Goal: Task Accomplishment & Management: Use online tool/utility

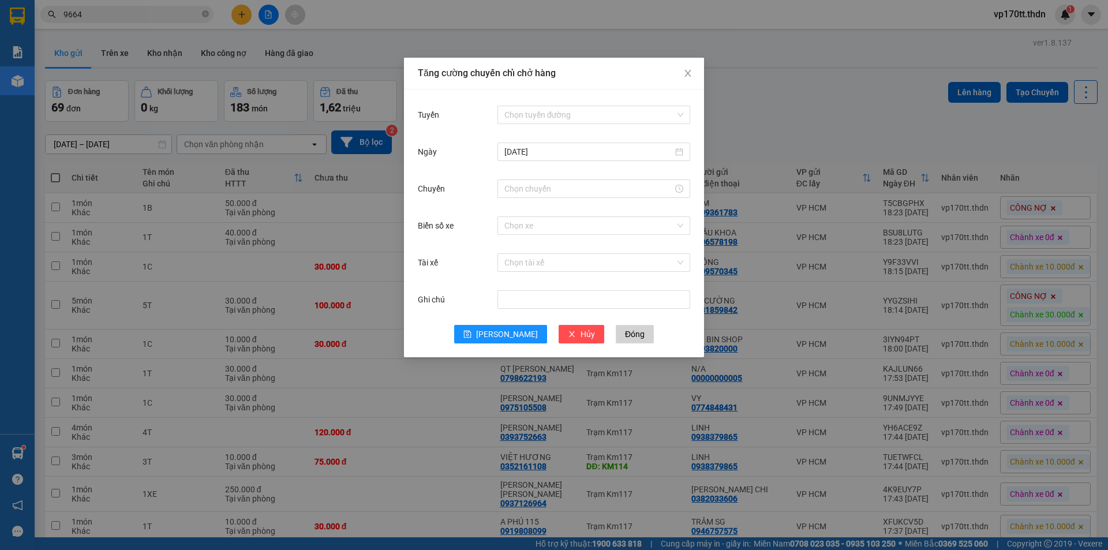
click at [571, 116] on input "Tuyến" at bounding box center [589, 114] width 171 height 17
click at [588, 179] on div at bounding box center [593, 188] width 193 height 23
click at [588, 194] on div at bounding box center [593, 188] width 193 height 18
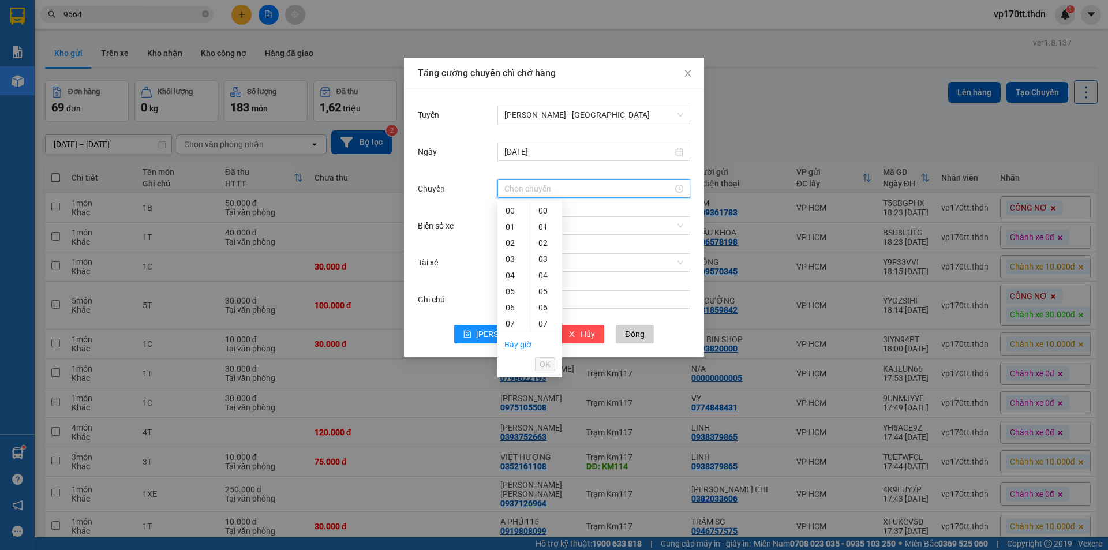
scroll to position [372, 0]
click at [516, 215] on div "23" at bounding box center [513, 211] width 32 height 16
type input "23:00"
click at [550, 369] on span "OK" at bounding box center [545, 364] width 11 height 13
click at [574, 224] on input "Biển số xe" at bounding box center [589, 225] width 171 height 17
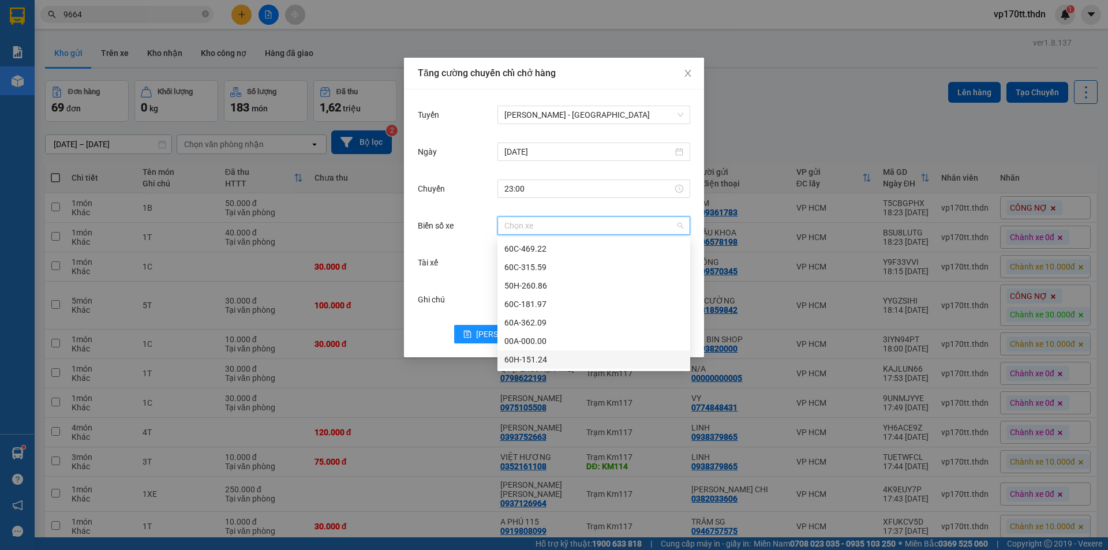
click at [549, 359] on div "60H-151.24" at bounding box center [593, 359] width 179 height 13
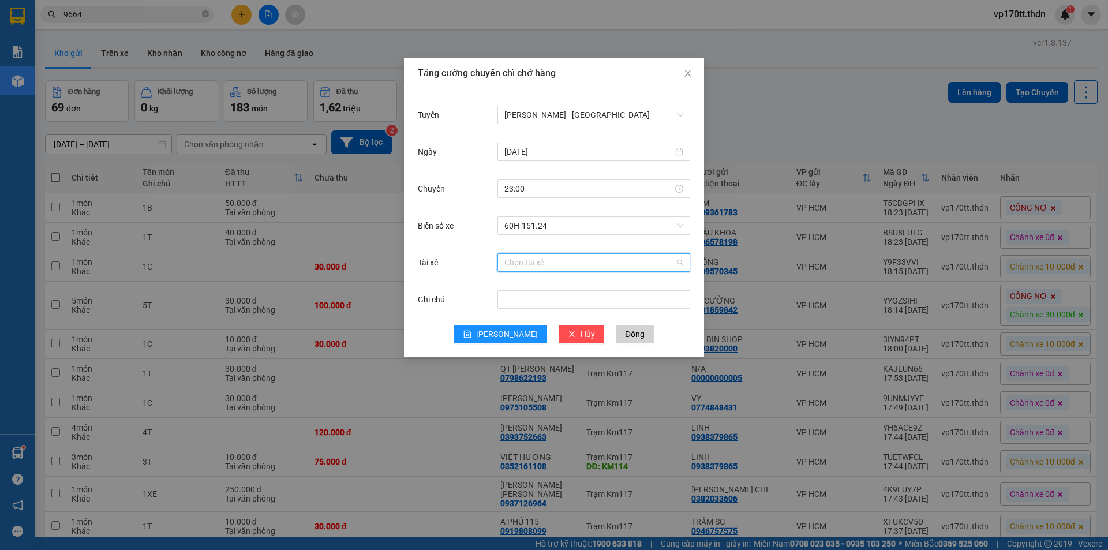
click at [541, 259] on input "Tài xế" at bounding box center [589, 262] width 171 height 17
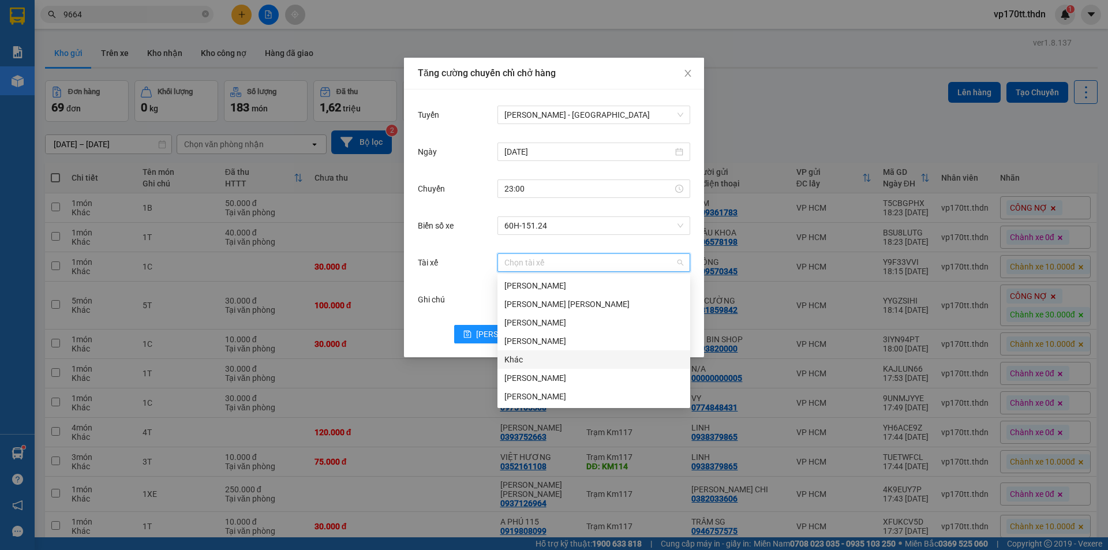
click at [509, 357] on div "Khác" at bounding box center [593, 359] width 179 height 13
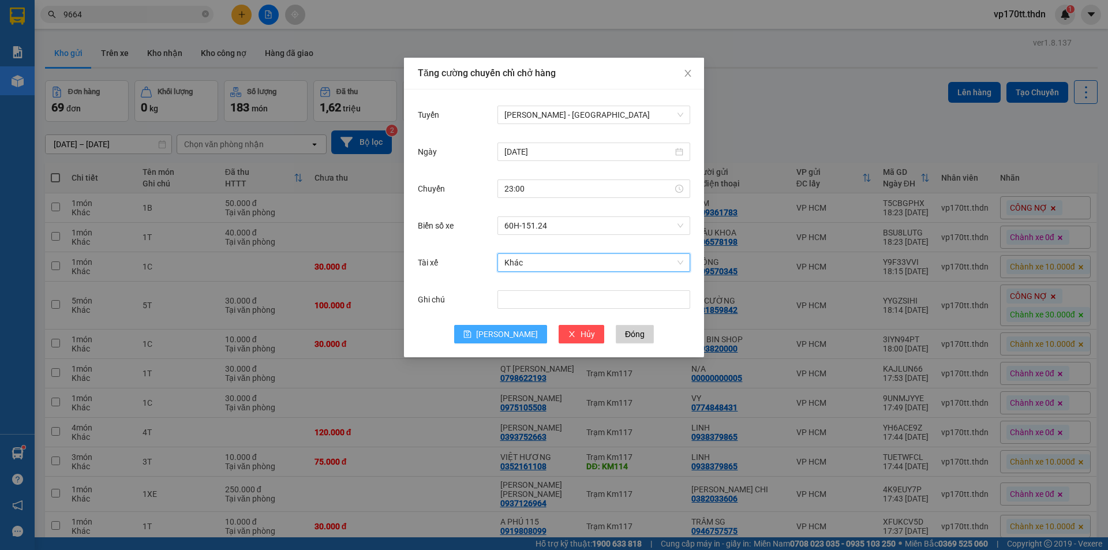
click at [493, 327] on button "[PERSON_NAME]" at bounding box center [500, 334] width 93 height 18
click at [687, 69] on span "Close" at bounding box center [688, 74] width 32 height 32
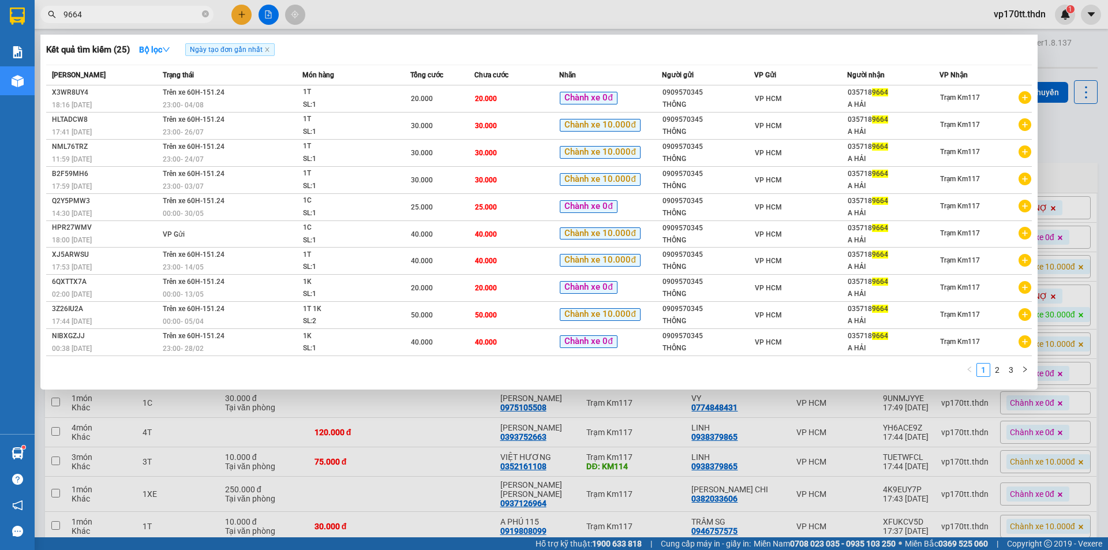
click at [144, 10] on input "9664" at bounding box center [131, 14] width 136 height 13
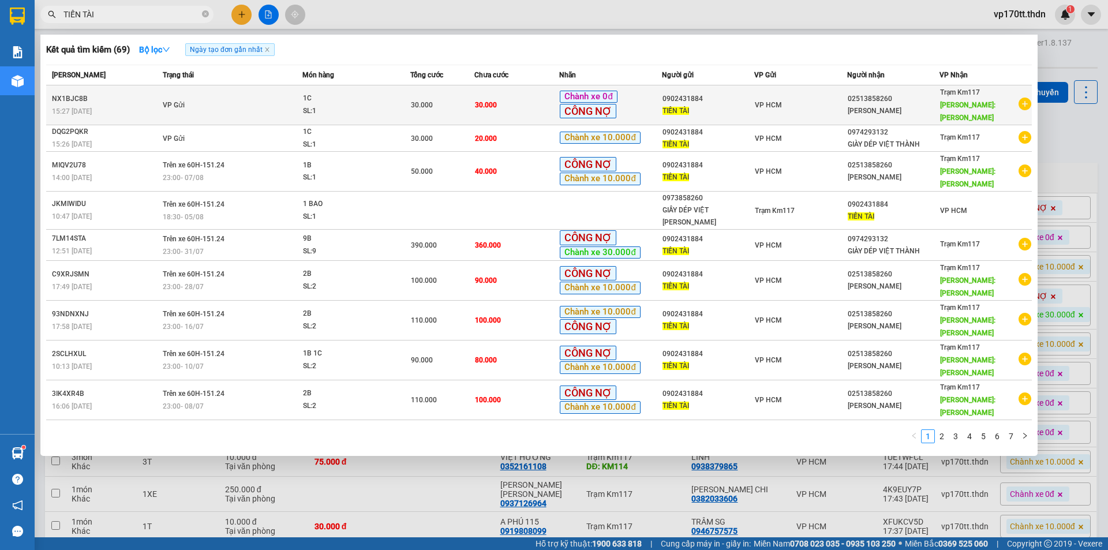
type input "TIẾN TÀI"
click at [568, 93] on span "Chành xe 0đ" at bounding box center [588, 97] width 57 height 13
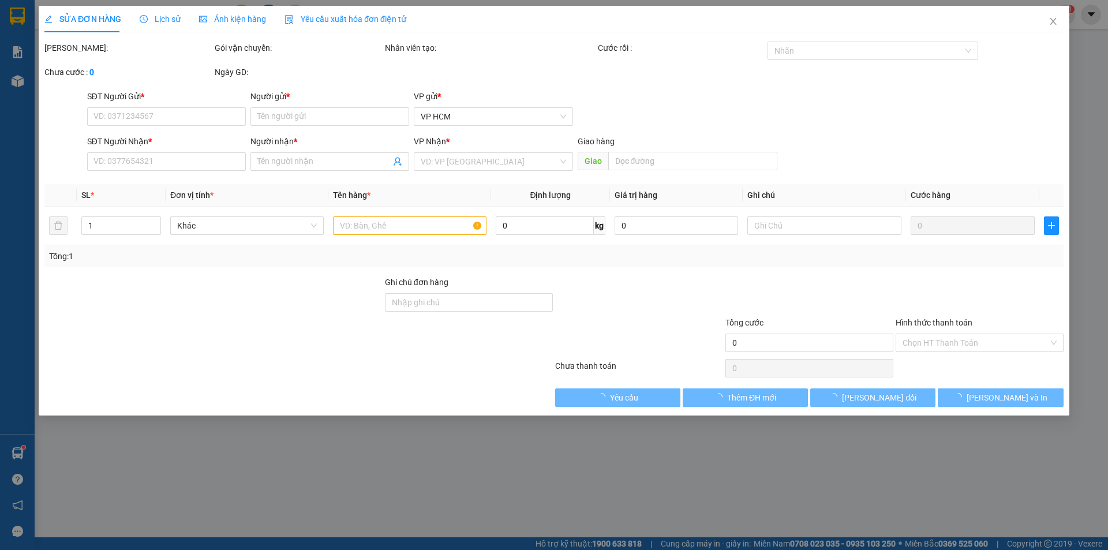
type input "0902431884"
type input "TIẾN TÀI"
type input "02513858260"
type input "[PERSON_NAME]"
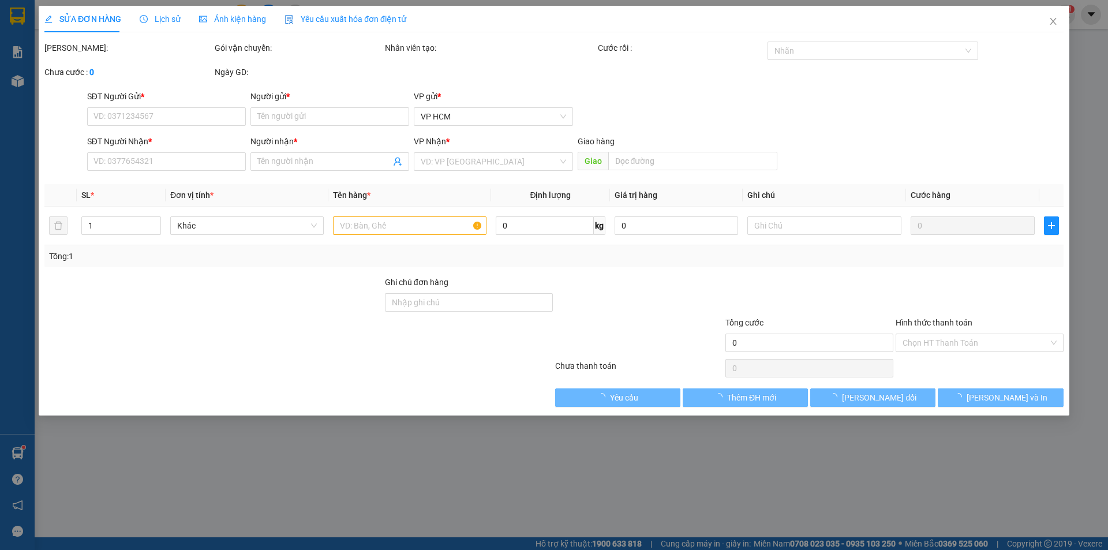
type input "30.000"
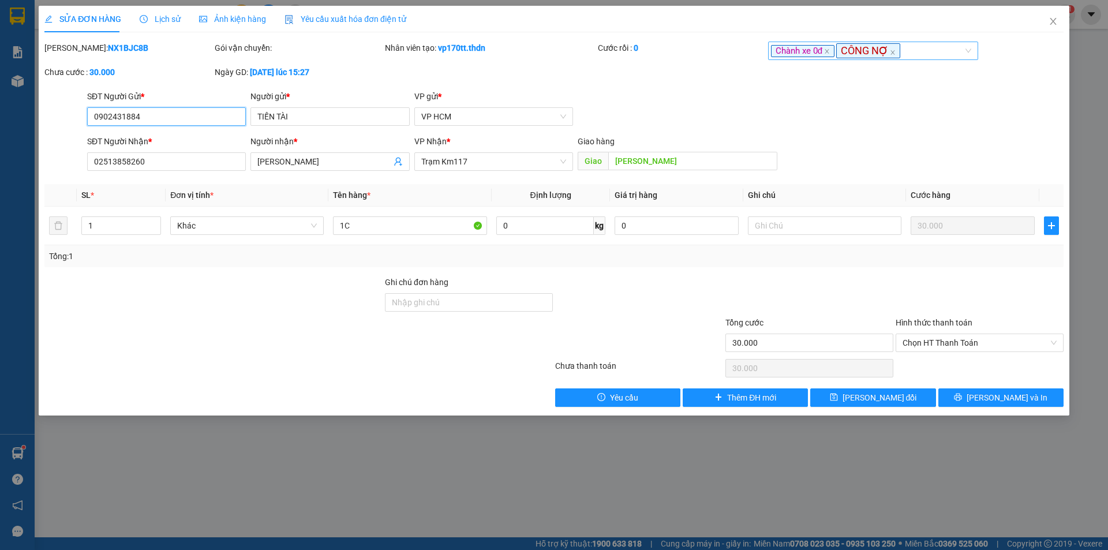
click at [925, 54] on div "[PERSON_NAME] xe 0đ CÔNG NỢ" at bounding box center [867, 50] width 193 height 14
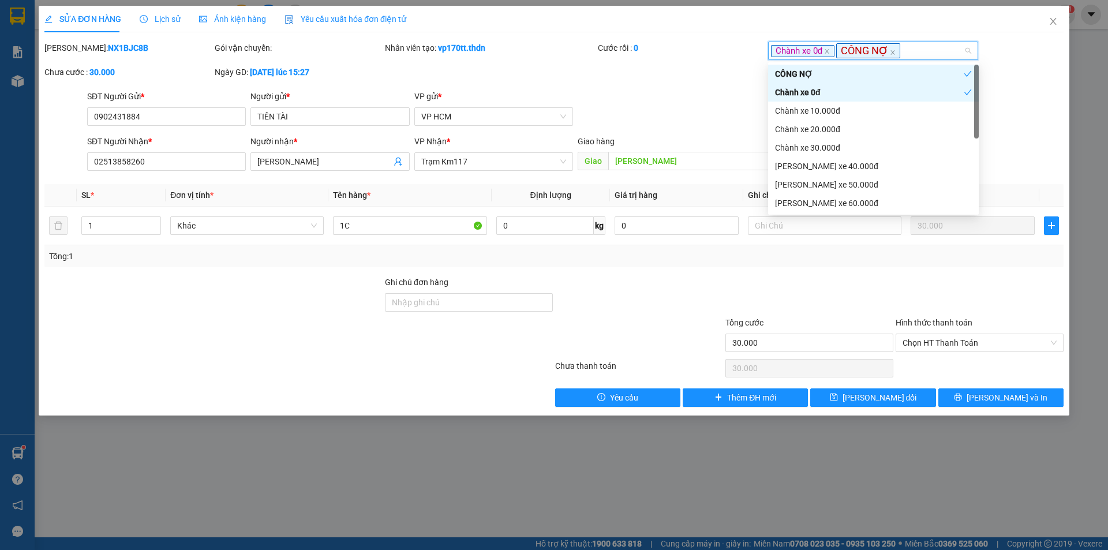
click at [861, 76] on div "CÔNG NỢ" at bounding box center [869, 74] width 189 height 13
click at [684, 69] on div "Mã ĐH: NX1BJC8B Gói vận chuyển: [PERSON_NAME] tạo: vp170tt.thdn Cước rồi : 0 [P…" at bounding box center [553, 66] width 1021 height 48
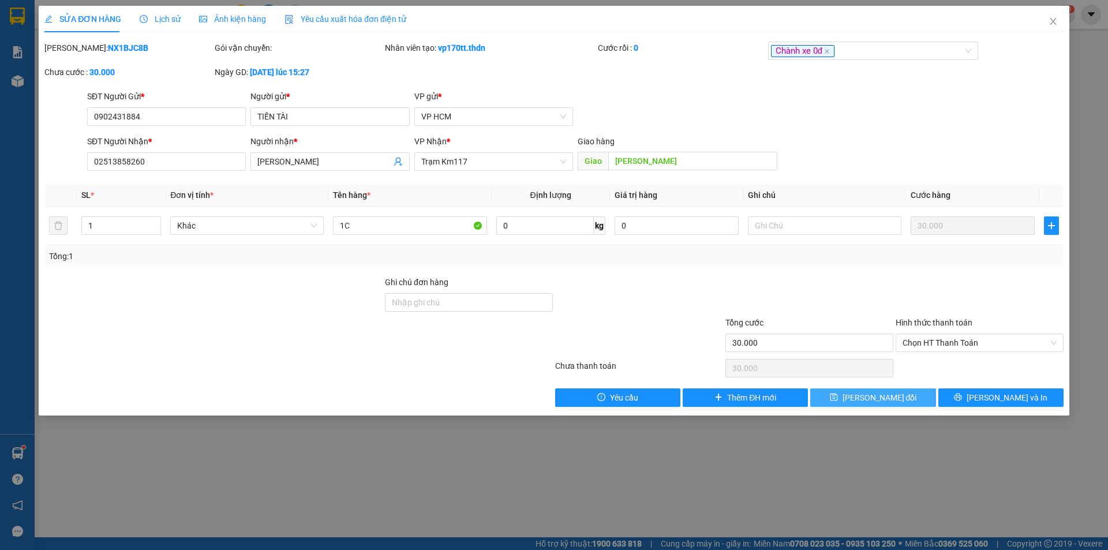
click at [892, 398] on span "[PERSON_NAME] đổi" at bounding box center [879, 397] width 74 height 13
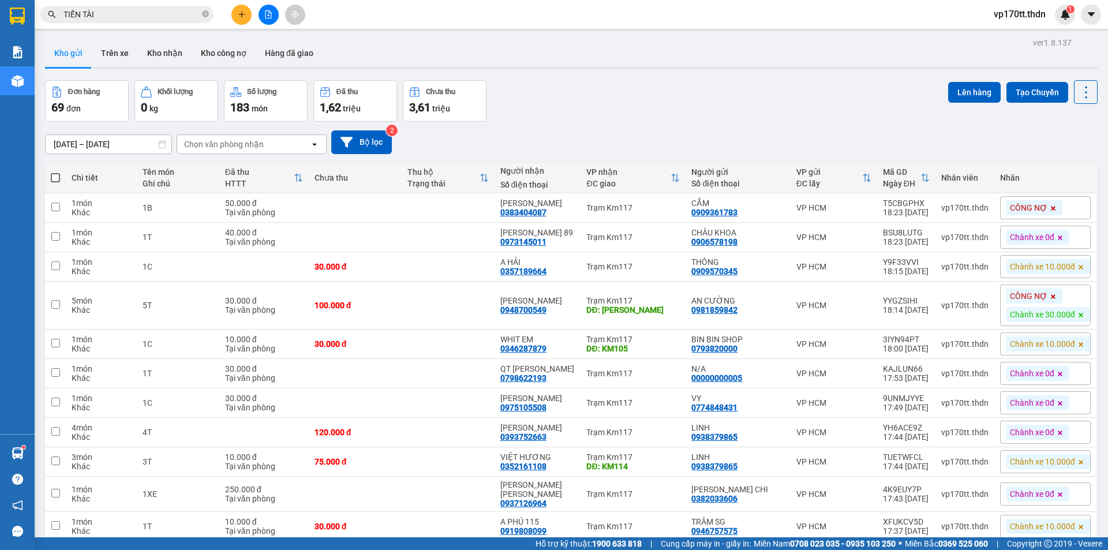
click at [125, 21] on span "TIẾN TÀI" at bounding box center [126, 14] width 173 height 17
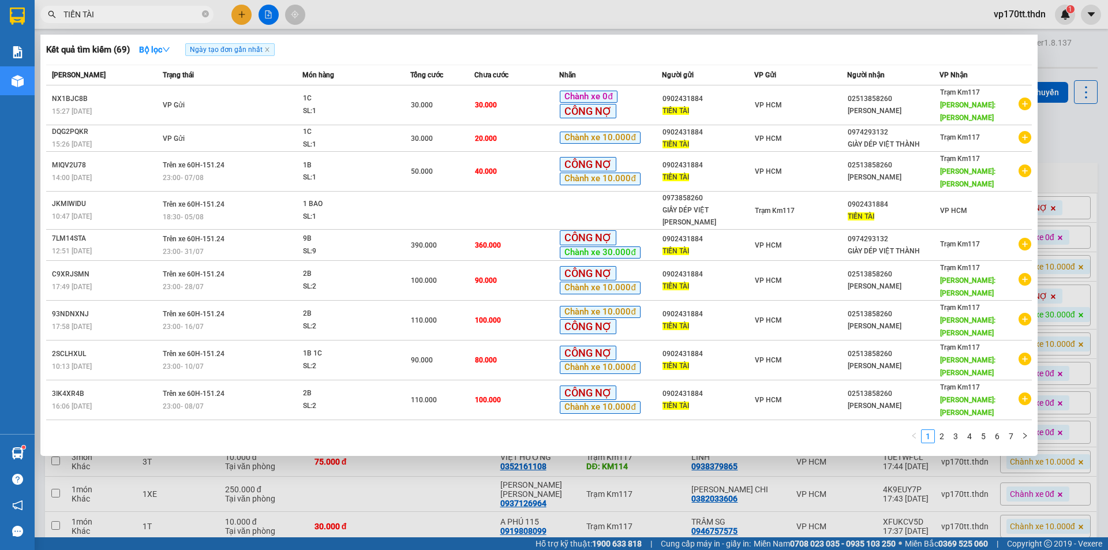
click at [126, 19] on input "TIẾN TÀI" at bounding box center [131, 14] width 136 height 13
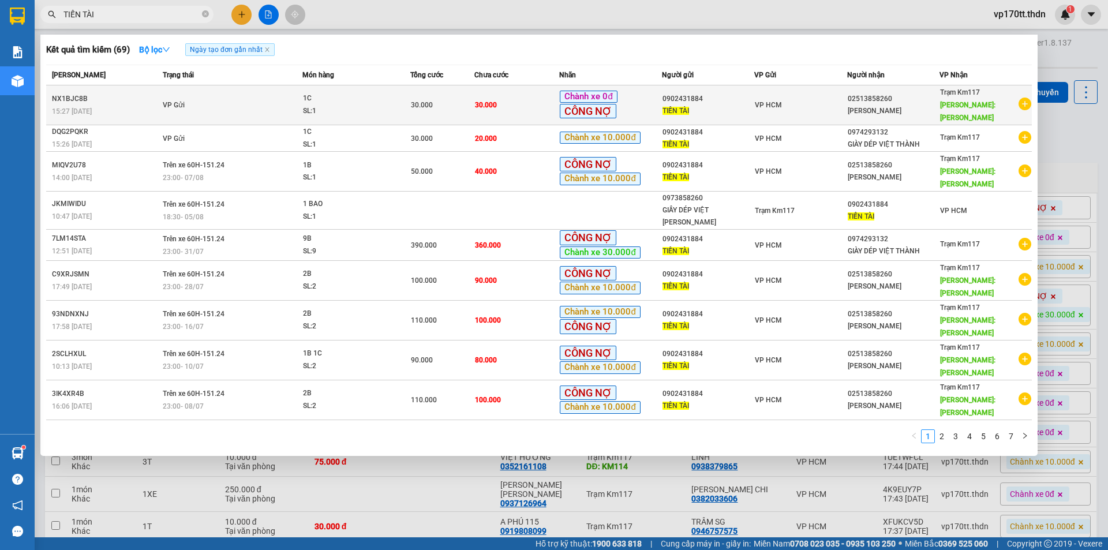
click at [785, 99] on div "VP HCM" at bounding box center [800, 105] width 91 height 13
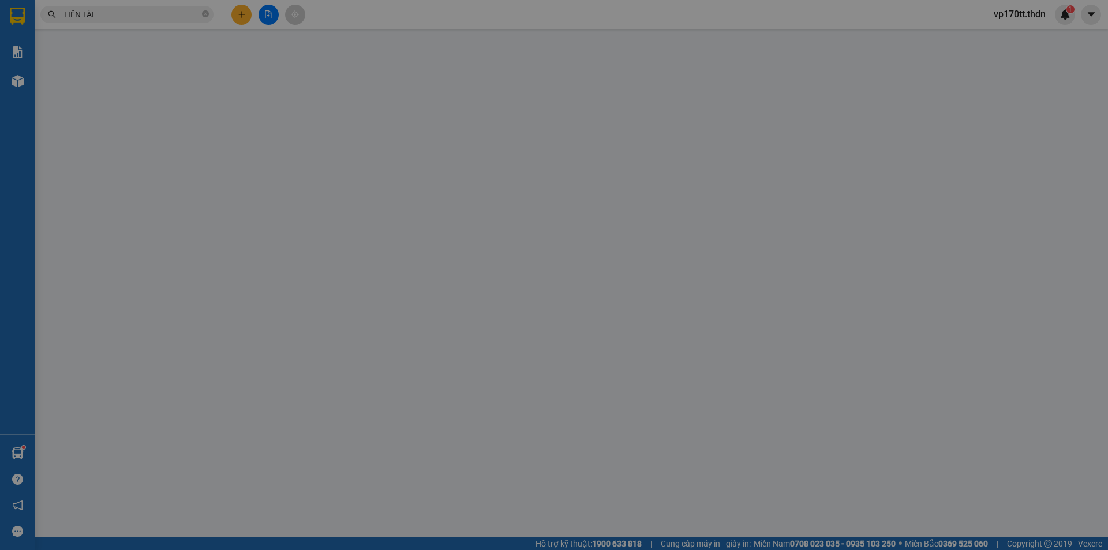
click at [889, 50] on div "SỬA ĐƠN HÀNG Lịch sử [PERSON_NAME] hàng Yêu cầu xuất [PERSON_NAME] điện tử Tota…" at bounding box center [554, 275] width 1108 height 550
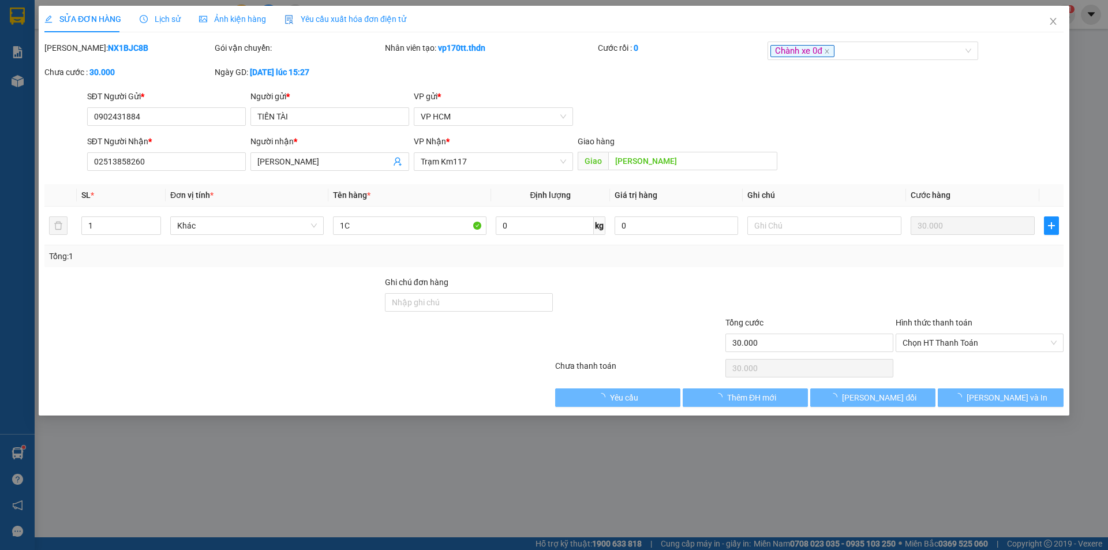
type input "0902431884"
type input "TIẾN TÀI"
type input "02513858260"
type input "[PERSON_NAME]"
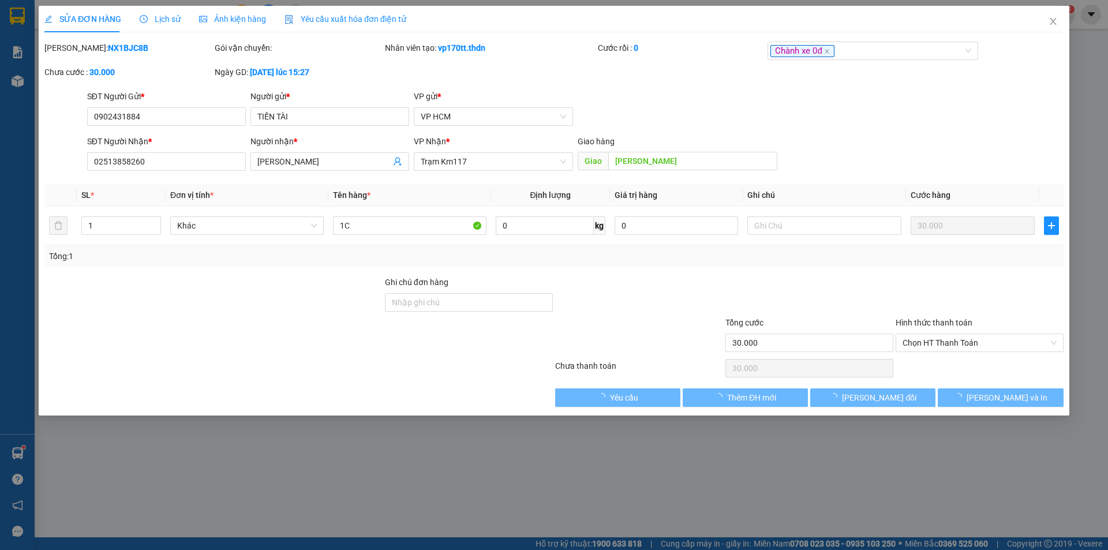
type input "30.000"
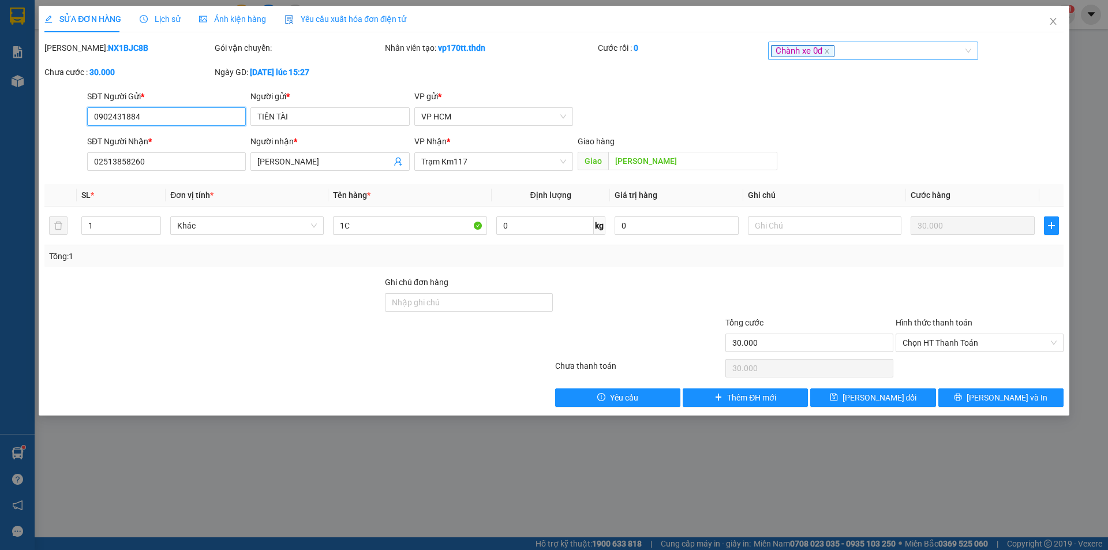
click at [890, 51] on div "Chành xe 0đ" at bounding box center [867, 51] width 193 height 14
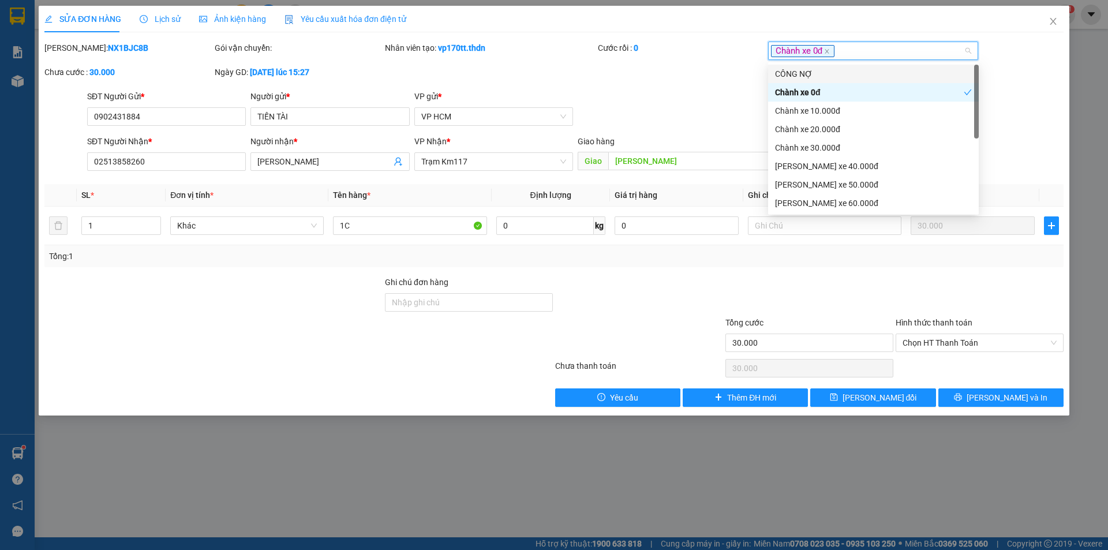
click at [815, 68] on div "CÔNG NỢ" at bounding box center [873, 74] width 197 height 13
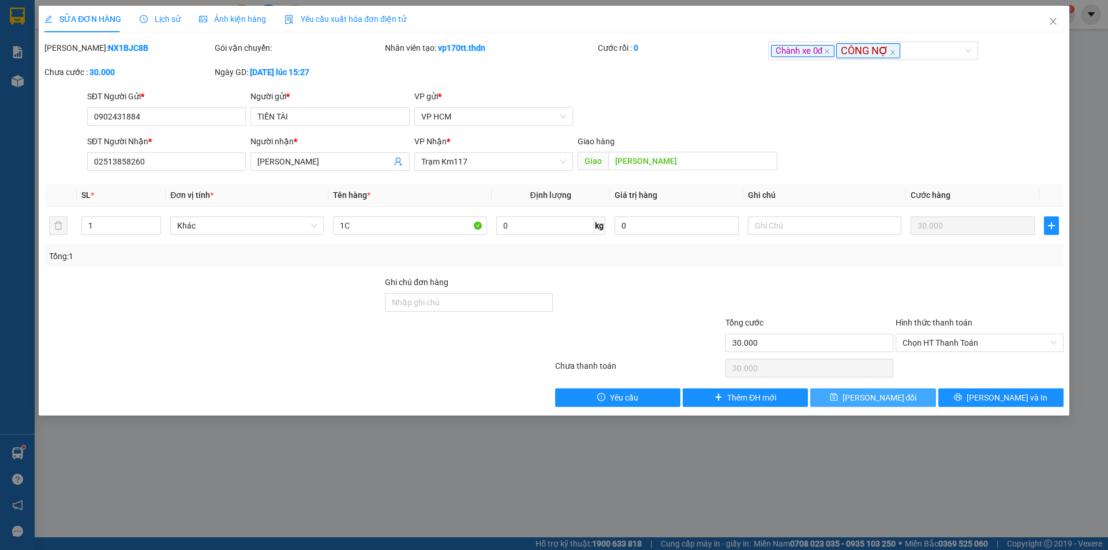
click at [859, 396] on span "[PERSON_NAME] đổi" at bounding box center [879, 397] width 74 height 13
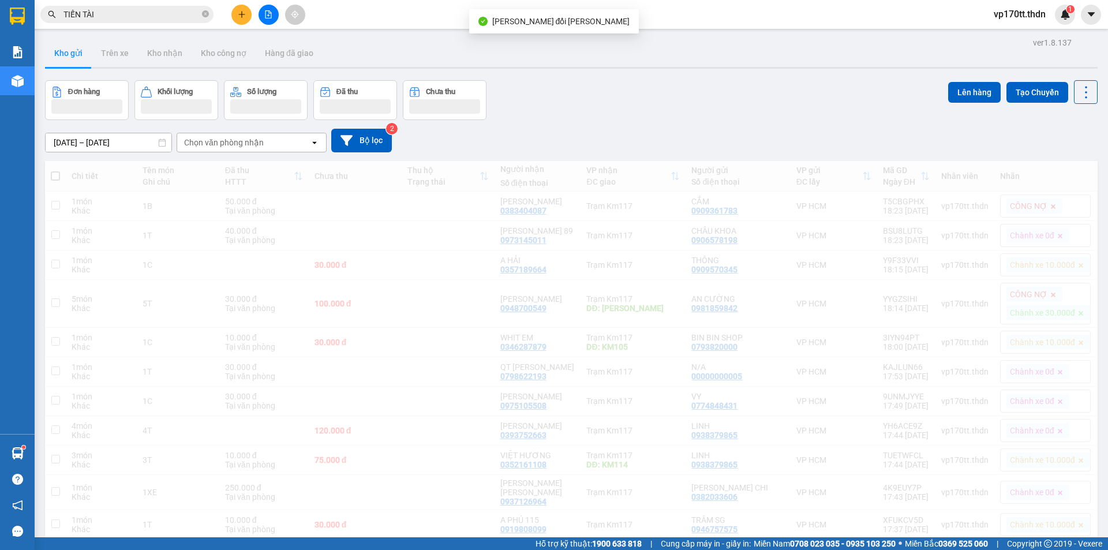
click at [168, 16] on input "TIẾN TÀI" at bounding box center [131, 14] width 136 height 13
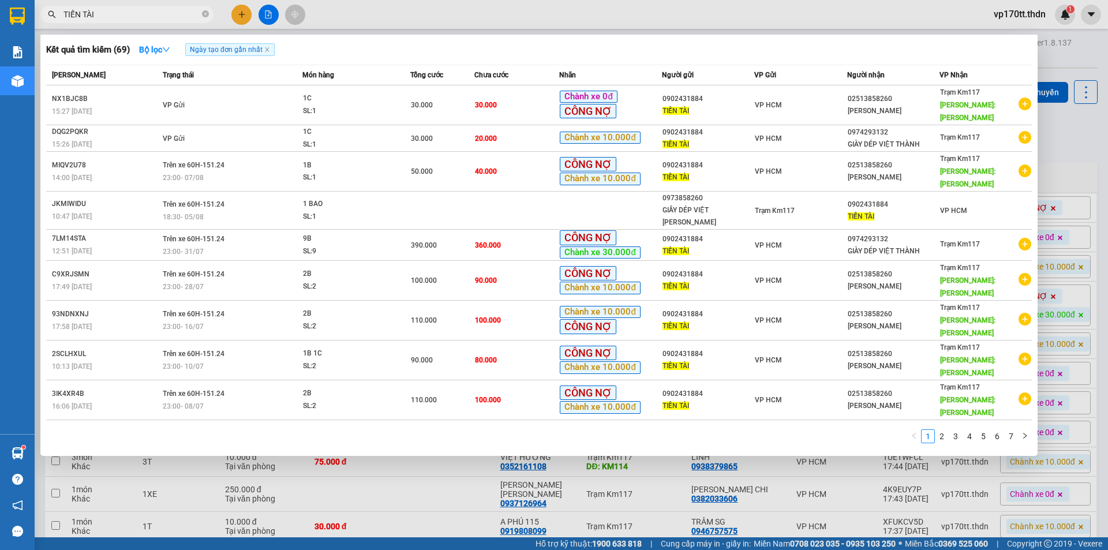
click at [168, 16] on input "TIẾN TÀI" at bounding box center [131, 14] width 136 height 13
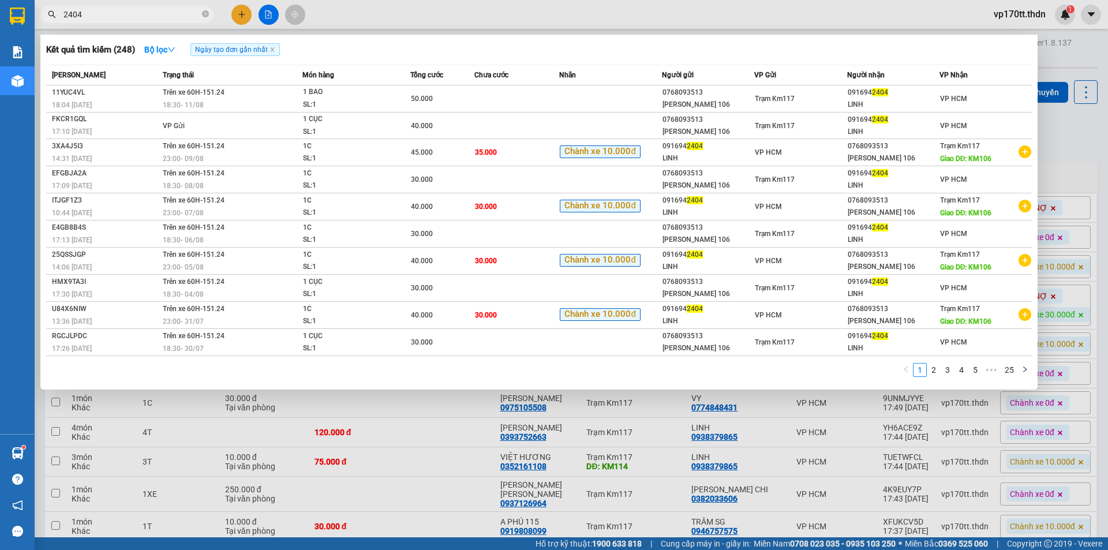
type input "2404"
click at [239, 16] on div at bounding box center [554, 275] width 1108 height 550
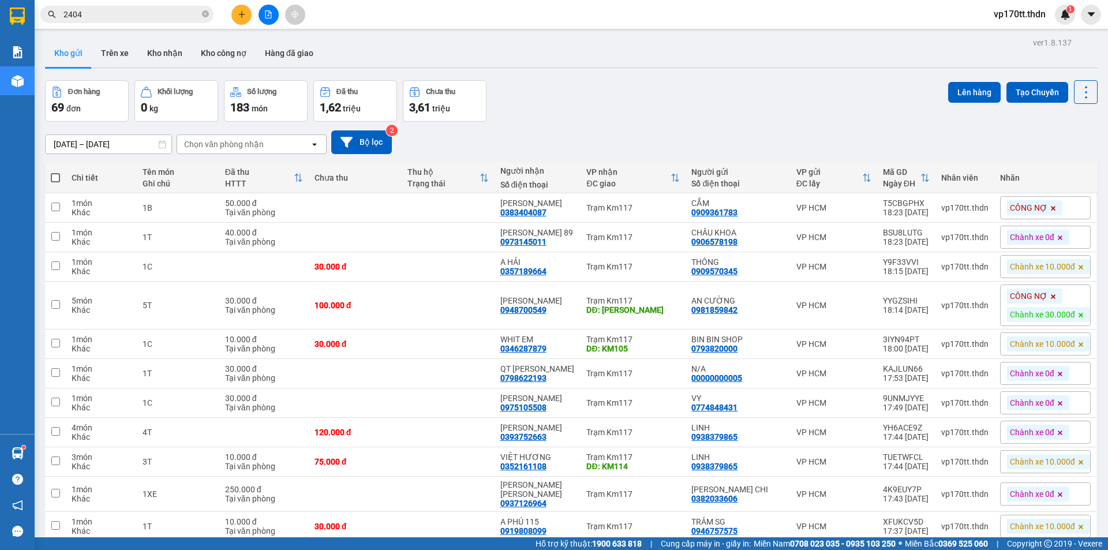
click at [239, 16] on icon "plus" at bounding box center [242, 14] width 8 height 8
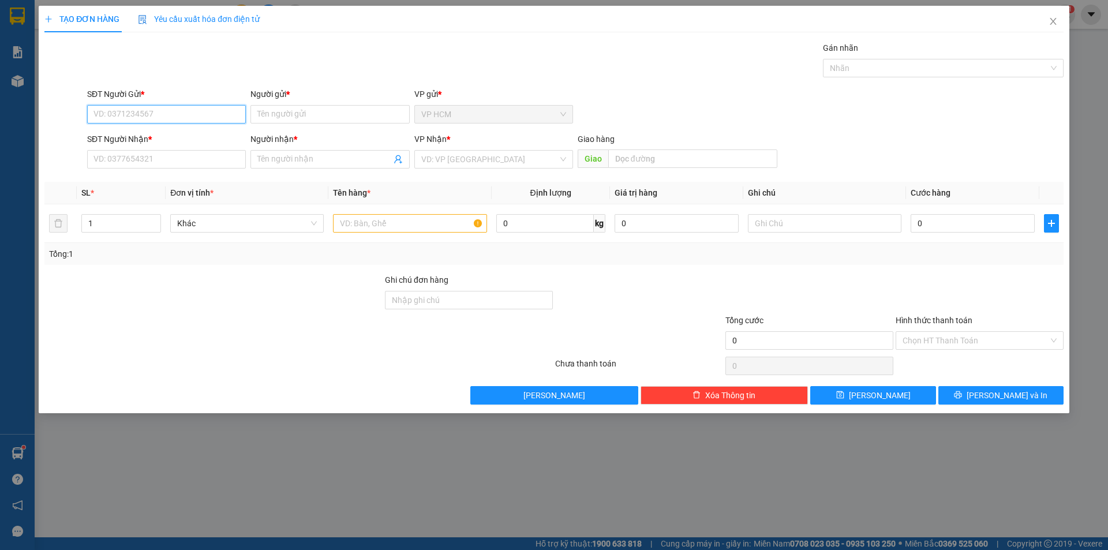
click at [155, 114] on input "SĐT Người Gửi *" at bounding box center [166, 114] width 159 height 18
click at [161, 133] on div "0916942404 - [PERSON_NAME]" at bounding box center [166, 137] width 145 height 13
type input "0916942404"
type input "LINH"
type input "0768093513"
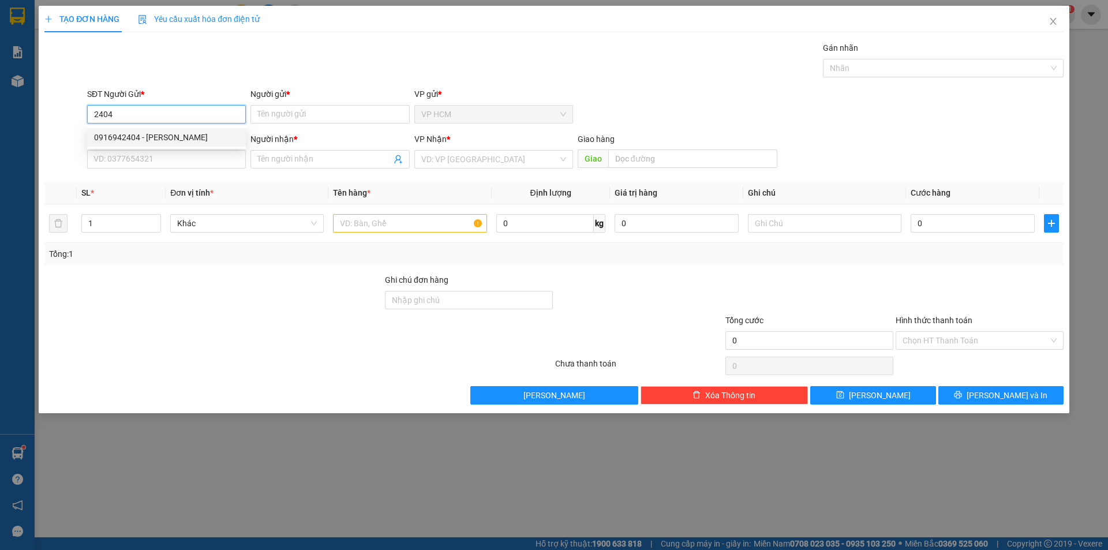
type input "[PERSON_NAME] 106"
type input "KM106"
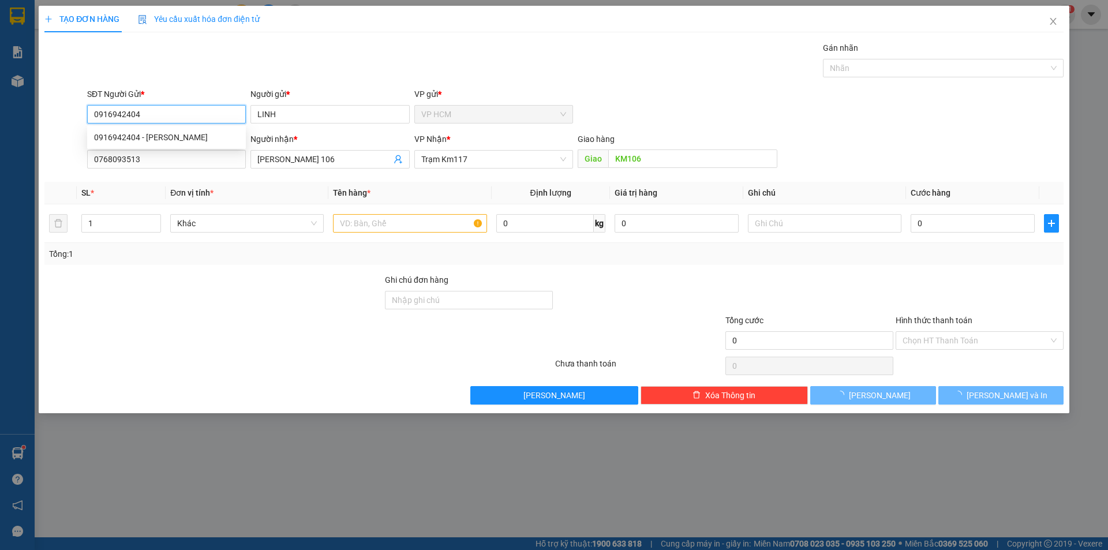
type input "45.000"
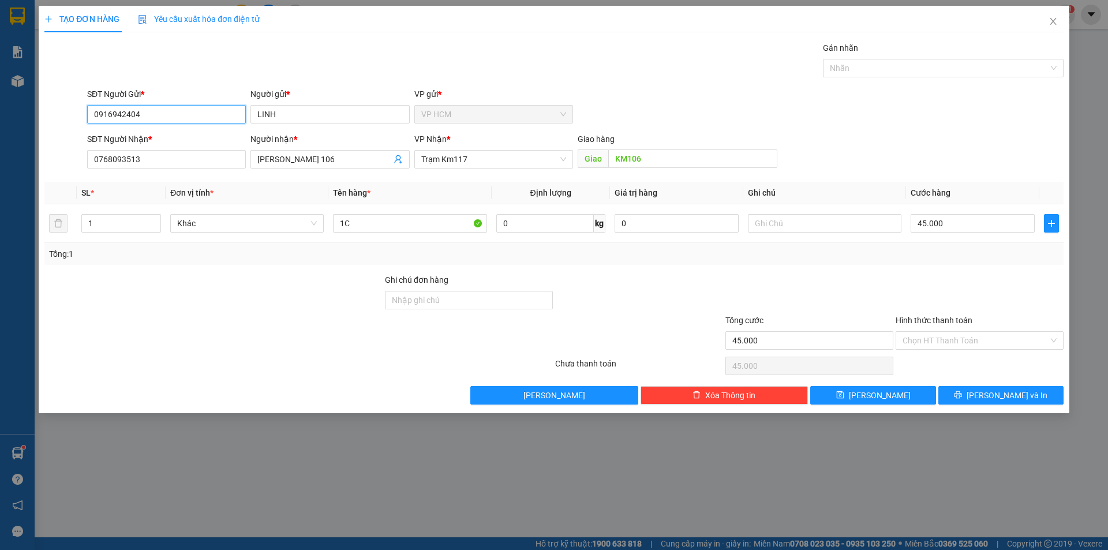
type input "0916942404"
click at [932, 91] on div "SĐT Người Gửi * 0916942404 0916942404 Người gửi * [PERSON_NAME] VP gửi * VP HCM" at bounding box center [575, 108] width 981 height 40
click at [931, 72] on div at bounding box center [937, 68] width 223 height 14
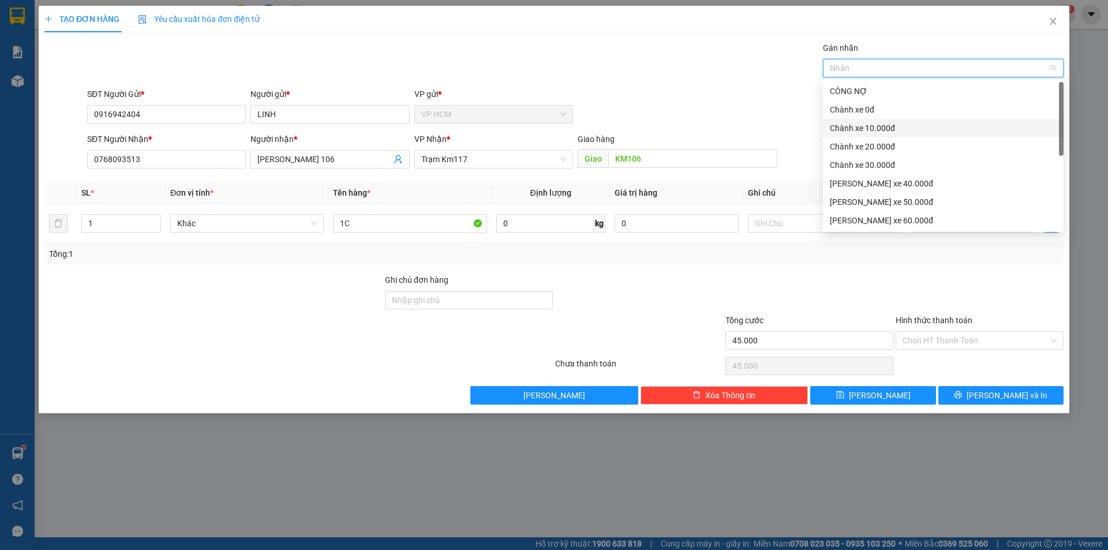
click at [883, 139] on div "Chành xe 20.000đ" at bounding box center [943, 146] width 241 height 18
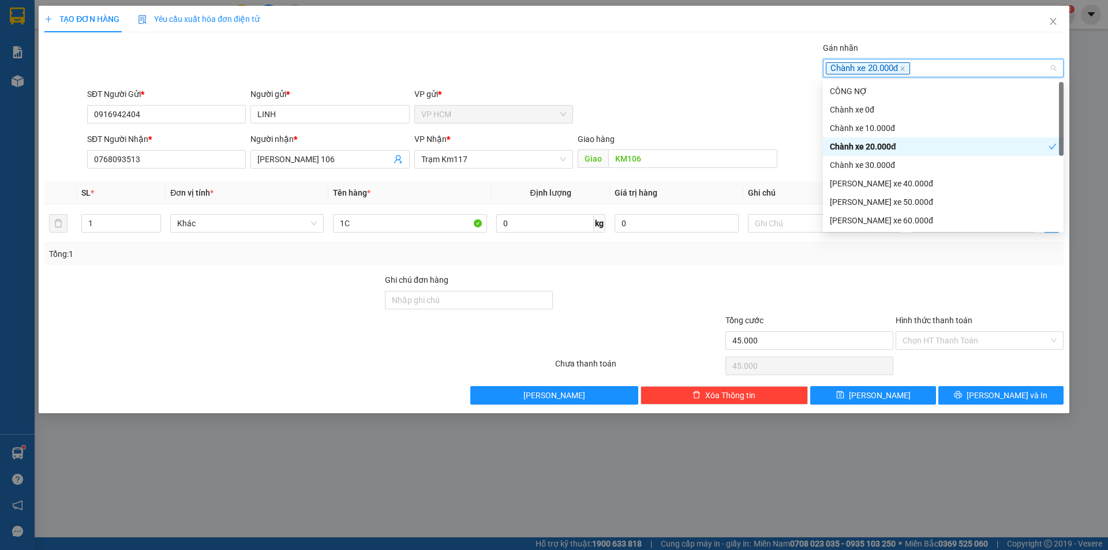
drag, startPoint x: 883, startPoint y: 144, endPoint x: 883, endPoint y: 127, distance: 16.7
click at [883, 143] on div "Chành xe 20.000đ" at bounding box center [939, 146] width 219 height 13
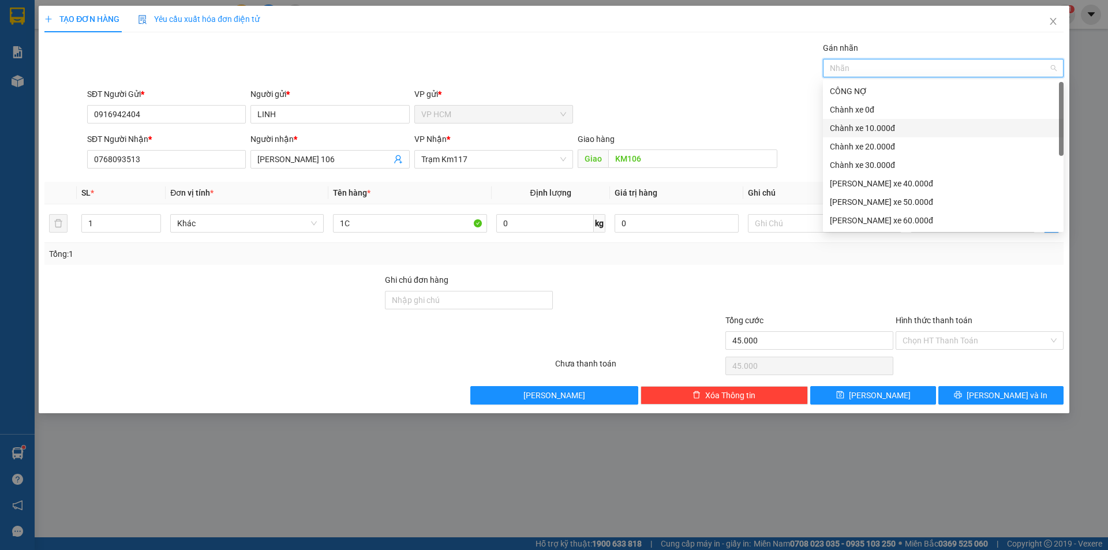
click at [879, 117] on div "Chành xe 0đ" at bounding box center [943, 109] width 241 height 18
drag, startPoint x: 879, startPoint y: 117, endPoint x: 878, endPoint y: 124, distance: 7.5
click at [878, 117] on div "Chành xe 0đ" at bounding box center [943, 109] width 241 height 18
click at [878, 126] on div "Chành xe 10.000đ" at bounding box center [943, 128] width 227 height 13
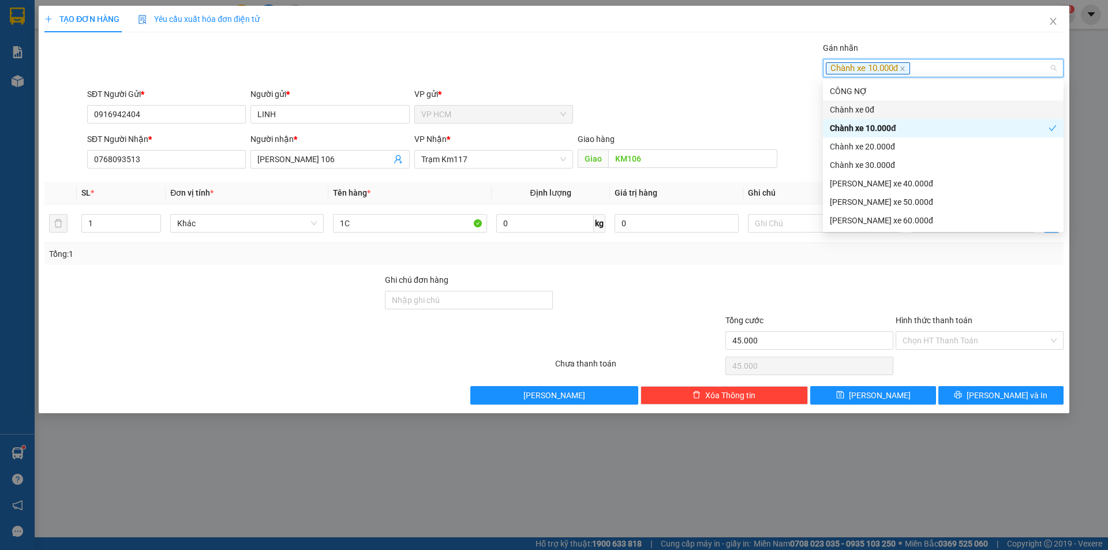
drag, startPoint x: 613, startPoint y: 61, endPoint x: 957, endPoint y: 237, distance: 386.9
click at [613, 61] on div "Gán [PERSON_NAME] xe 10.000đ" at bounding box center [575, 62] width 981 height 40
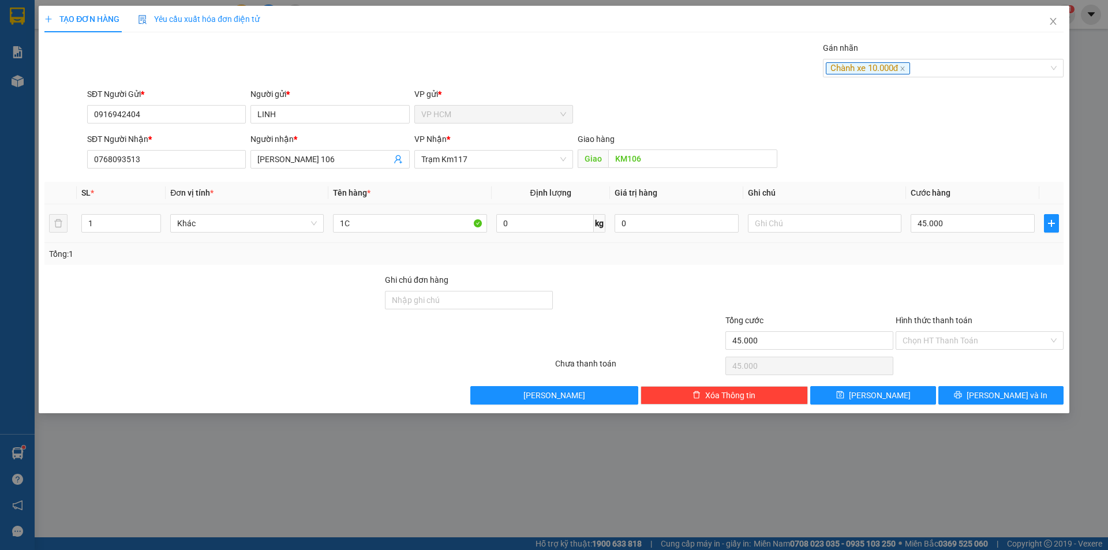
click at [978, 209] on td "45.000" at bounding box center [972, 223] width 133 height 39
click at [981, 226] on input "45.000" at bounding box center [973, 223] width 124 height 18
click at [934, 342] on input "Hình thức thanh toán" at bounding box center [976, 340] width 146 height 17
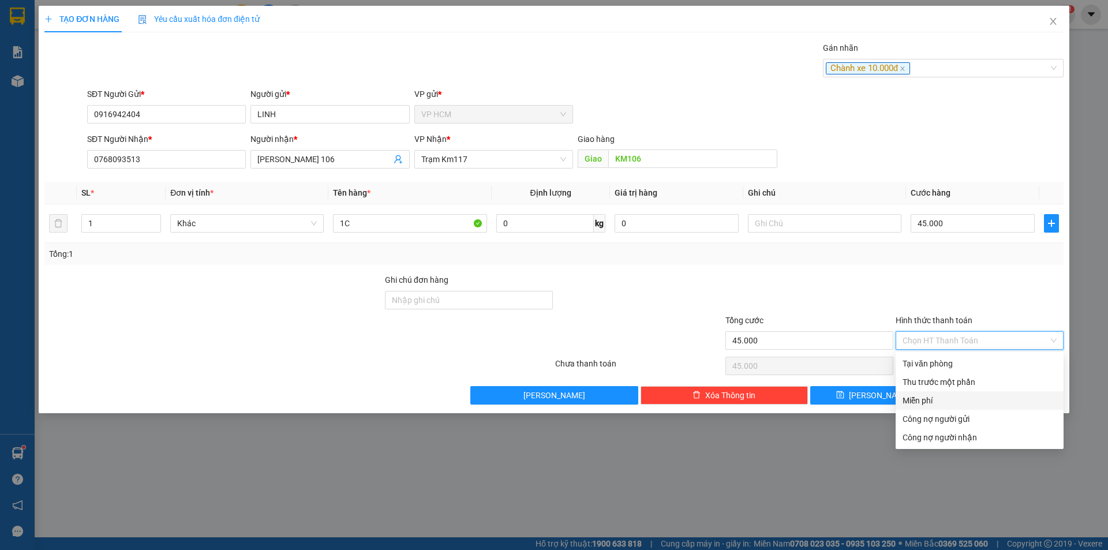
click at [926, 395] on div "Miễn phí" at bounding box center [980, 400] width 154 height 13
type input "0"
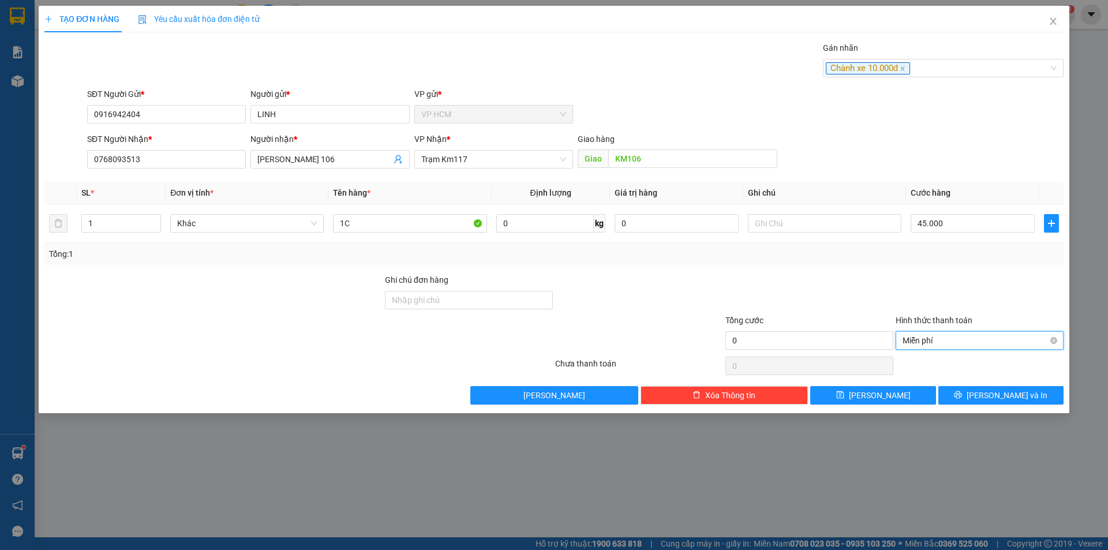
click at [919, 347] on span "Miễn phí" at bounding box center [980, 340] width 154 height 17
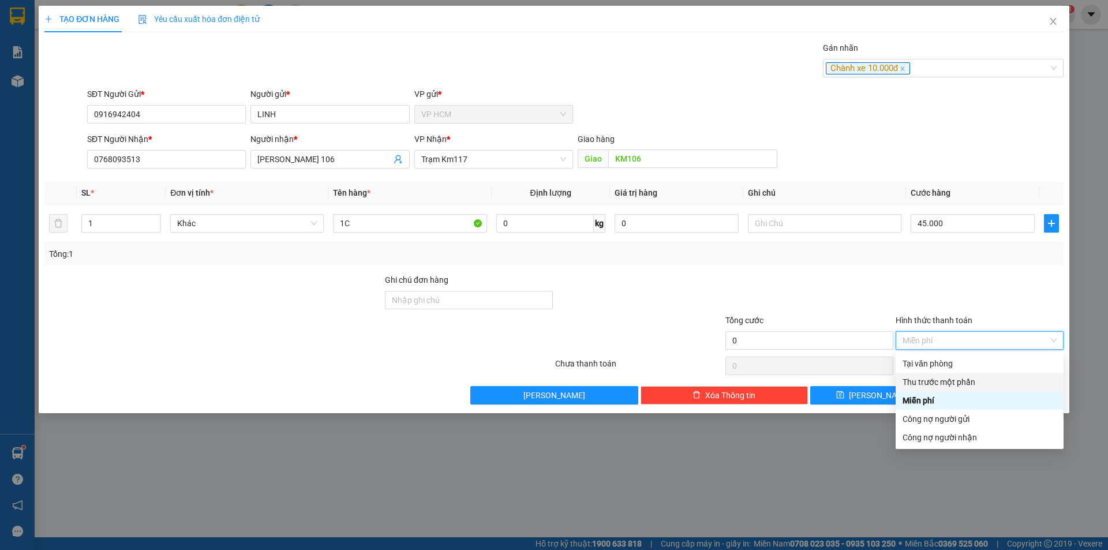
click at [919, 381] on div "Thu trước một phần" at bounding box center [980, 382] width 154 height 13
type input "45.000"
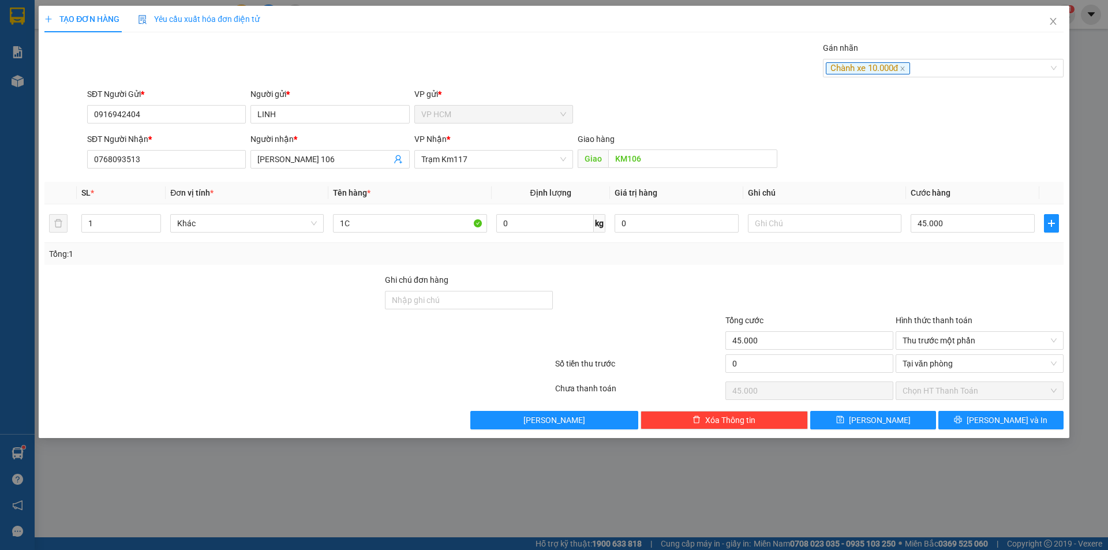
drag, startPoint x: 714, startPoint y: 354, endPoint x: 753, endPoint y: 366, distance: 40.5
click at [720, 358] on div "Số tiền thu trước 0 [PERSON_NAME]" at bounding box center [553, 366] width 1021 height 25
click at [753, 366] on input "0" at bounding box center [809, 363] width 168 height 18
type input "1"
type input "44.999"
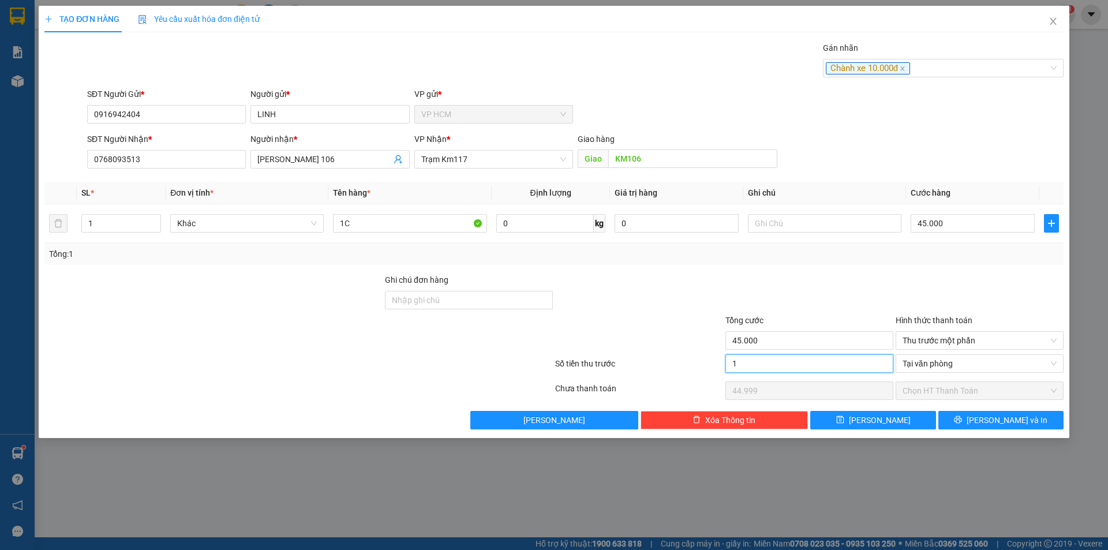
type input "10"
type input "44.990"
type input "10.000"
type input "35.000"
click at [740, 304] on div at bounding box center [809, 294] width 170 height 40
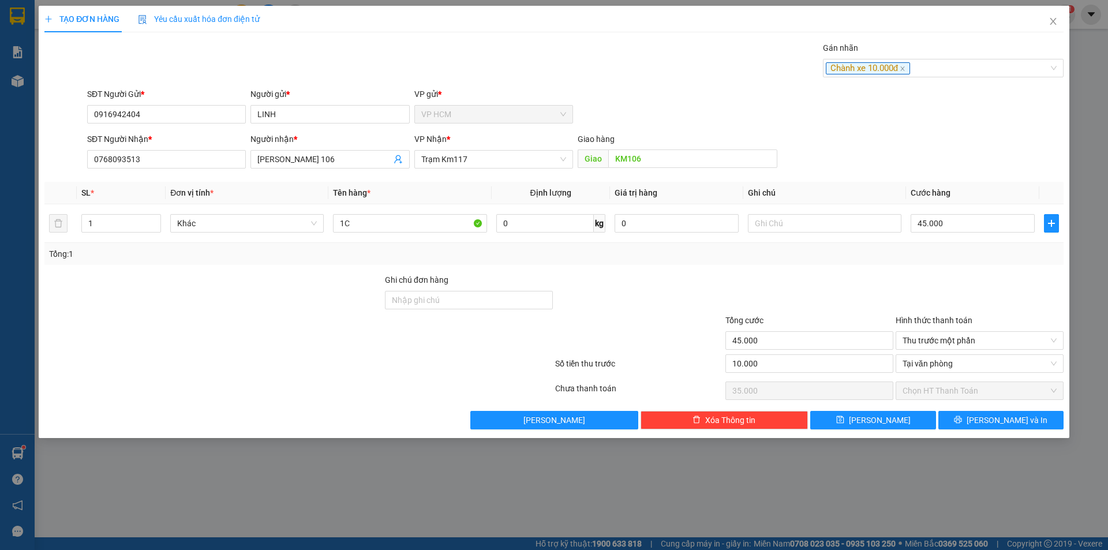
click at [995, 436] on div "TẠO ĐƠN HÀNG Yêu cầu xuất [PERSON_NAME] điện tử Transit Pickup Surcharge Ids Tr…" at bounding box center [554, 222] width 1031 height 432
click at [997, 424] on span "[PERSON_NAME] và In" at bounding box center [1007, 420] width 81 height 13
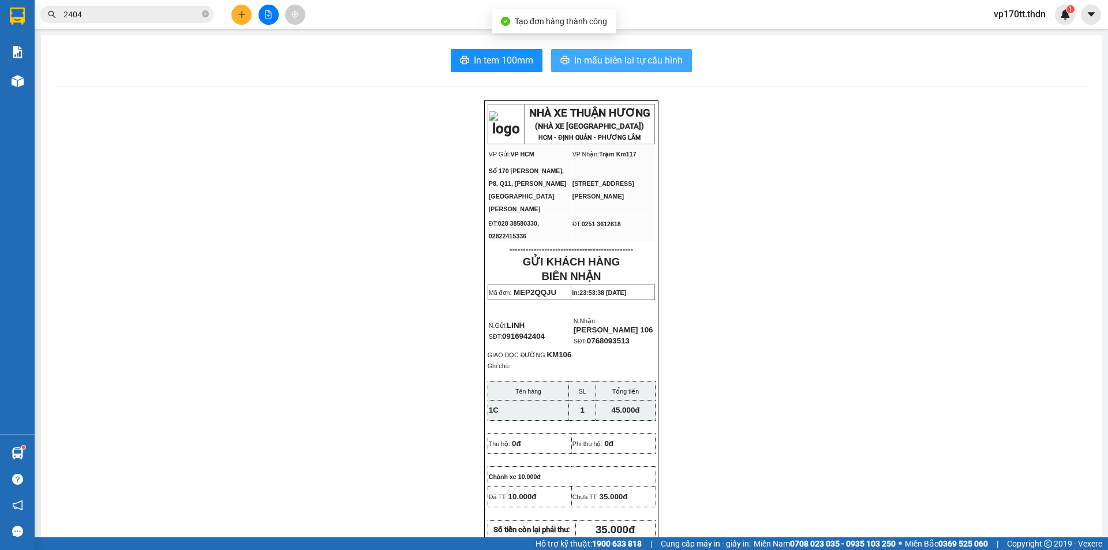
click at [585, 58] on span "In mẫu biên lai tự cấu hình" at bounding box center [628, 60] width 108 height 14
click at [657, 58] on span "In mẫu biên lai tự cấu hình" at bounding box center [628, 60] width 108 height 14
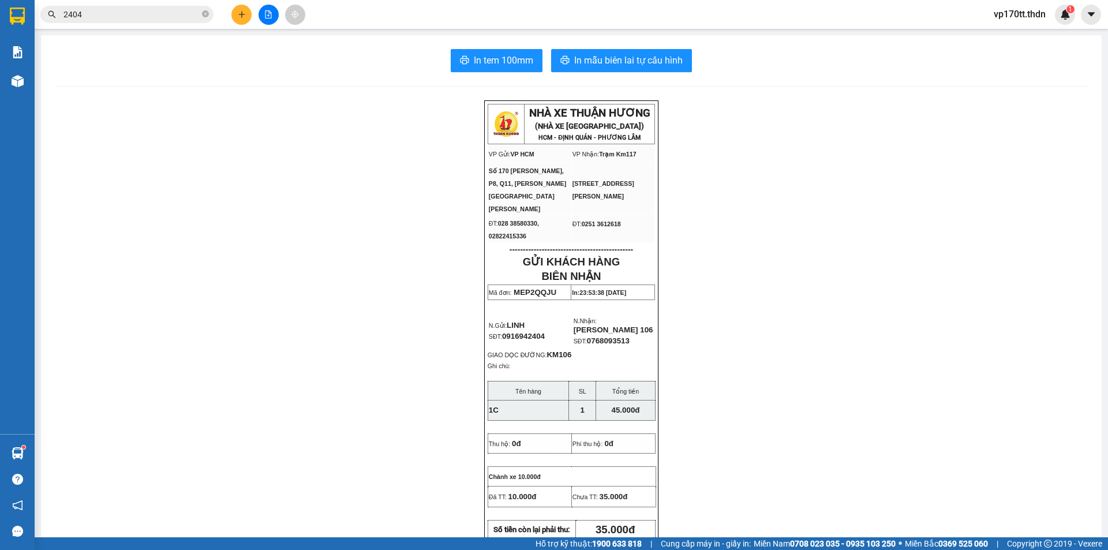
click at [233, 11] on button at bounding box center [241, 15] width 20 height 20
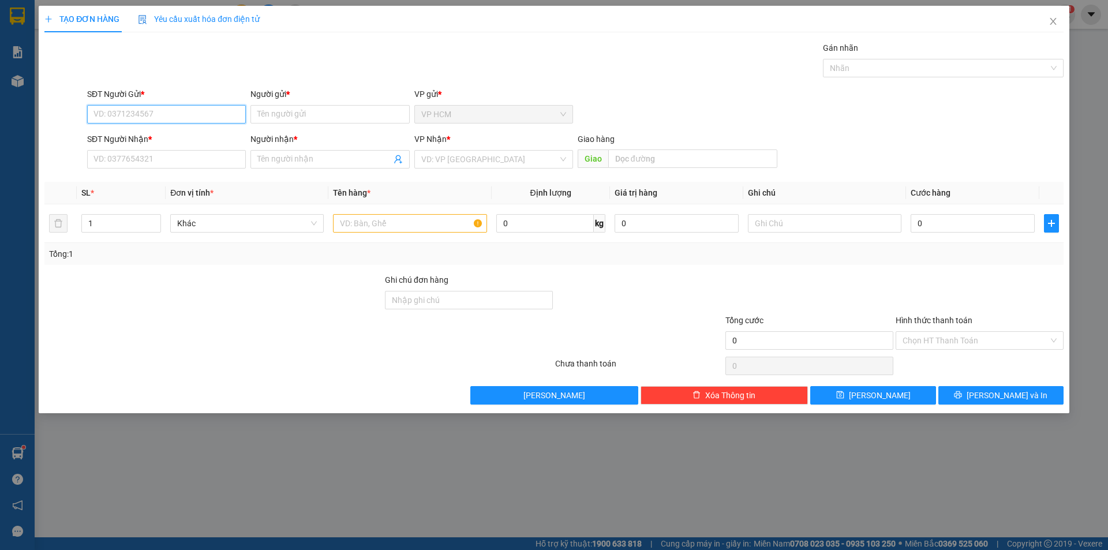
click at [194, 114] on input "SĐT Người Gửi *" at bounding box center [166, 114] width 159 height 18
click at [175, 138] on div "0908421933 - LAN" at bounding box center [166, 137] width 145 height 13
type input "0908421933"
type input "LAN"
type input "0948701010"
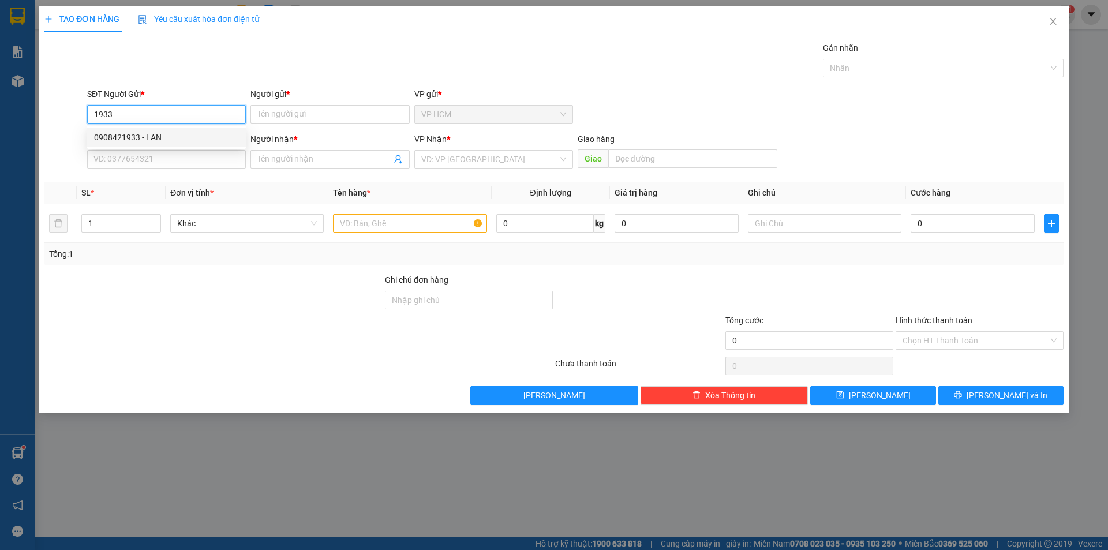
type input "[PERSON_NAME]"
type input "KM113"
type input "40.000"
click at [890, 68] on div at bounding box center [937, 68] width 223 height 14
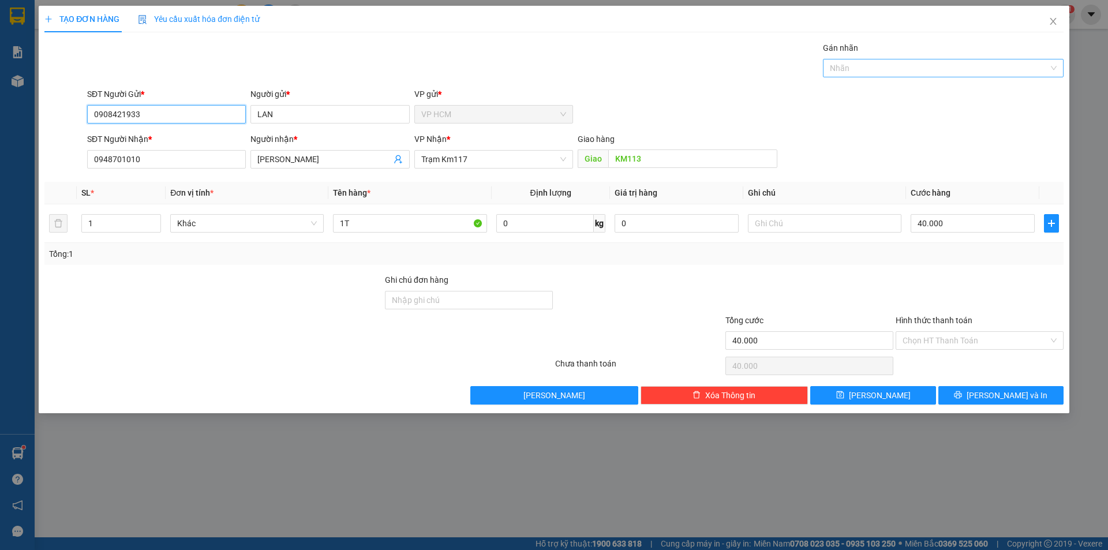
type input "0908421933"
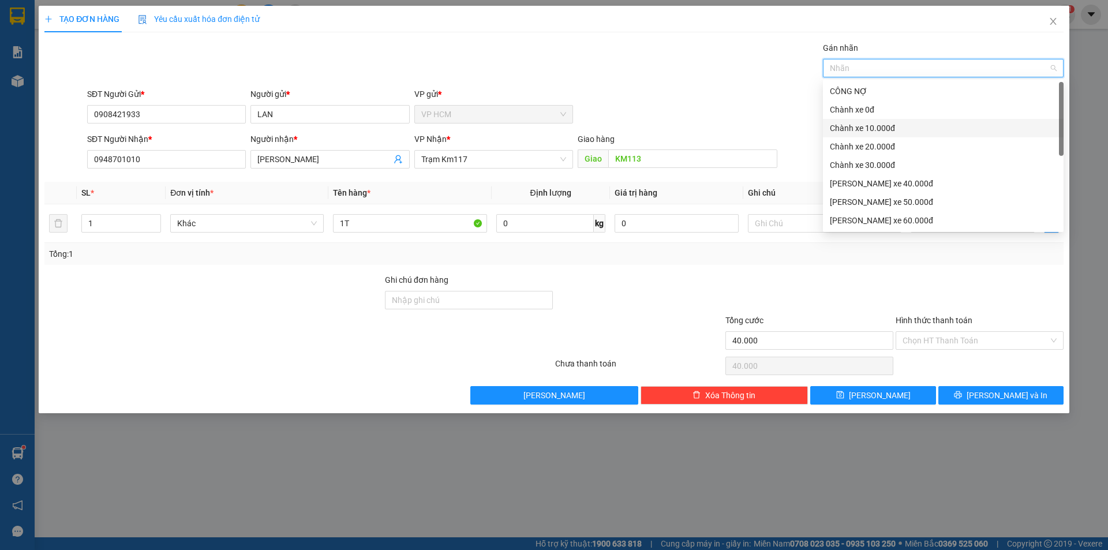
click at [856, 118] on div "Chành xe 0đ" at bounding box center [943, 109] width 241 height 18
click at [905, 107] on div "Chành xe 0đ" at bounding box center [939, 109] width 219 height 13
drag, startPoint x: 901, startPoint y: 123, endPoint x: 566, endPoint y: 53, distance: 342.6
click at [897, 123] on div "Chành xe 10.000đ" at bounding box center [943, 128] width 227 height 13
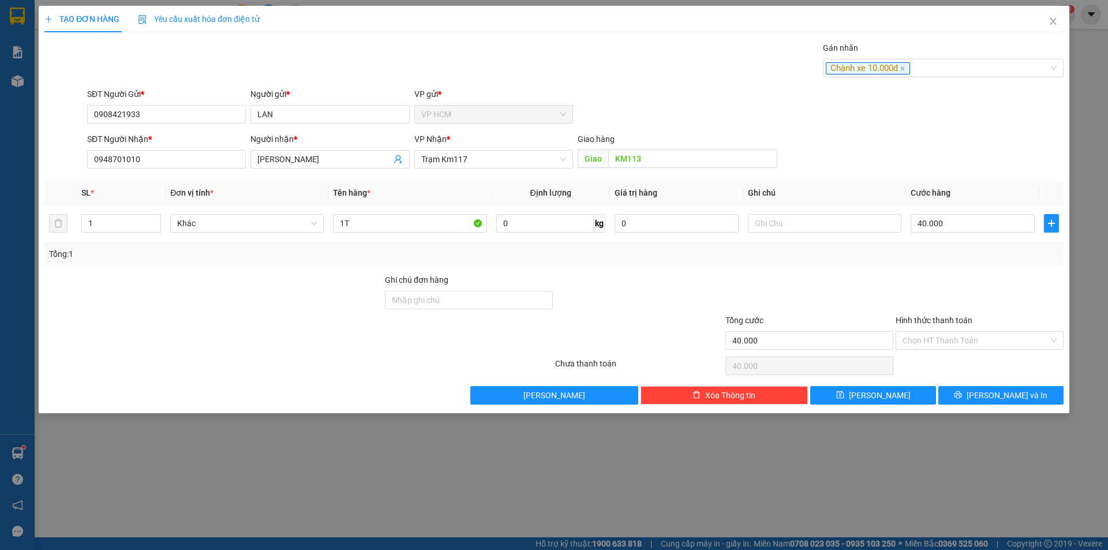
drag, startPoint x: 566, startPoint y: 53, endPoint x: 902, endPoint y: 251, distance: 390.3
click at [568, 57] on div "Gán [PERSON_NAME] xe 10.000đ" at bounding box center [575, 62] width 981 height 40
click at [952, 221] on input "40.000" at bounding box center [973, 223] width 124 height 18
type input "2"
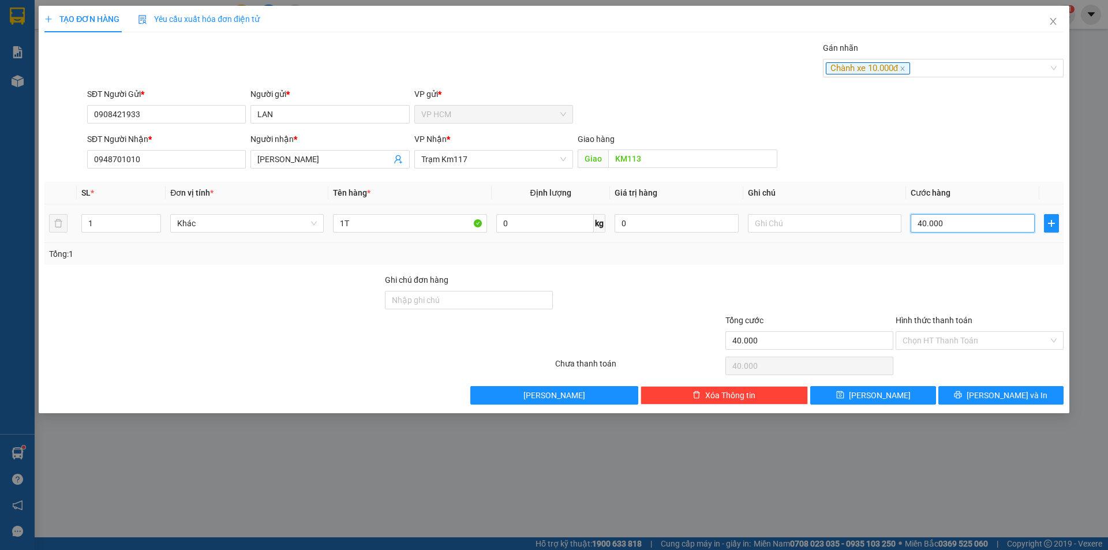
type input "2"
type input "20"
type input "20.000"
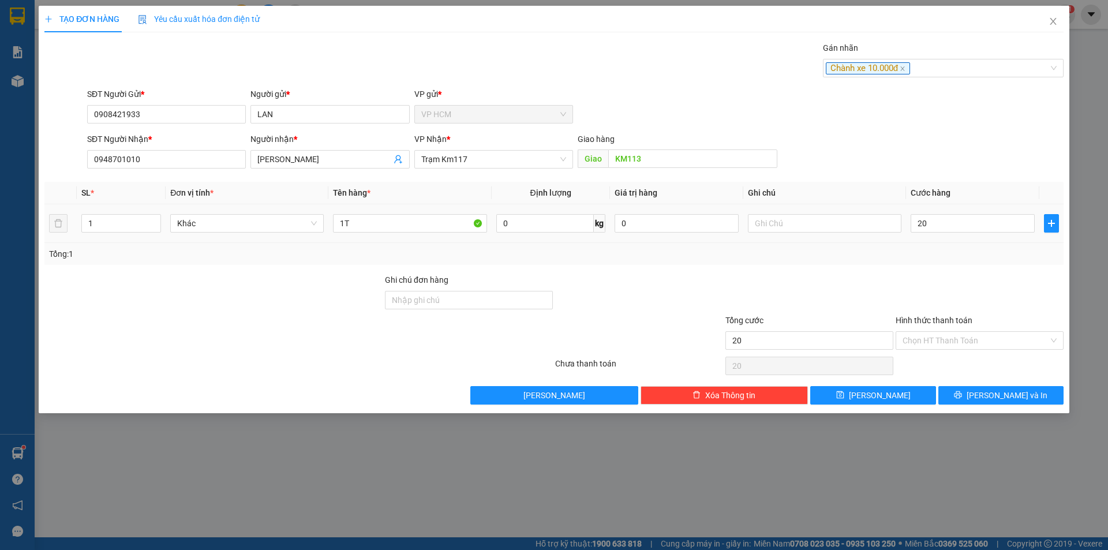
type input "20.000"
click at [956, 298] on div at bounding box center [979, 294] width 170 height 40
click at [956, 336] on input "Hình thức thanh toán" at bounding box center [976, 340] width 146 height 17
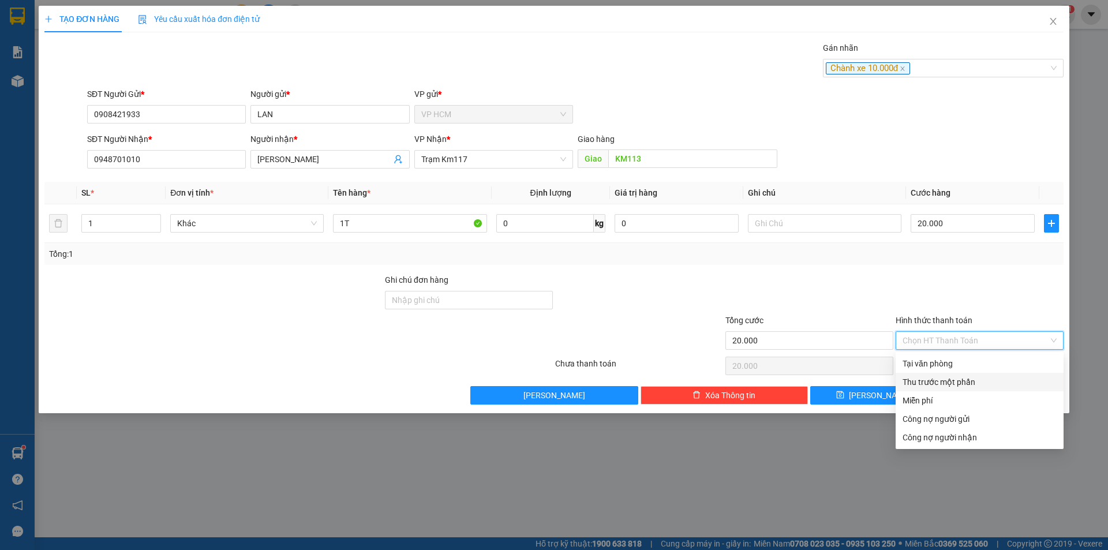
click at [927, 380] on div "Thu trước một phần" at bounding box center [980, 382] width 154 height 13
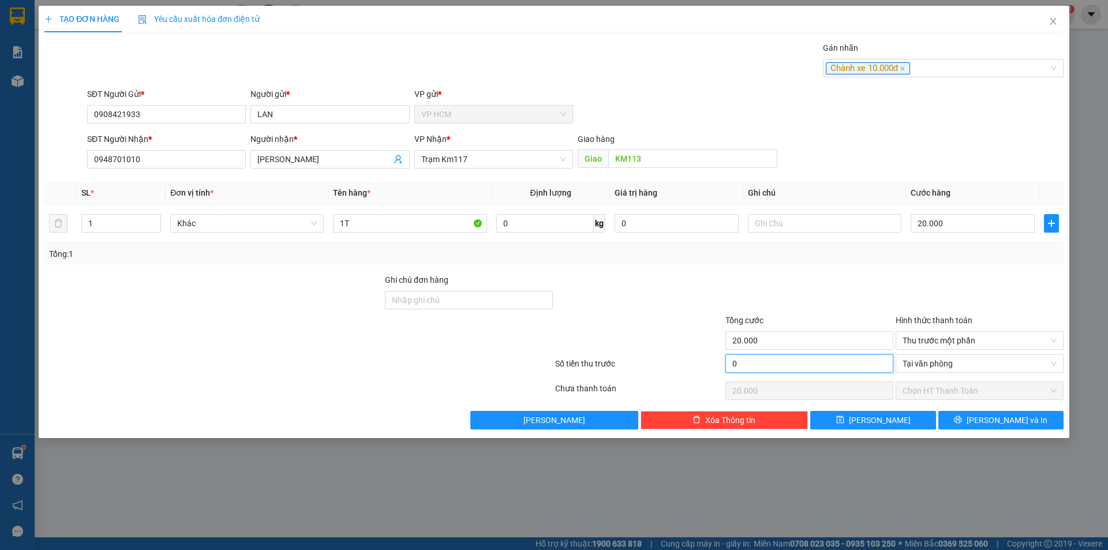
click at [822, 366] on input "0" at bounding box center [809, 363] width 168 height 18
type input "10"
type input "19.990"
type input "10.000"
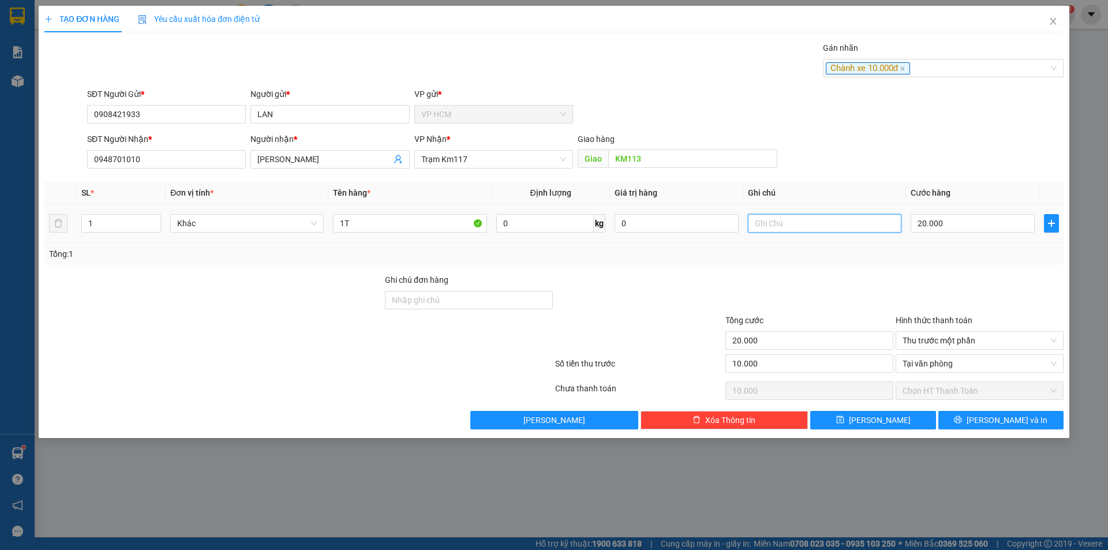
click at [830, 220] on input "text" at bounding box center [824, 223] width 153 height 18
click at [430, 226] on input "1T" at bounding box center [409, 223] width 153 height 18
type input "1"
type input "1K"
click at [965, 424] on button "[PERSON_NAME] và In" at bounding box center [1000, 420] width 125 height 18
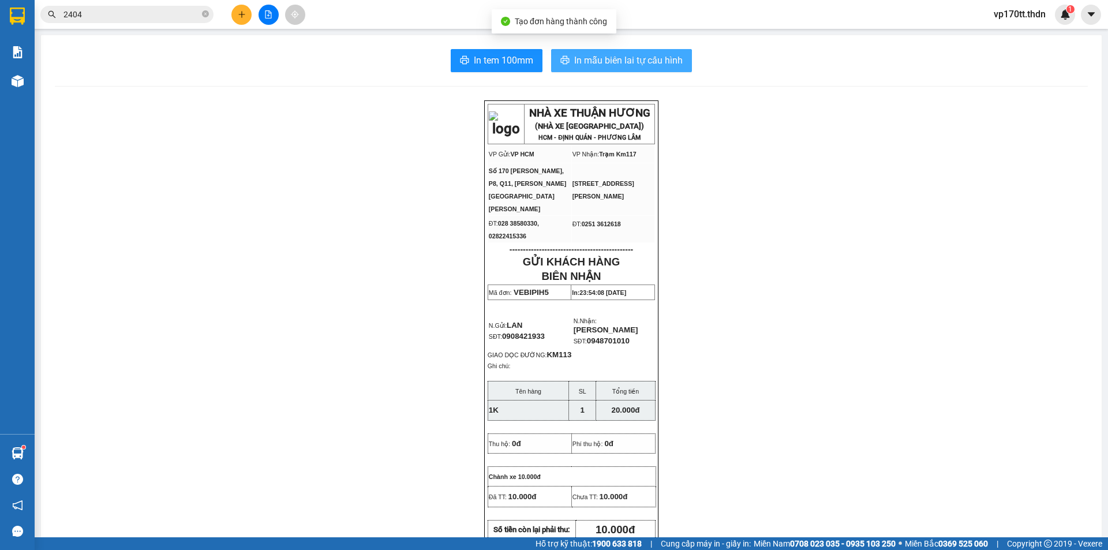
click at [564, 58] on icon "printer" at bounding box center [564, 59] width 9 height 9
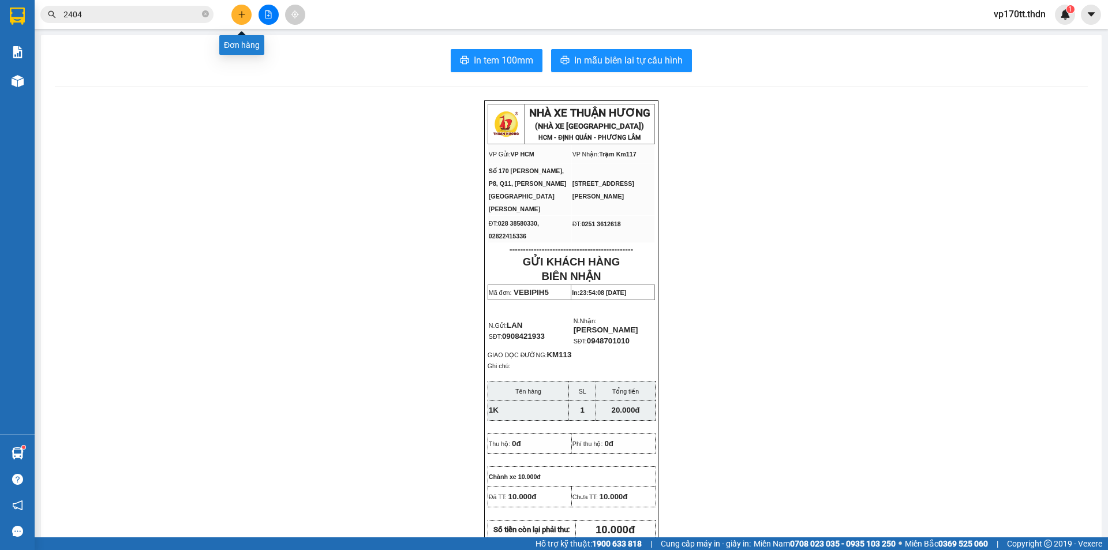
click at [238, 14] on icon "plus" at bounding box center [242, 14] width 8 height 8
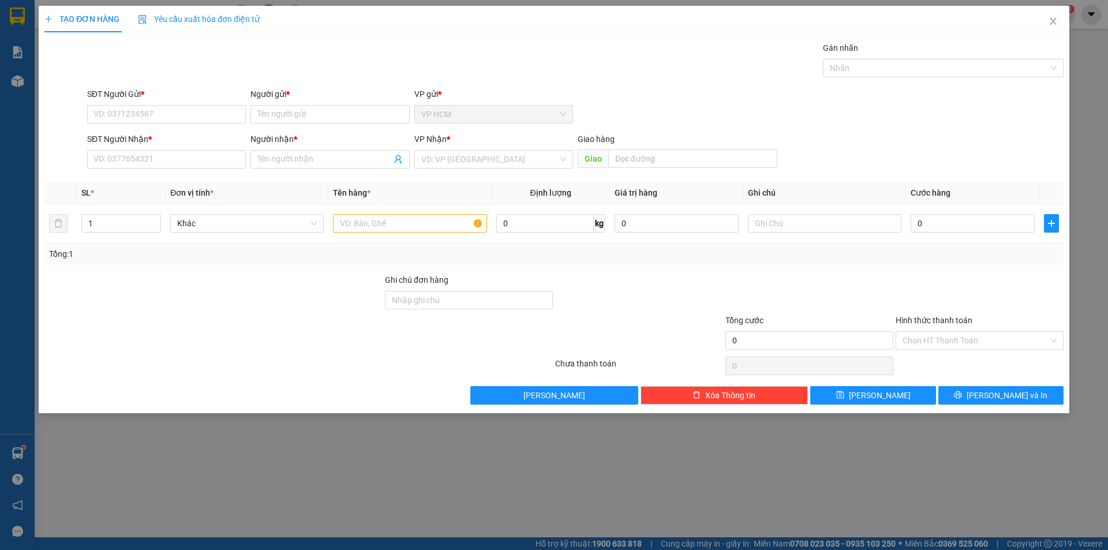
click at [293, 125] on div "Người gửi * Tên người gửi" at bounding box center [329, 108] width 159 height 40
click at [298, 110] on input "Người gửi *" at bounding box center [329, 114] width 159 height 18
type input "RỒNG VIỆT"
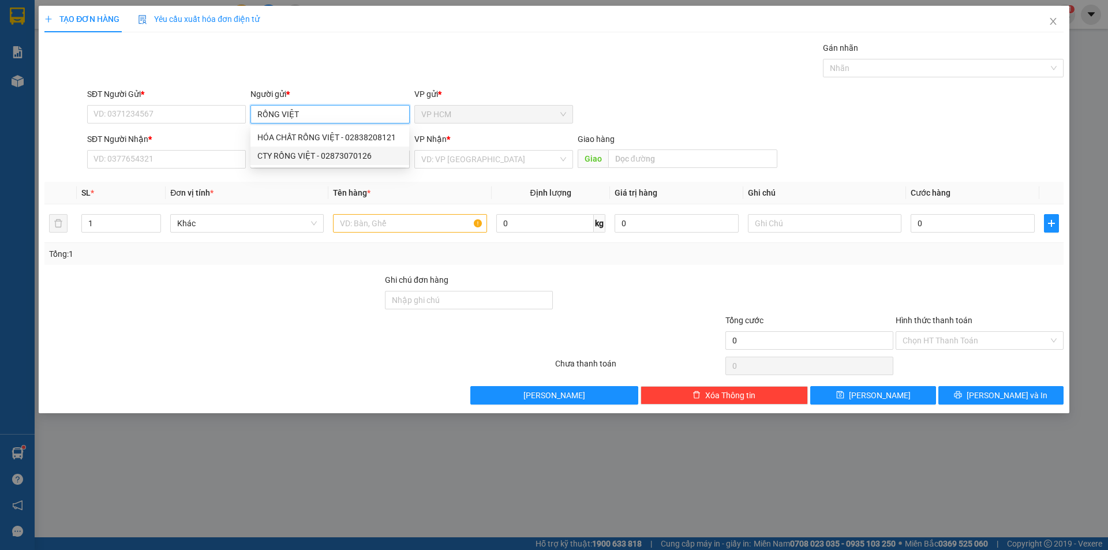
click at [334, 159] on div "CTY RỒNG VIỆT - 02873070126" at bounding box center [329, 155] width 145 height 13
type input "02873070126"
type input "CTY RỒNG VIỆT"
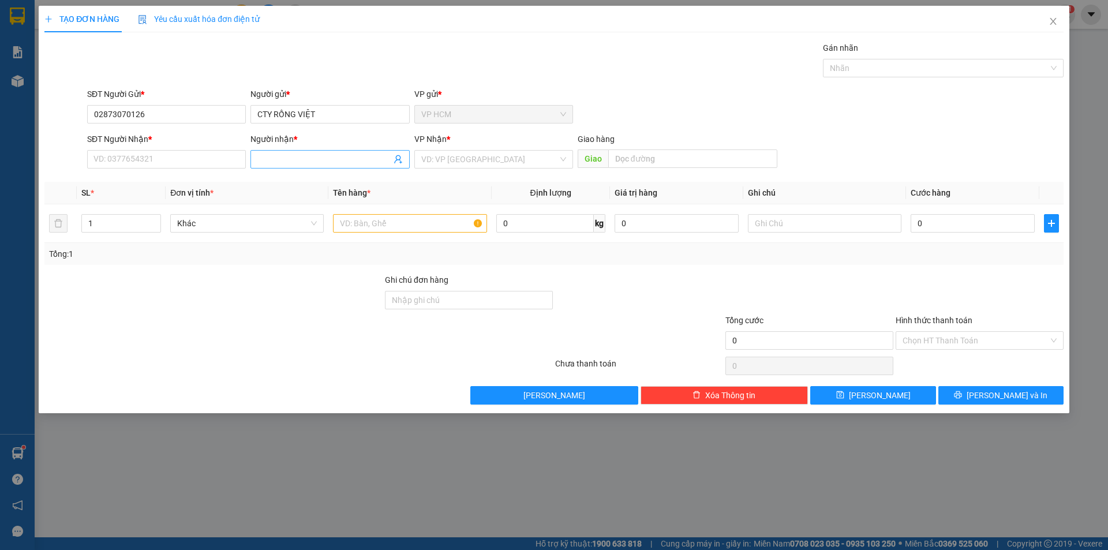
click at [400, 159] on icon "user-add" at bounding box center [398, 159] width 8 height 9
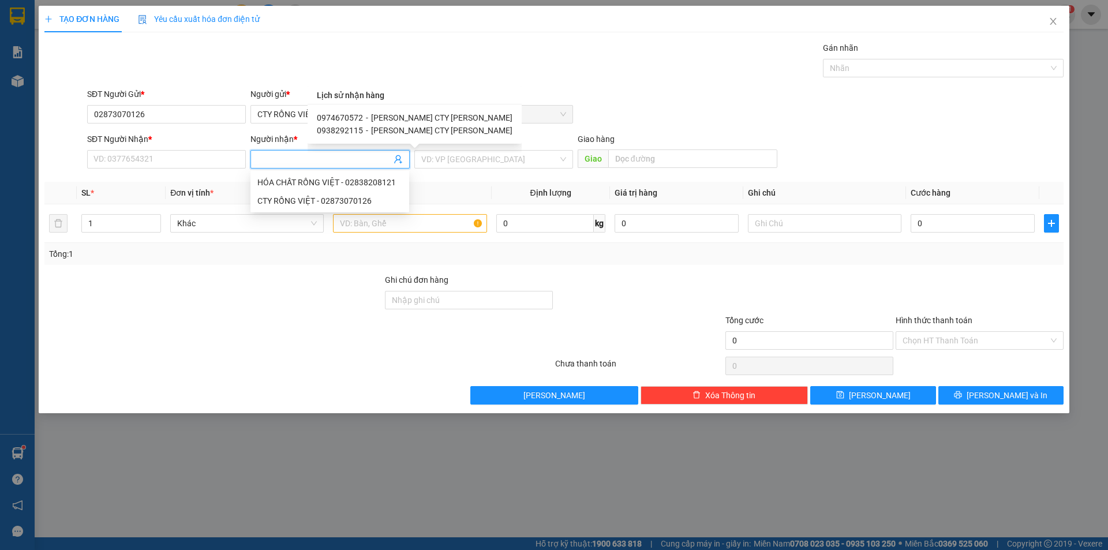
click at [403, 117] on span "[PERSON_NAME] CTY [PERSON_NAME]" at bounding box center [441, 117] width 141 height 9
type input "0974670572"
type input "[PERSON_NAME] CTY [PERSON_NAME]"
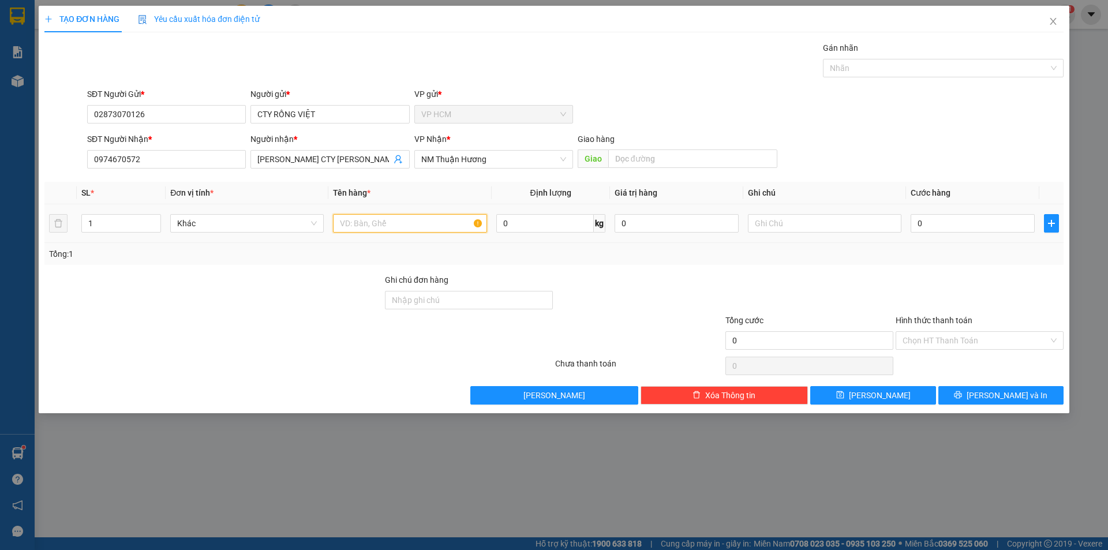
click at [377, 231] on input "text" at bounding box center [409, 223] width 153 height 18
type input "31T BAO BÌ"
click at [110, 218] on input "1" at bounding box center [121, 223] width 78 height 17
type input "31"
click at [912, 58] on div "Gán nhãn" at bounding box center [943, 50] width 241 height 17
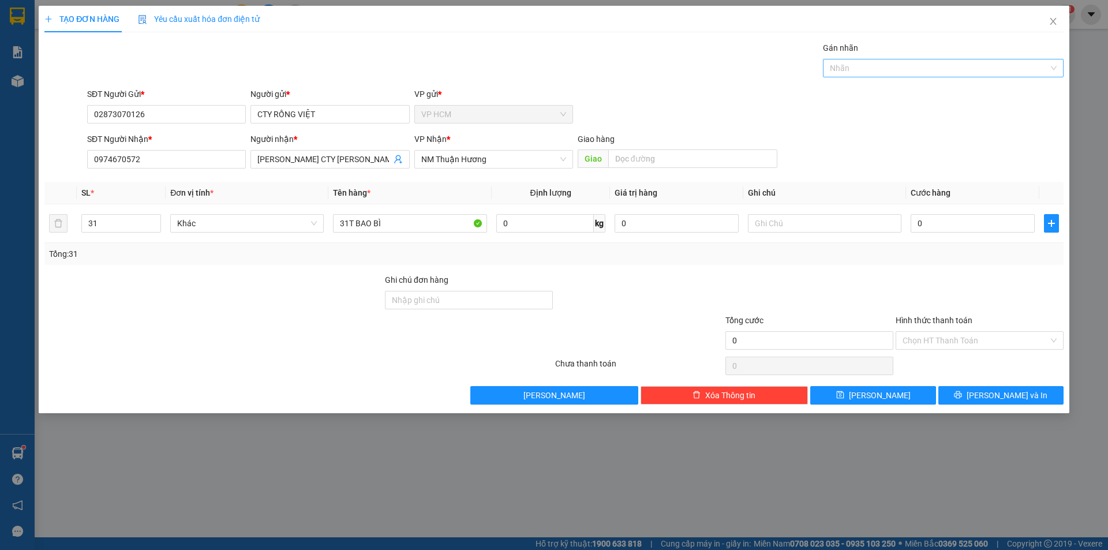
click at [898, 64] on div at bounding box center [937, 68] width 223 height 14
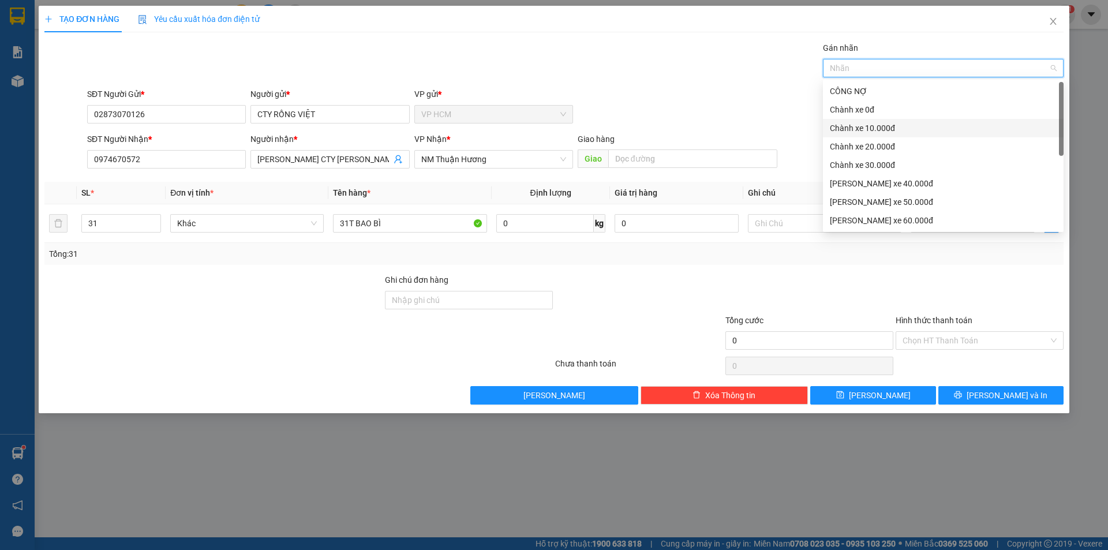
click at [870, 126] on div "Chành xe 10.000đ" at bounding box center [943, 128] width 227 height 13
click at [871, 126] on div "Chành xe 10.000đ" at bounding box center [939, 128] width 219 height 13
click at [867, 108] on div "Chành xe 0đ" at bounding box center [943, 109] width 227 height 13
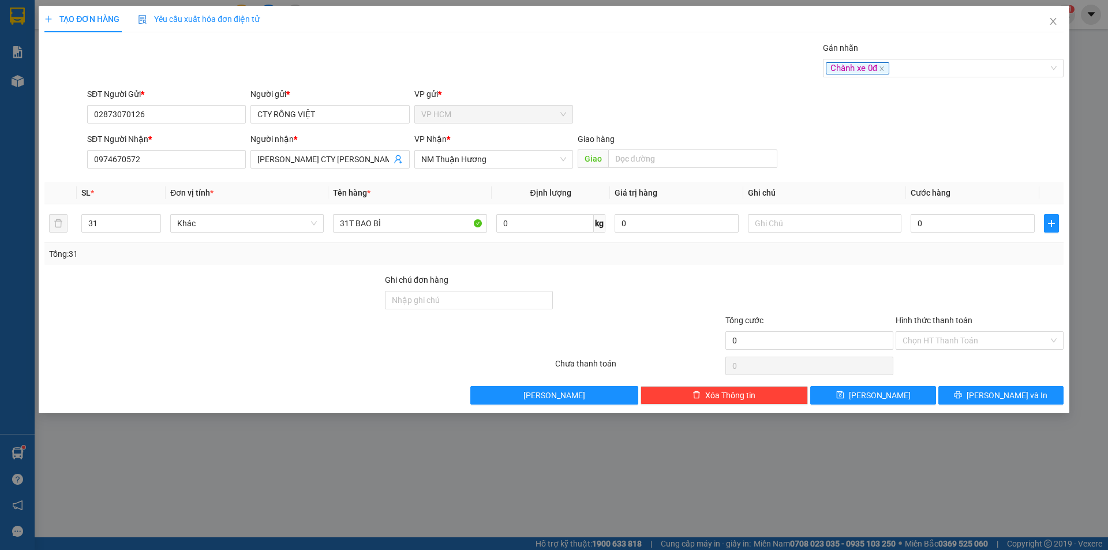
click at [675, 59] on div "Gán [PERSON_NAME] xe 0đ" at bounding box center [575, 62] width 981 height 40
click at [956, 338] on input "Hình thức thanh toán" at bounding box center [976, 340] width 146 height 17
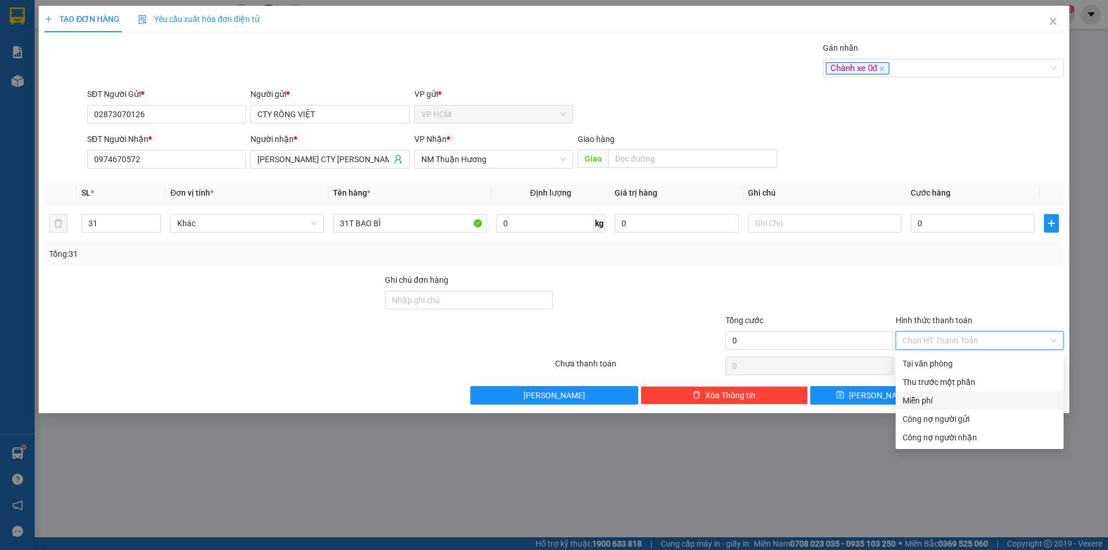
click at [906, 398] on div "Miễn phí" at bounding box center [980, 400] width 154 height 13
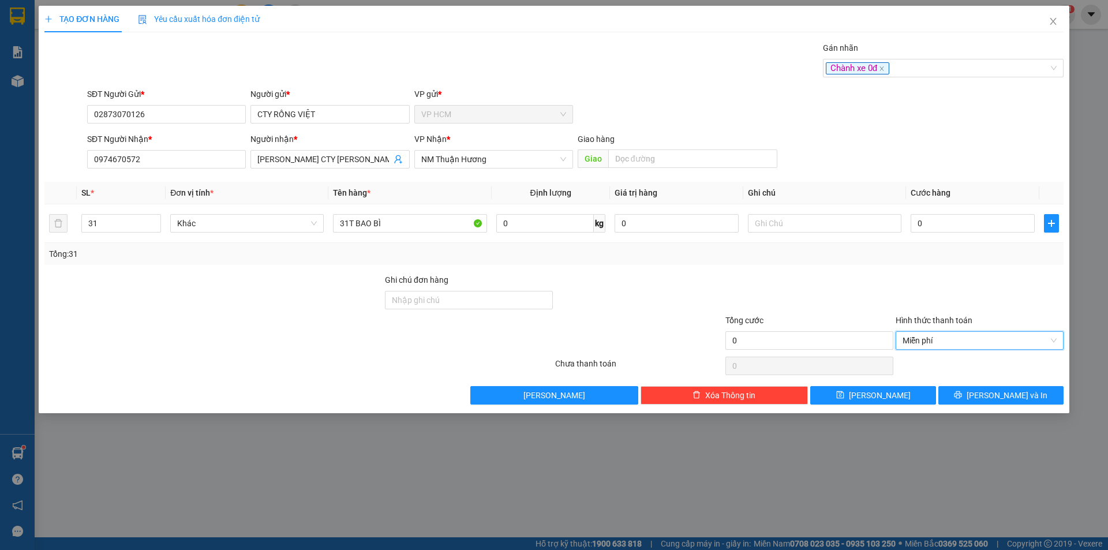
click at [849, 295] on div at bounding box center [809, 294] width 170 height 40
drag, startPoint x: 990, startPoint y: 390, endPoint x: 627, endPoint y: 208, distance: 405.9
click at [990, 391] on button "[PERSON_NAME] và In" at bounding box center [1000, 395] width 125 height 18
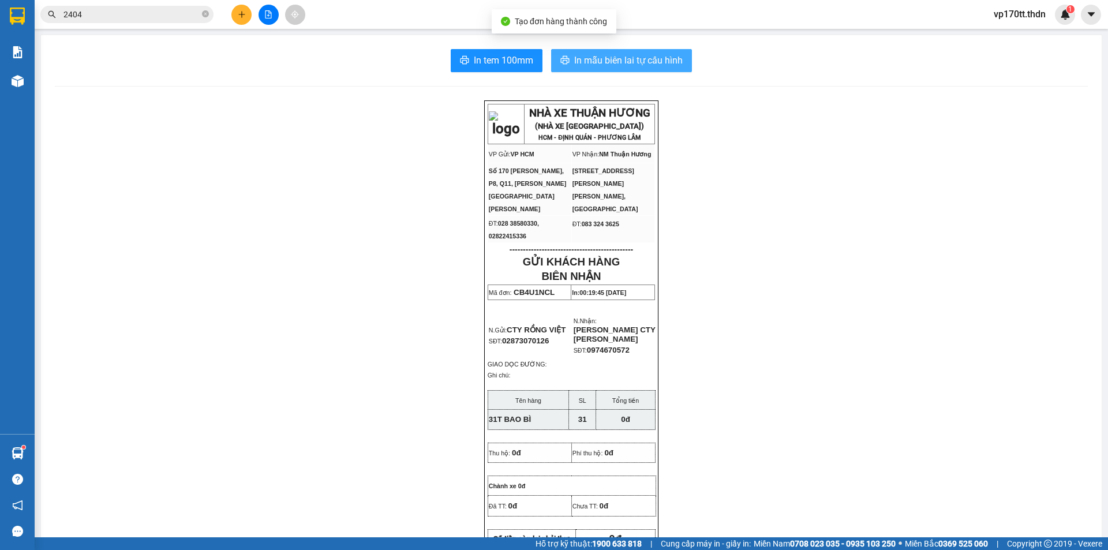
click at [638, 64] on span "In mẫu biên lai tự cấu hình" at bounding box center [628, 60] width 108 height 14
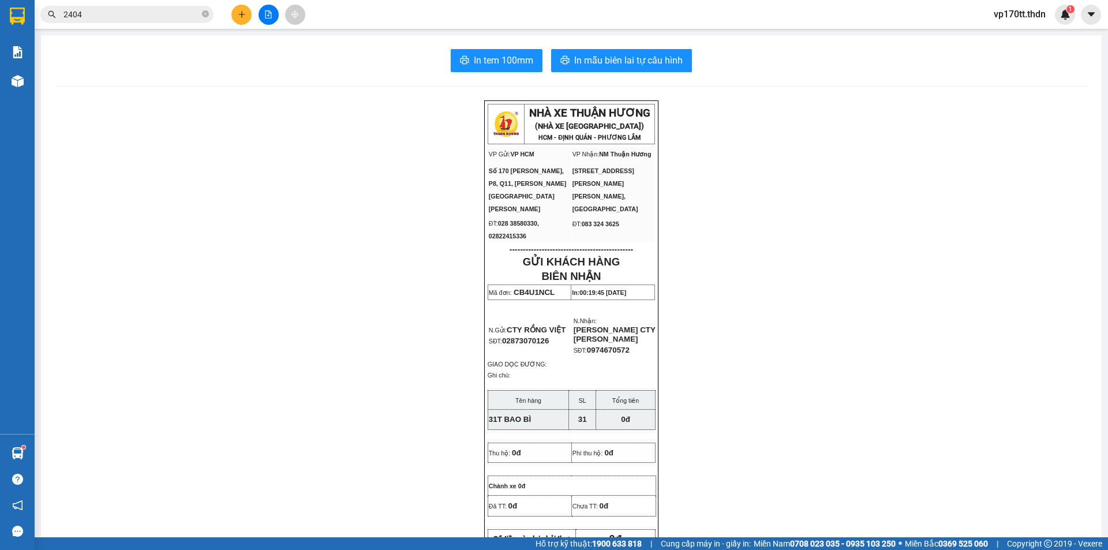
click at [145, 5] on div "Kết quả [PERSON_NAME] ( 248 ) Bộ lọc Ngày tạo [PERSON_NAME] nhất Mã ĐH Trạng th…" at bounding box center [112, 15] width 225 height 20
click at [145, 11] on input "2404" at bounding box center [131, 14] width 136 height 13
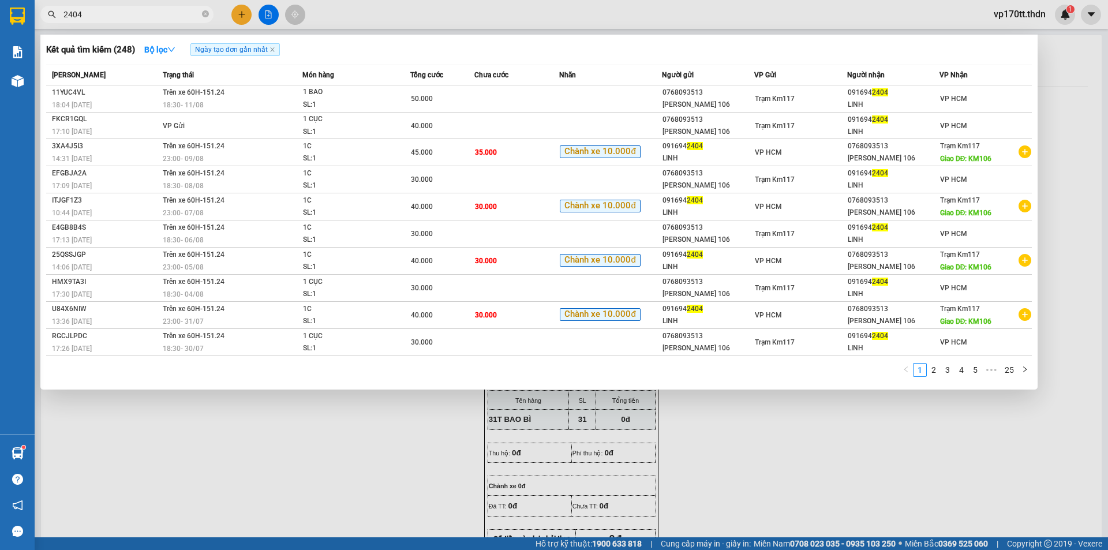
click at [145, 11] on input "2404" at bounding box center [131, 14] width 136 height 13
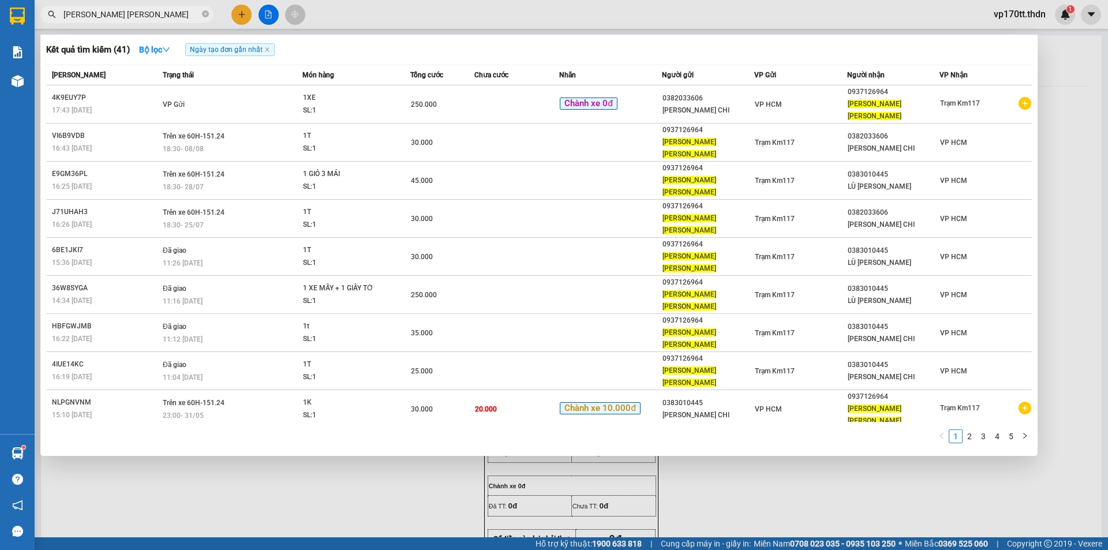
type input "[PERSON_NAME] [PERSON_NAME]"
click at [773, 100] on span "VP HCM" at bounding box center [768, 104] width 27 height 8
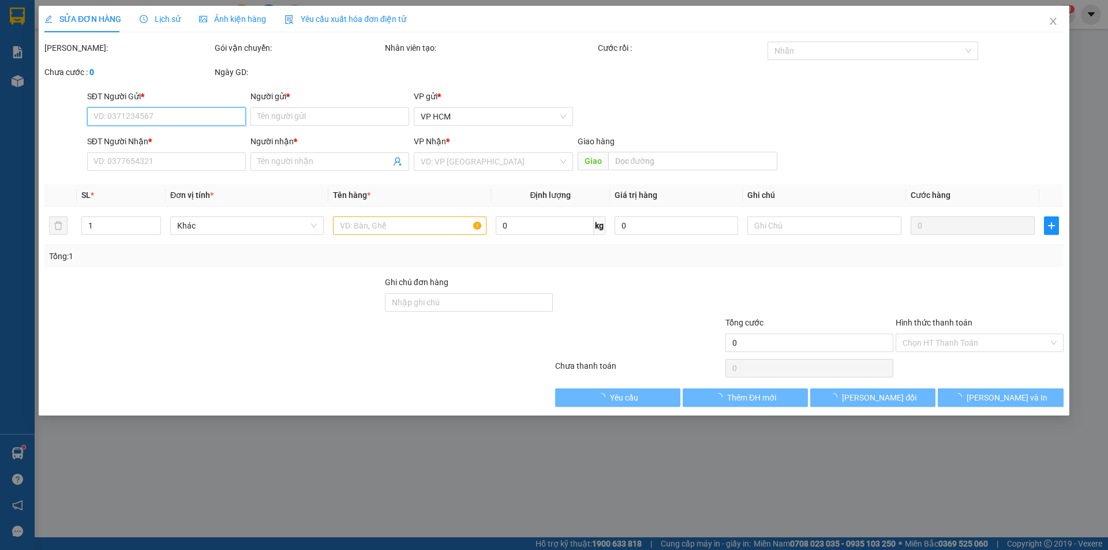
type input "0382033606"
type input "[PERSON_NAME] CHI"
type input "0937126964"
type input "[PERSON_NAME] [PERSON_NAME]"
type input "250.000"
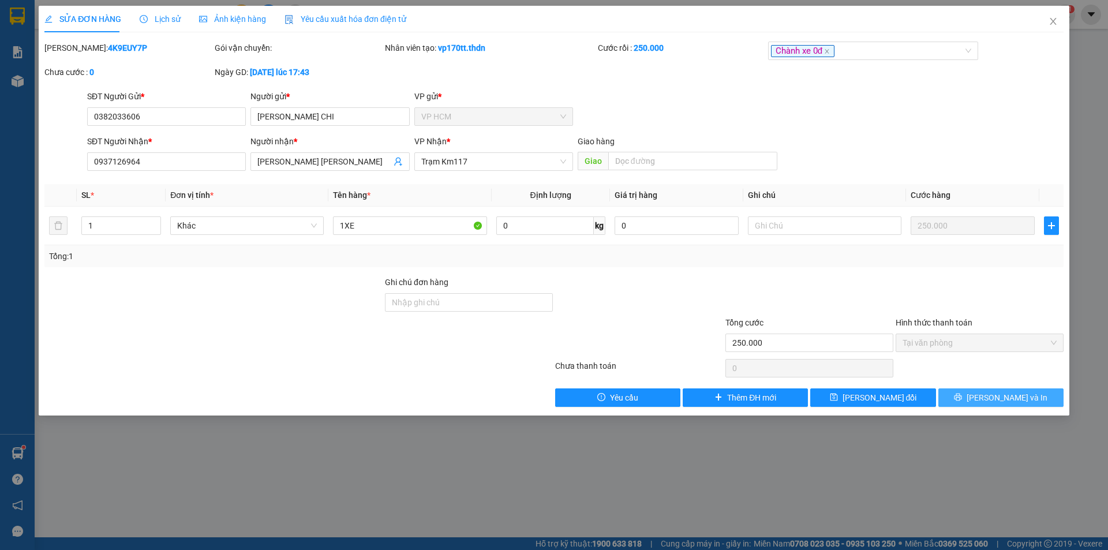
click at [993, 398] on span "[PERSON_NAME] và In" at bounding box center [1007, 397] width 81 height 13
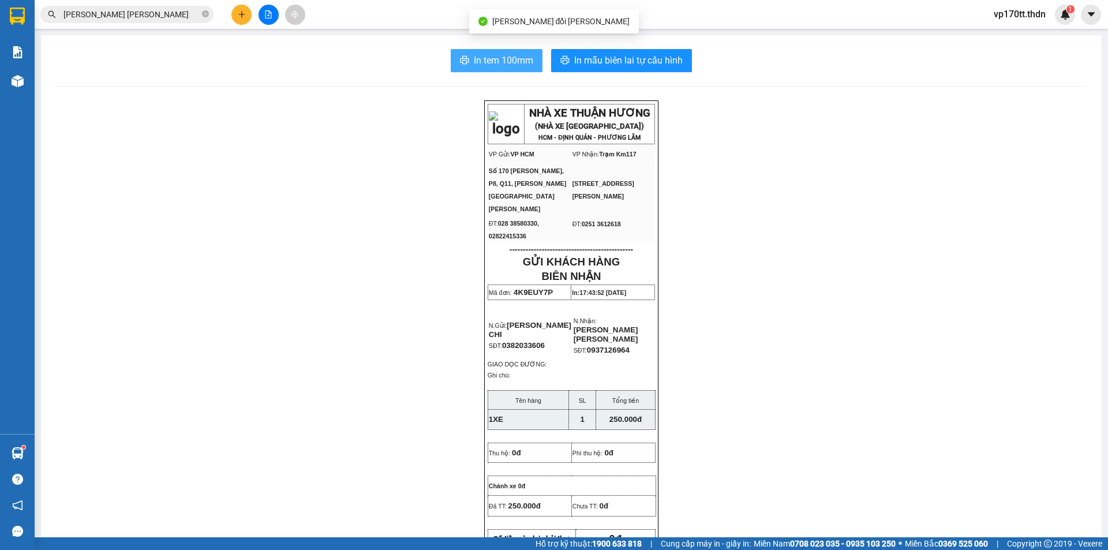
click at [499, 70] on button "In tem 100mm" at bounding box center [497, 60] width 92 height 23
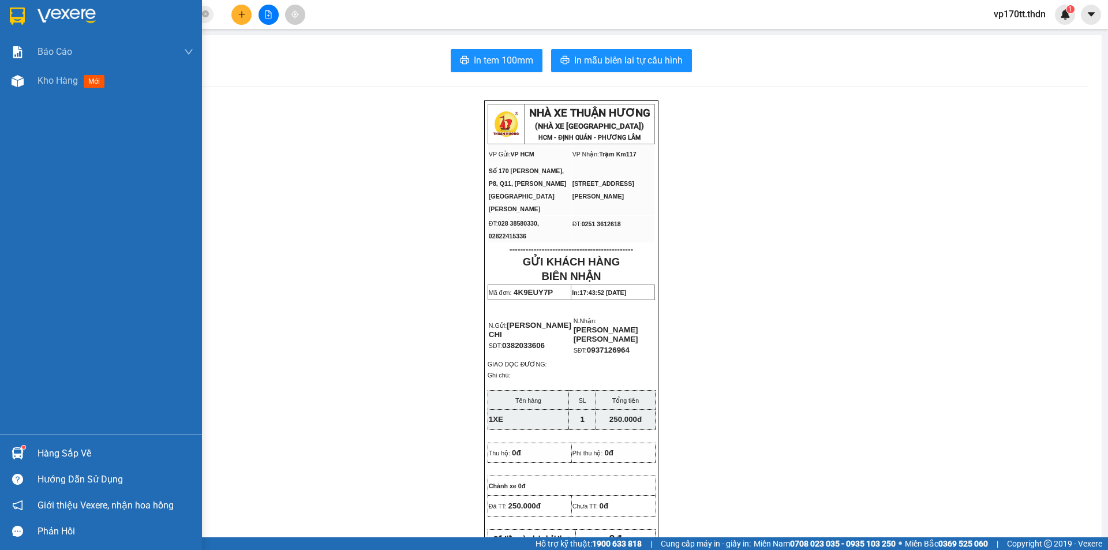
click at [8, 11] on div at bounding box center [18, 16] width 20 height 20
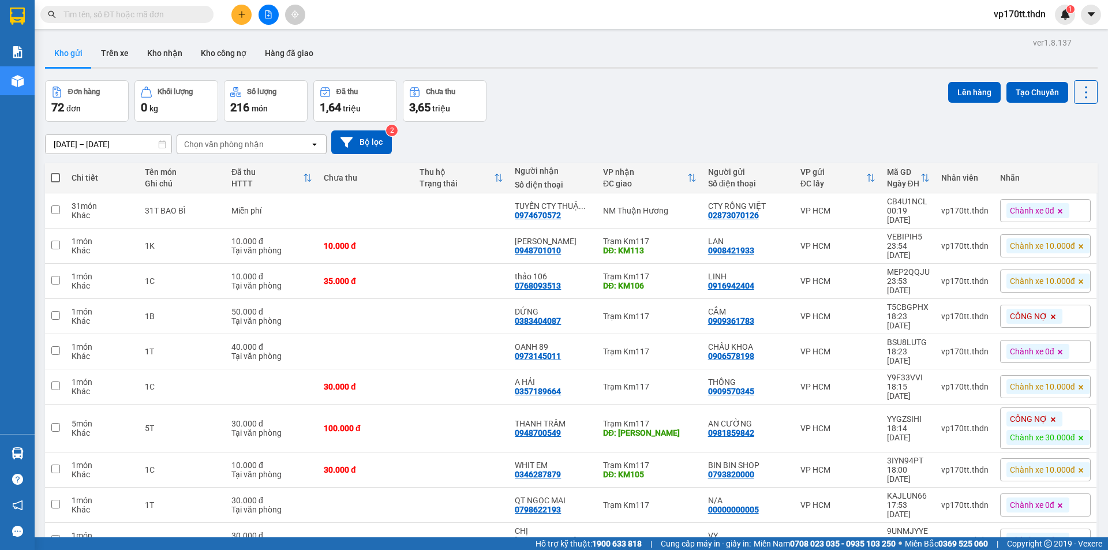
click at [239, 18] on button at bounding box center [241, 15] width 20 height 20
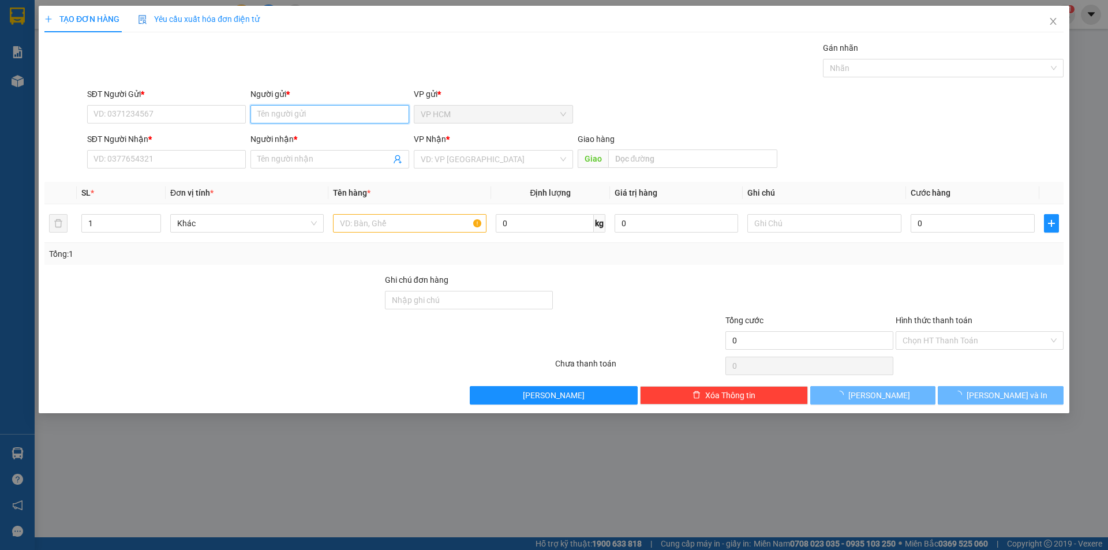
click at [328, 117] on input "Người gửi *" at bounding box center [329, 114] width 159 height 18
type input "D"
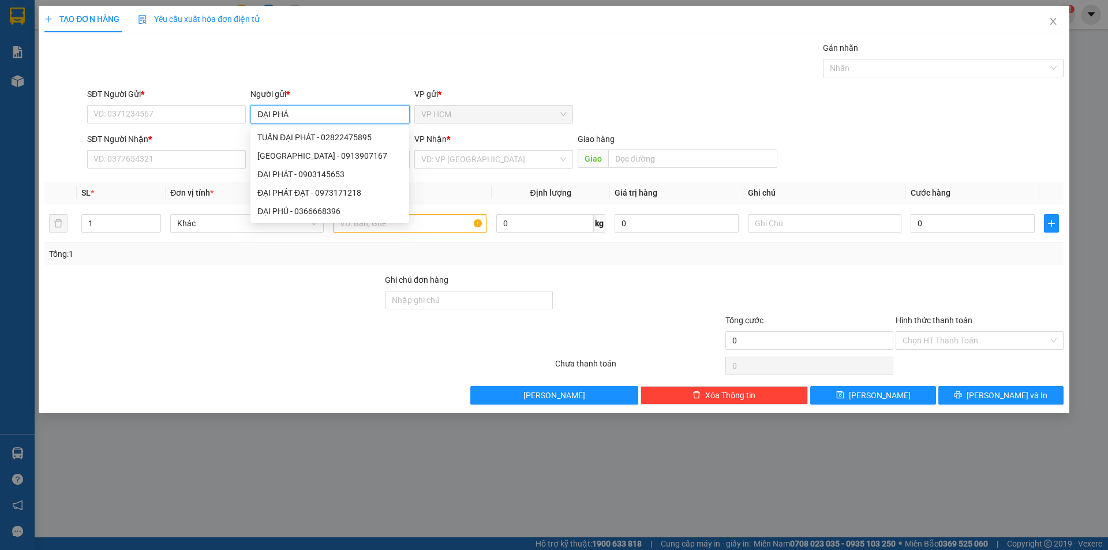
type input "ĐẠI PHÁT"
click at [356, 137] on div "TUẤN ĐẠI PHÁT - 02822475895" at bounding box center [329, 137] width 145 height 13
type input "02822475895"
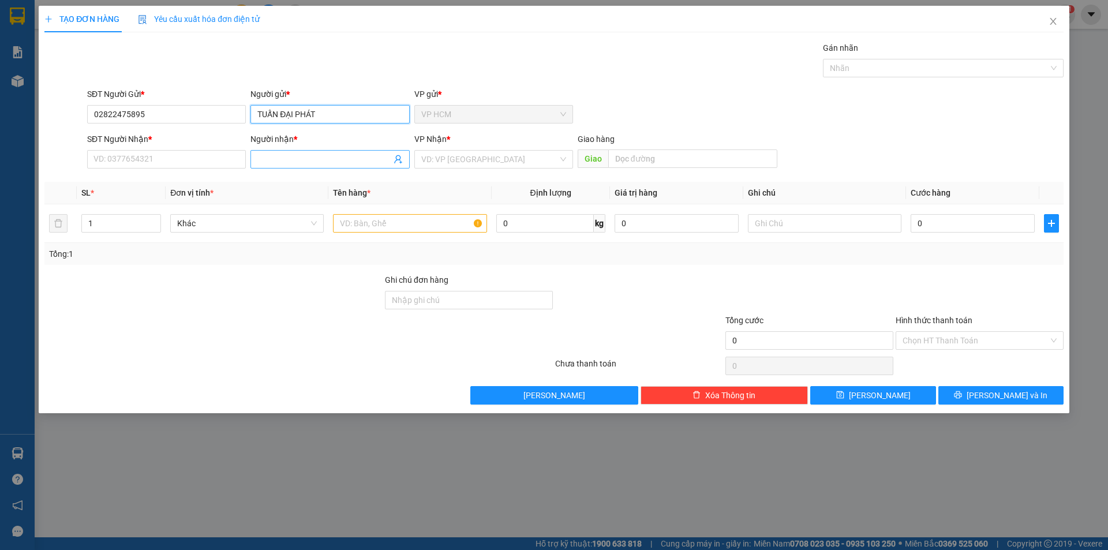
type input "TUẤN ĐẠI PHÁT"
click at [399, 159] on icon "user-add" at bounding box center [398, 159] width 9 height 9
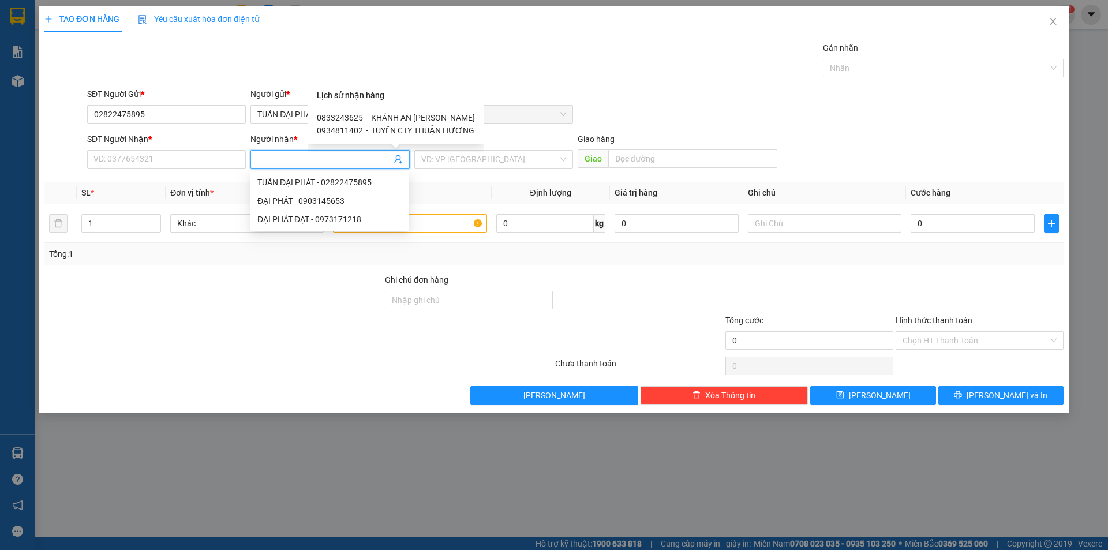
click at [378, 114] on span "KHÁNH AN THUẬN HƯƠNG" at bounding box center [423, 117] width 104 height 9
type input "0833243625"
type input "KHÁNH AN THUẬN HƯƠNG"
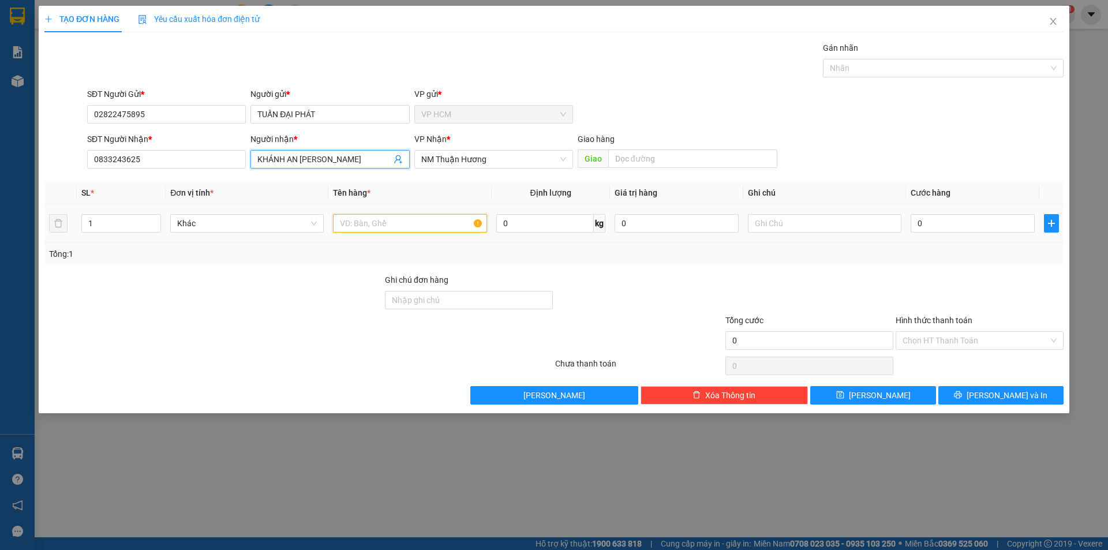
click at [447, 226] on input "text" at bounding box center [409, 223] width 153 height 18
click at [893, 66] on div at bounding box center [937, 68] width 223 height 14
type input "1T TEM"
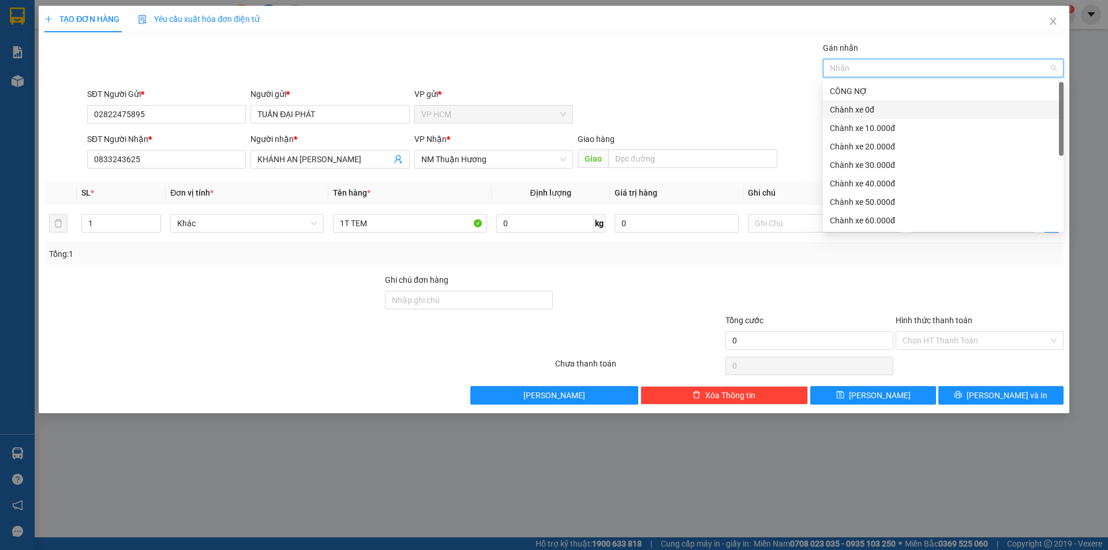
click at [868, 114] on div "Chành xe 0đ" at bounding box center [943, 109] width 227 height 13
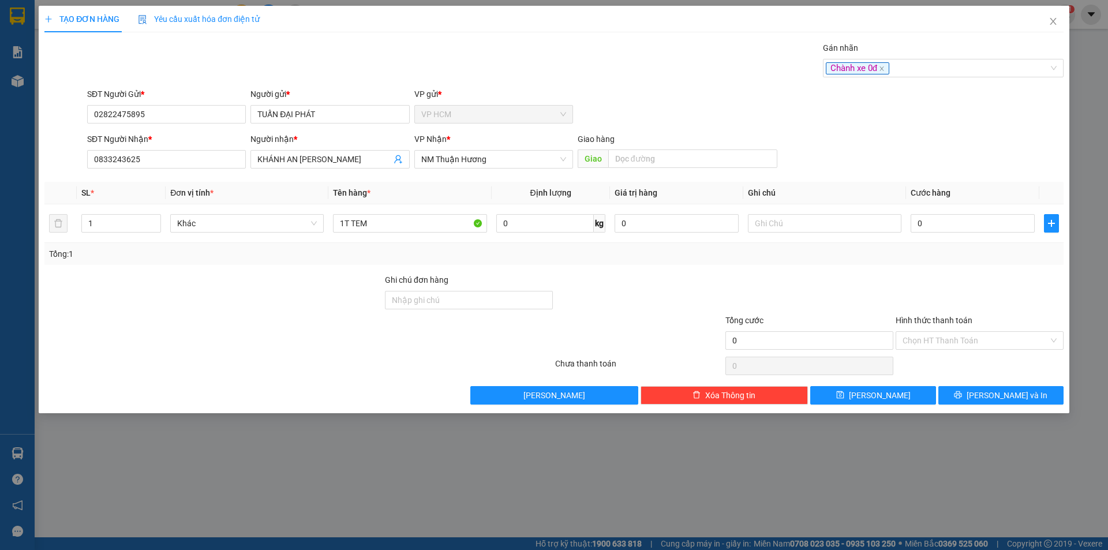
click at [673, 85] on div "Transit Pickup Surcharge Ids Transit Deliver Surcharge Ids Transit Deliver Surc…" at bounding box center [553, 223] width 1019 height 363
click at [971, 347] on input "Hình thức thanh toán" at bounding box center [976, 340] width 146 height 17
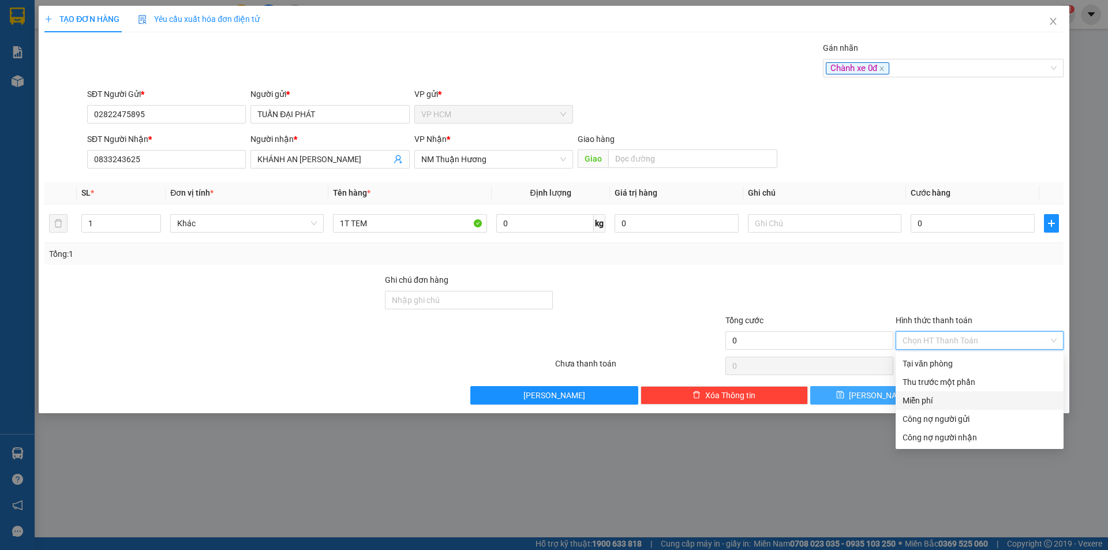
click at [914, 392] on div "Miễn phí" at bounding box center [980, 400] width 168 height 18
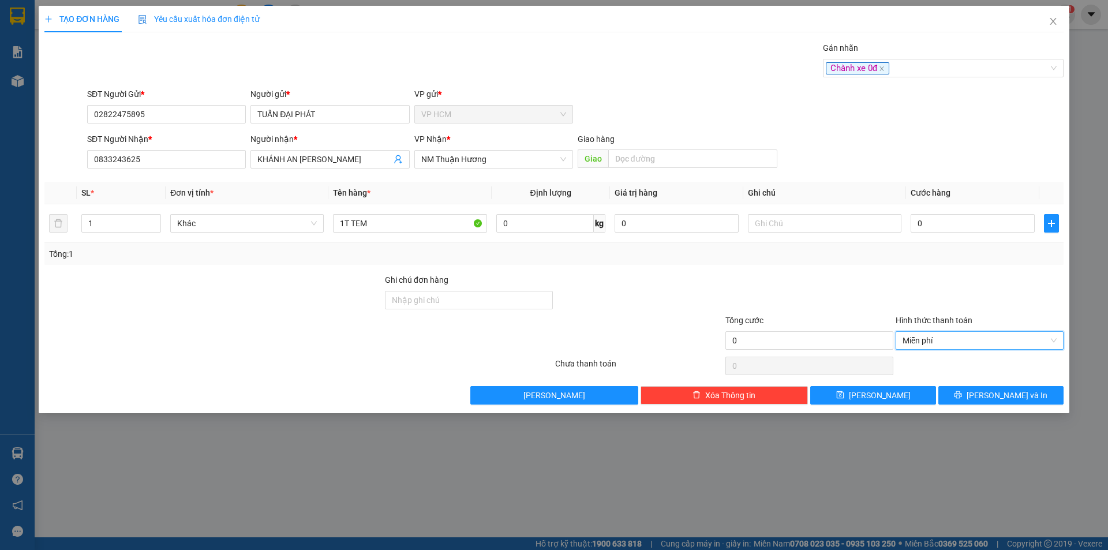
click at [986, 408] on div "TẠO ĐƠN HÀNG Yêu cầu xuất hóa đơn điện tử Transit Pickup Surcharge Ids Transit …" at bounding box center [554, 209] width 1031 height 407
click at [962, 395] on icon "printer" at bounding box center [958, 395] width 8 height 8
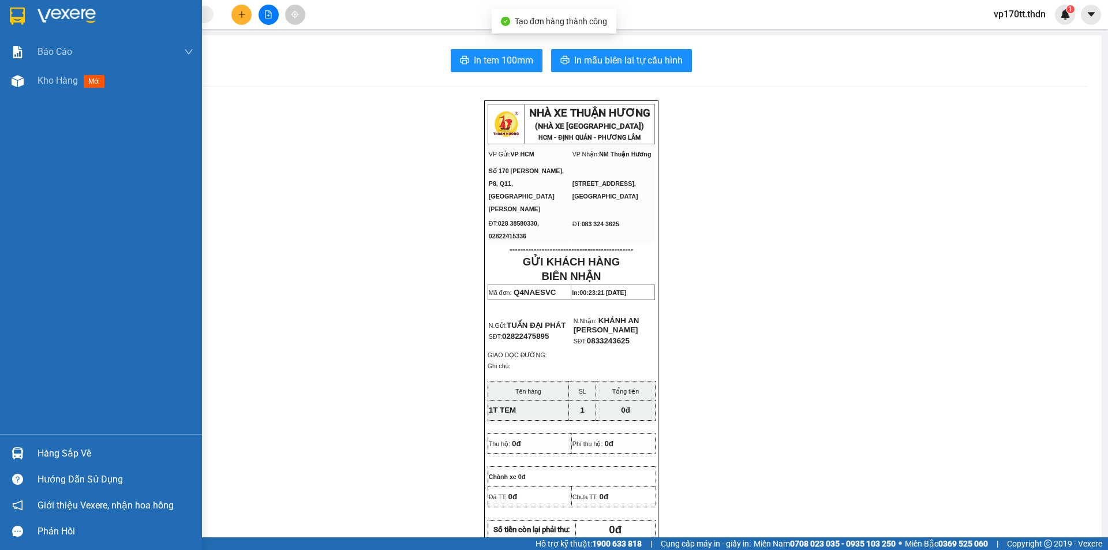
click at [16, 16] on img at bounding box center [17, 16] width 15 height 17
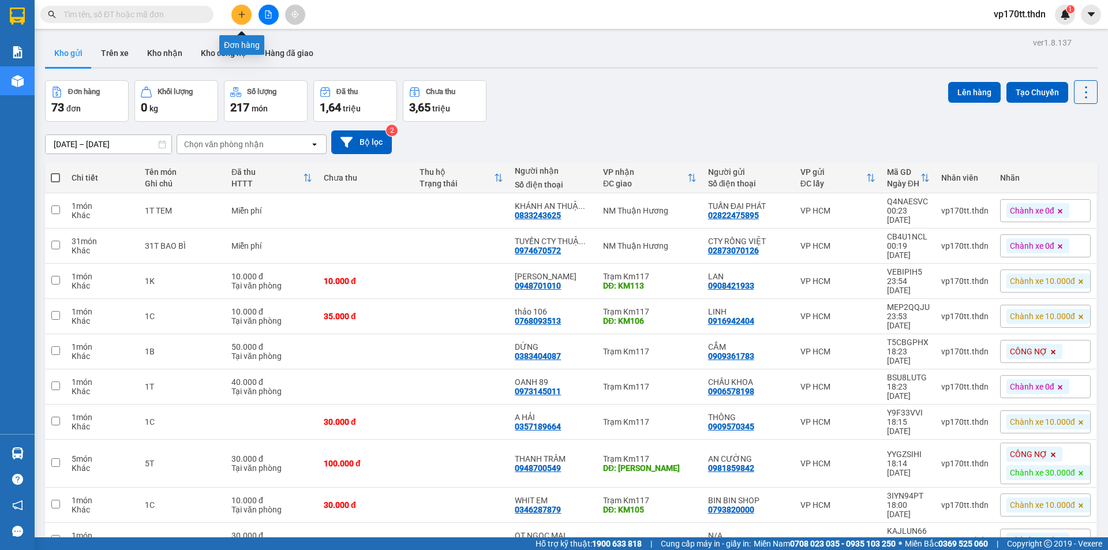
click at [243, 10] on button at bounding box center [241, 15] width 20 height 20
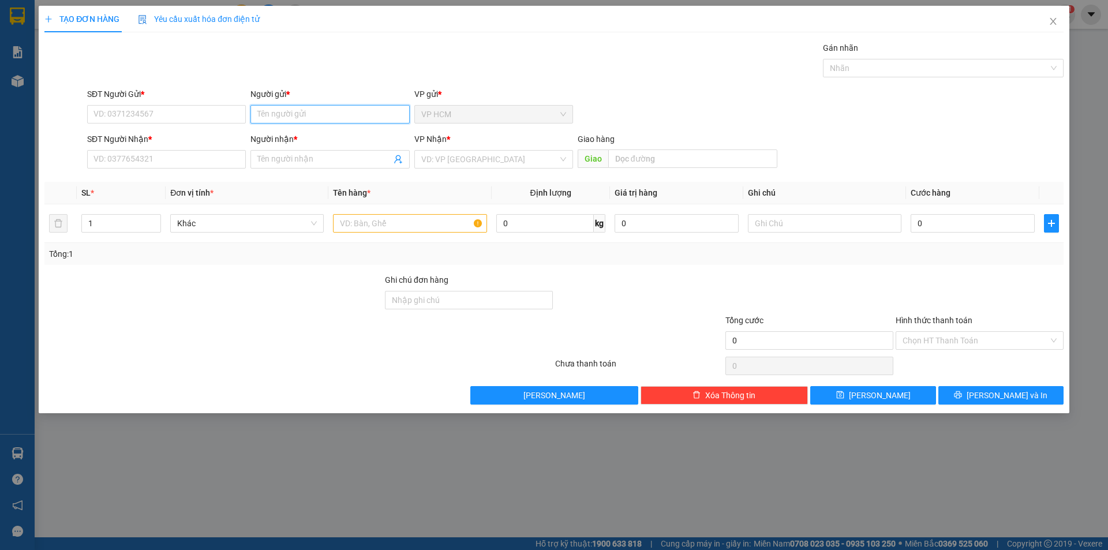
click at [310, 121] on input "Người gửi *" at bounding box center [329, 114] width 159 height 18
type input "CHÚ CAO"
click at [130, 107] on input "SĐT Người Gửi *" at bounding box center [166, 114] width 159 height 18
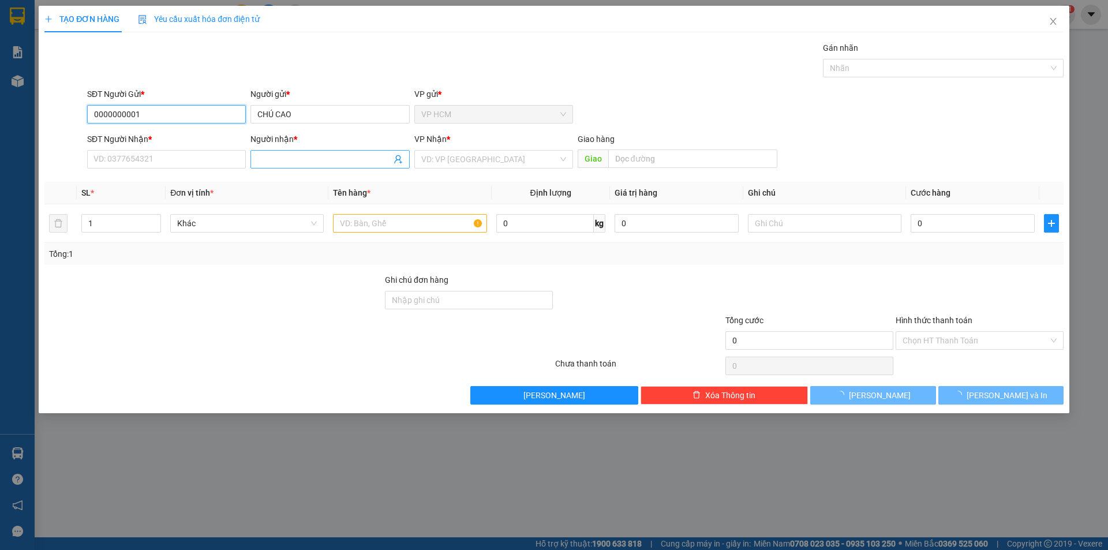
type input "0000000001"
click at [315, 162] on input "Người nhận *" at bounding box center [323, 159] width 133 height 13
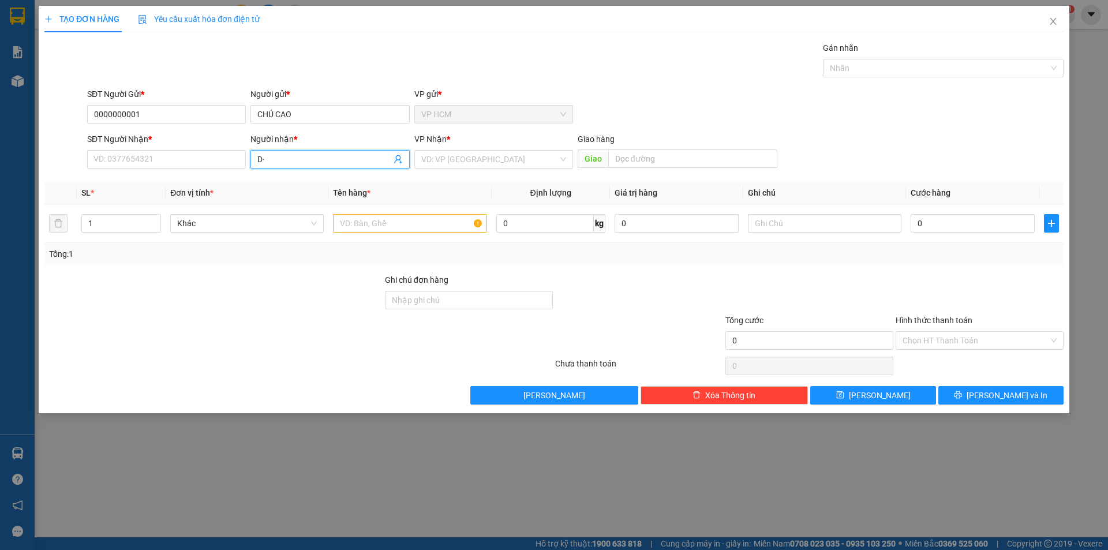
type input "D"
type input "[PERSON_NAME]"
click at [312, 185] on div "ĐỨC PHƯƠNG LÂM - 02513858260" at bounding box center [329, 182] width 145 height 13
type input "02513858260"
type input "[PERSON_NAME]"
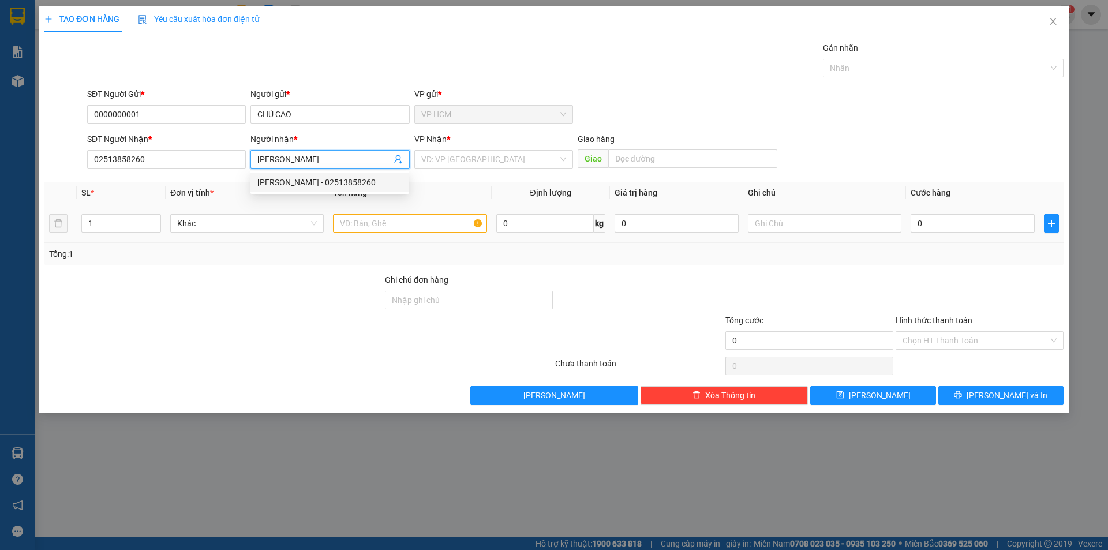
click at [385, 234] on div at bounding box center [409, 223] width 153 height 23
click at [384, 226] on input "text" at bounding box center [409, 223] width 153 height 18
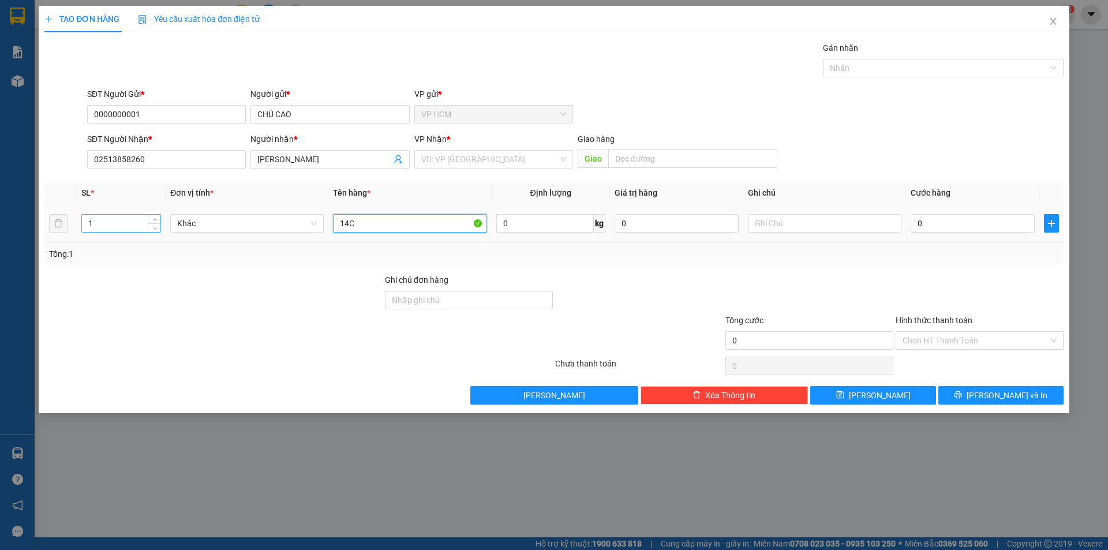
type input "14C"
click at [111, 228] on input "1" at bounding box center [121, 223] width 78 height 17
type input "14"
click at [459, 148] on div "VP Nhận *" at bounding box center [493, 141] width 159 height 17
click at [465, 155] on input "search" at bounding box center [489, 159] width 137 height 17
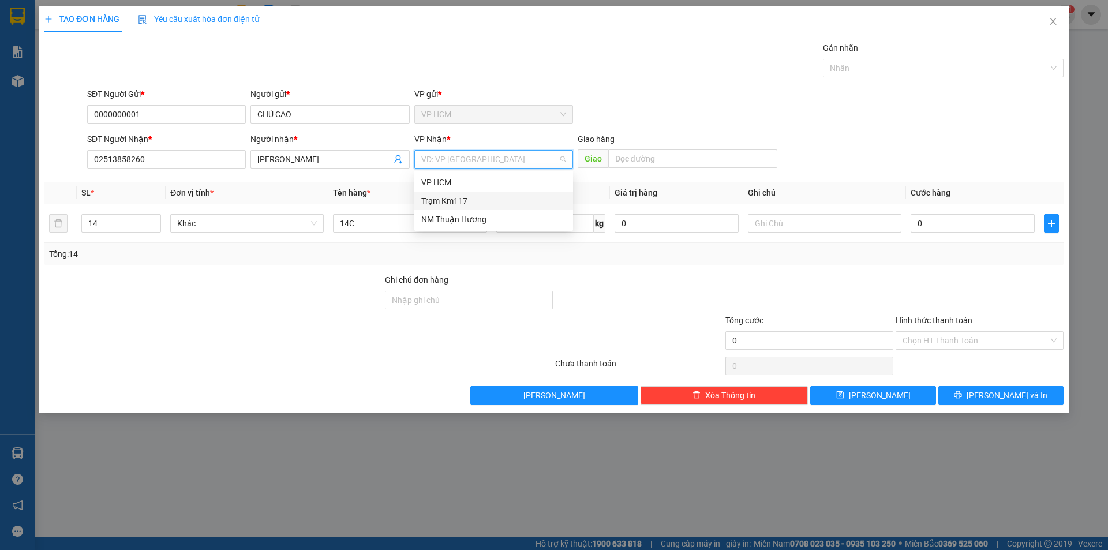
click at [456, 205] on div "Trạm Km117" at bounding box center [493, 200] width 145 height 13
click at [657, 168] on div "Giao" at bounding box center [678, 159] width 200 height 18
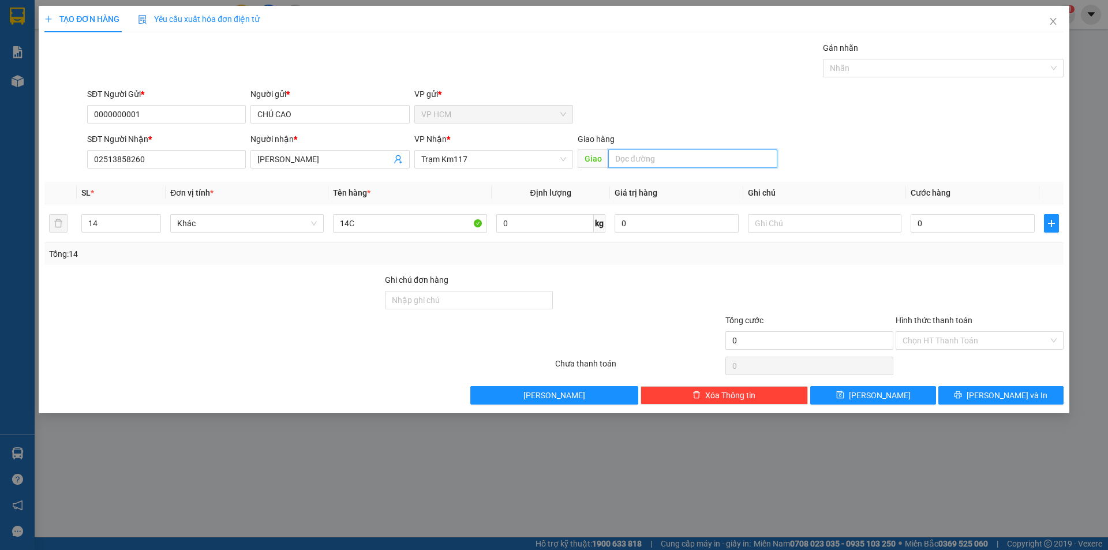
click at [658, 166] on input "text" at bounding box center [692, 158] width 169 height 18
click at [920, 71] on div at bounding box center [937, 68] width 223 height 14
type input "[PERSON_NAME]"
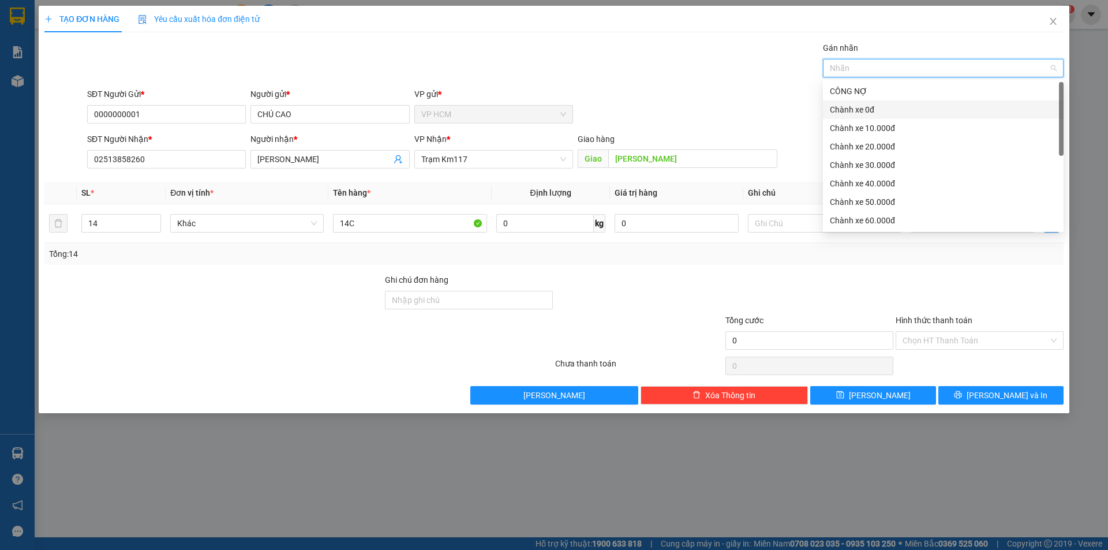
click at [872, 111] on div "Chành xe 0đ" at bounding box center [943, 109] width 227 height 13
drag, startPoint x: 694, startPoint y: 103, endPoint x: 967, endPoint y: 278, distance: 323.7
click at [704, 114] on div "SĐT Người Gửi * 0000000001 Người gửi * CHÚ CAO VP gửi * VP HCM" at bounding box center [575, 108] width 981 height 40
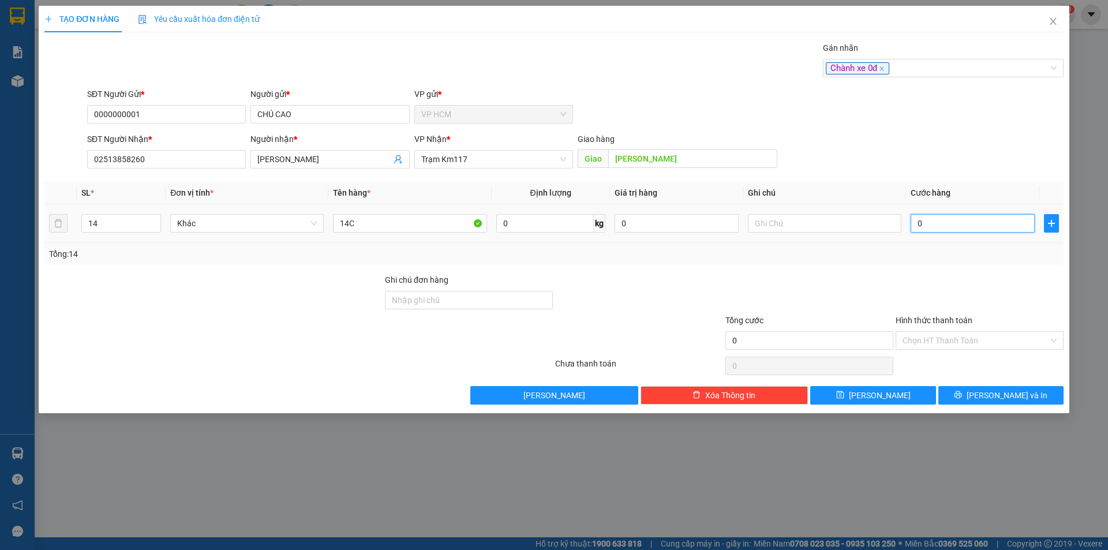
click at [967, 223] on input "0" at bounding box center [973, 223] width 124 height 18
click at [923, 58] on div "Gán nhãn" at bounding box center [943, 50] width 241 height 17
click at [905, 74] on div "Chành xe 0đ" at bounding box center [937, 68] width 223 height 14
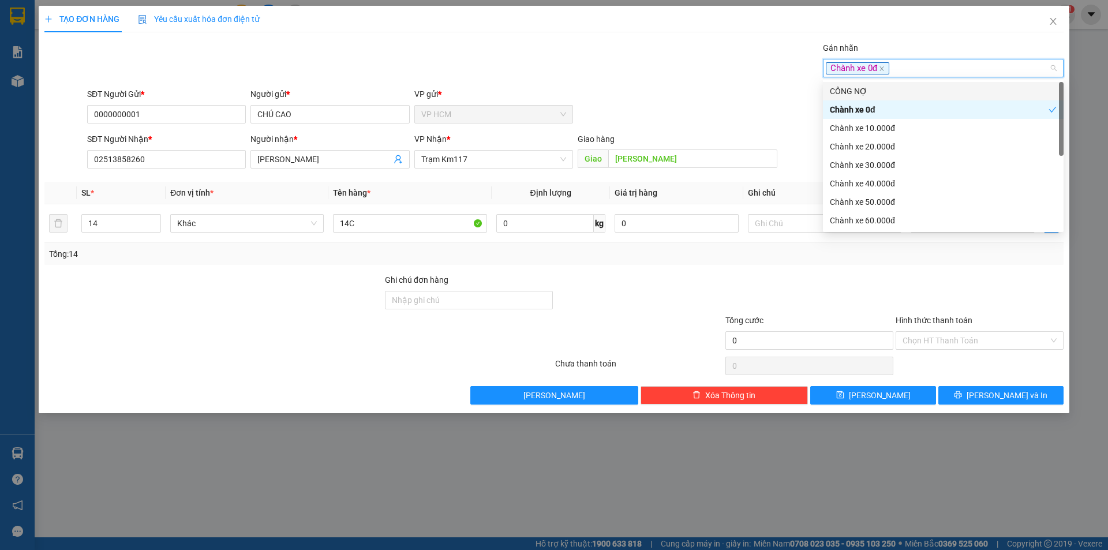
click at [866, 90] on div "CÔNG NỢ" at bounding box center [943, 91] width 227 height 13
click at [702, 87] on div "Transit Pickup Surcharge Ids Transit Deliver Surcharge Ids Transit Deliver Surc…" at bounding box center [553, 223] width 1019 height 363
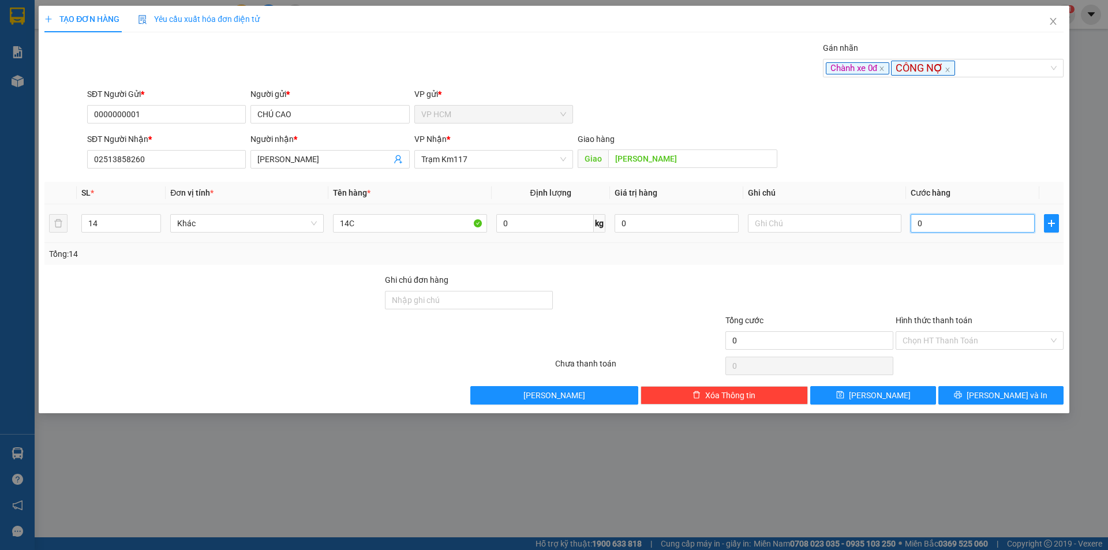
click at [958, 216] on input "0" at bounding box center [973, 223] width 124 height 18
type input "2"
type input "25"
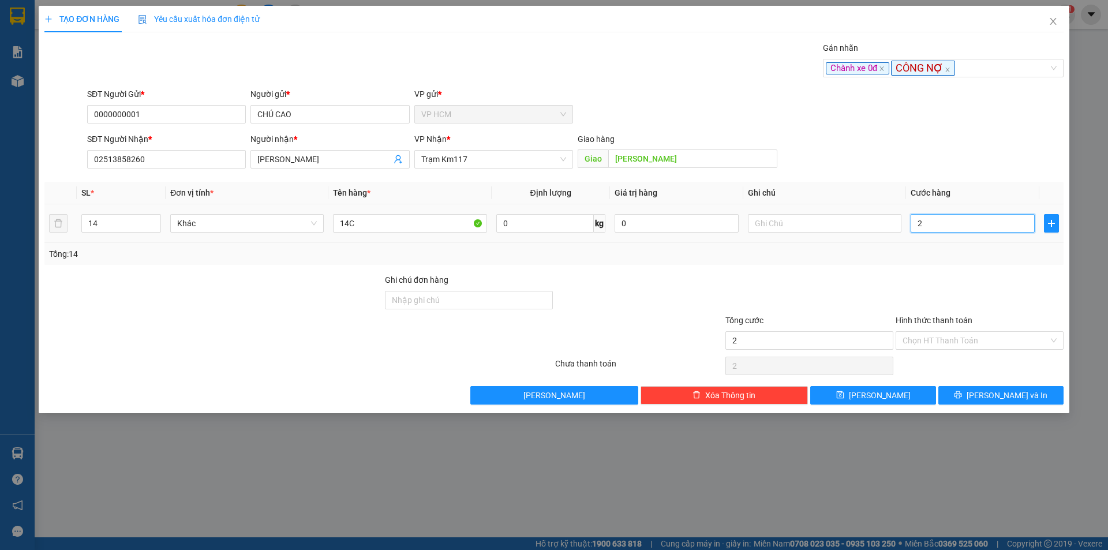
type input "25"
type input "250"
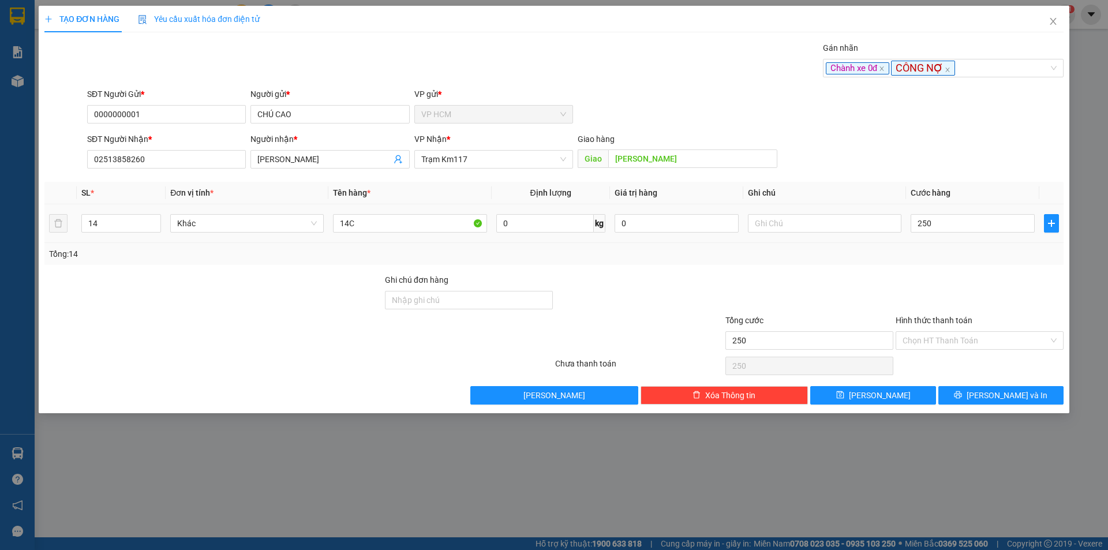
type input "250.000"
click at [942, 259] on div "Tổng: 14" at bounding box center [554, 254] width 1010 height 13
click at [962, 392] on icon "printer" at bounding box center [958, 395] width 8 height 8
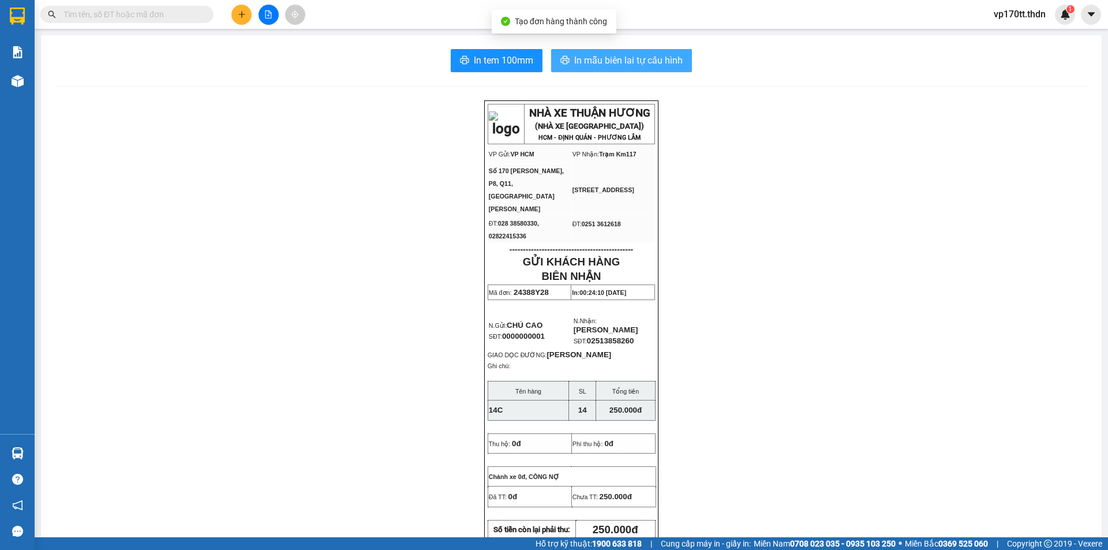
click at [610, 66] on span "In mẫu biên lai tự cấu hình" at bounding box center [628, 60] width 108 height 14
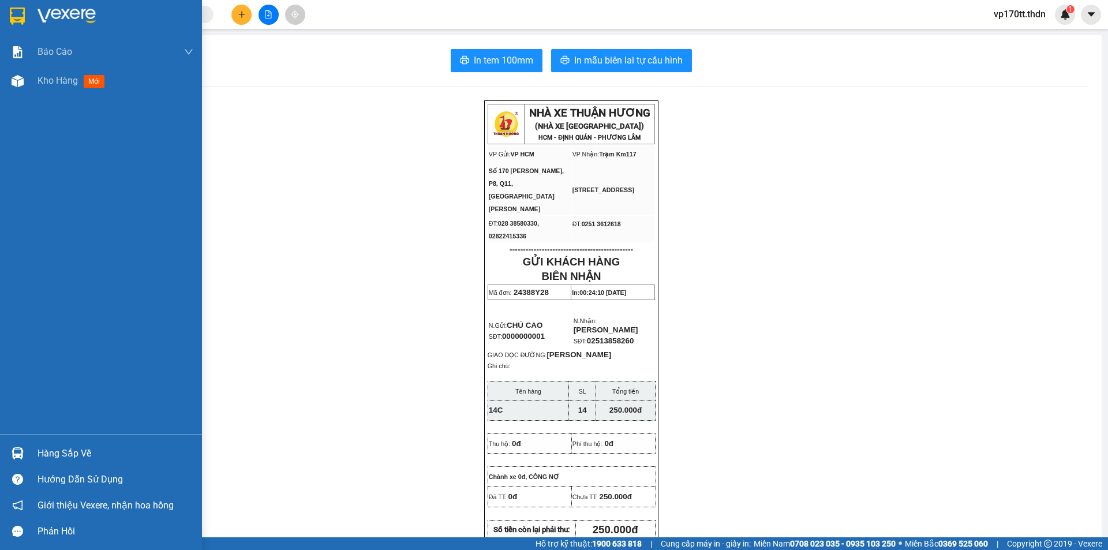
click at [26, 14] on div at bounding box center [18, 16] width 20 height 20
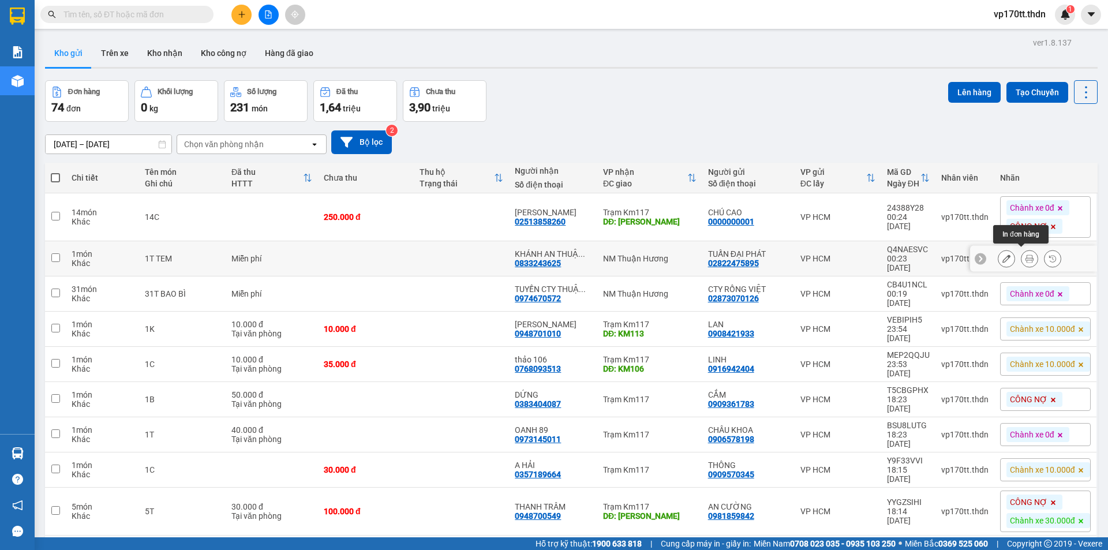
click at [1021, 260] on button at bounding box center [1029, 259] width 16 height 20
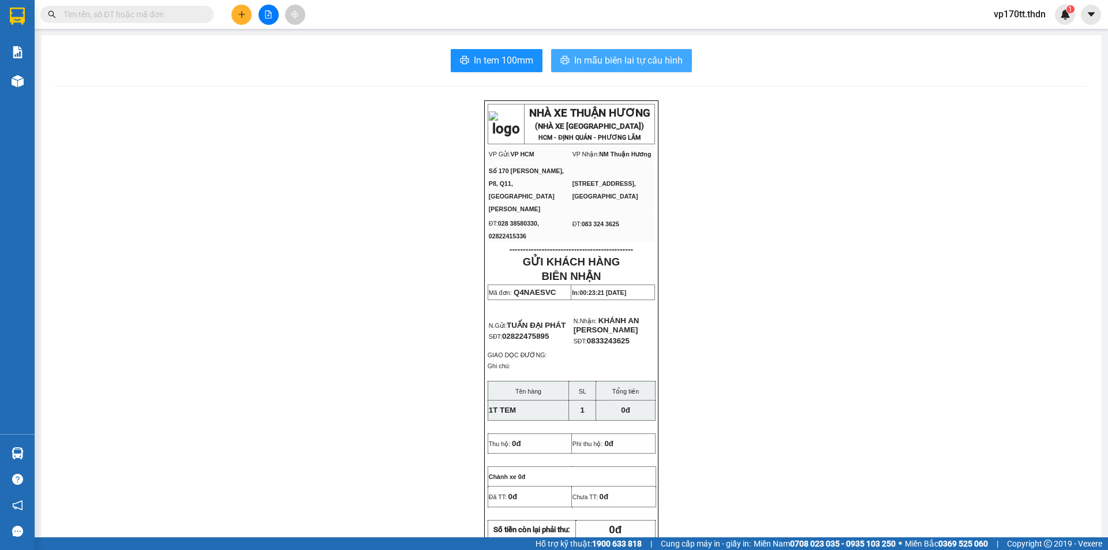
click at [599, 60] on span "In mẫu biên lai tự cấu hình" at bounding box center [628, 60] width 108 height 14
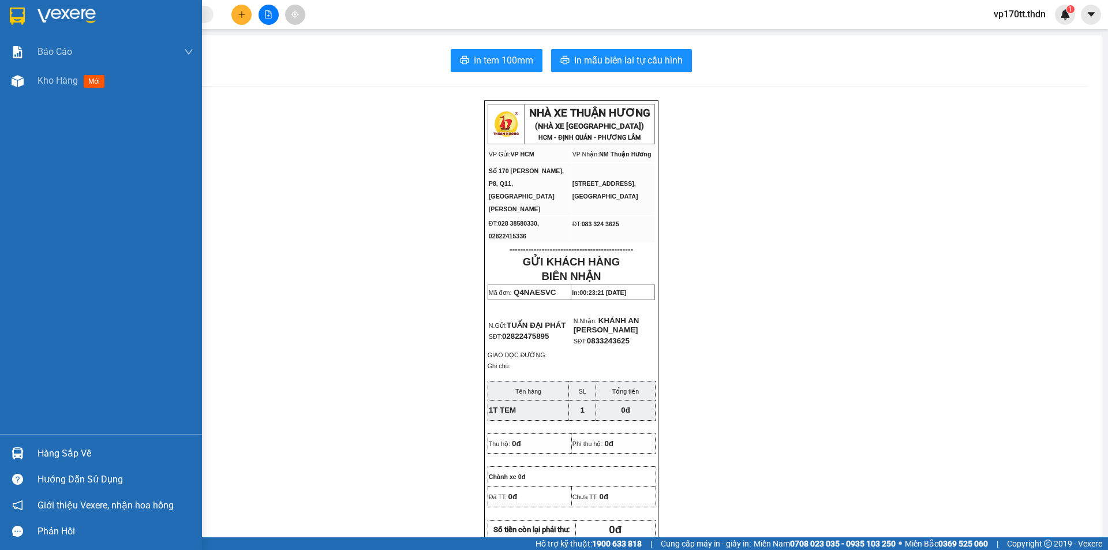
click at [14, 18] on img at bounding box center [17, 16] width 15 height 17
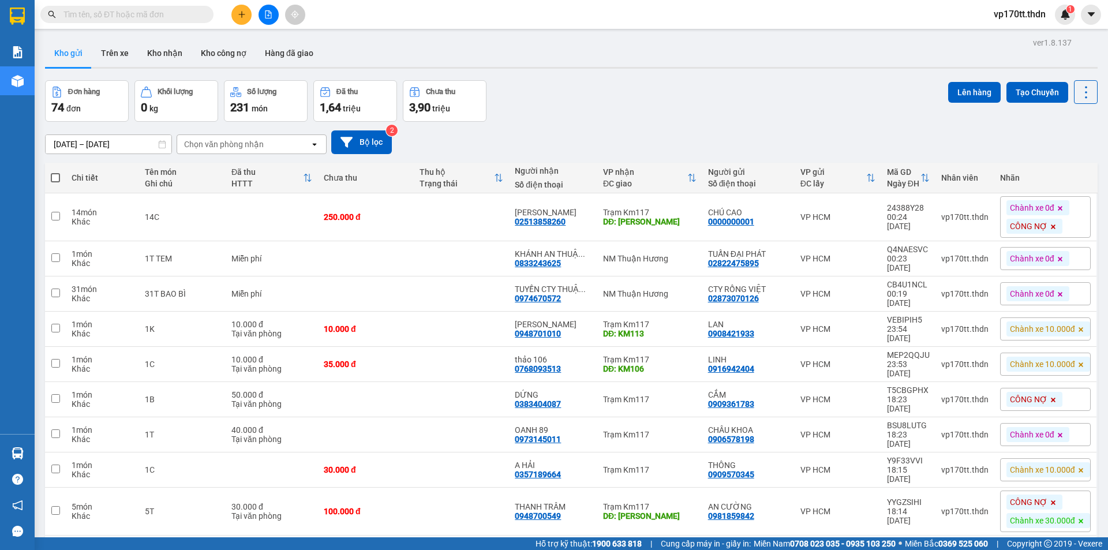
scroll to position [53, 0]
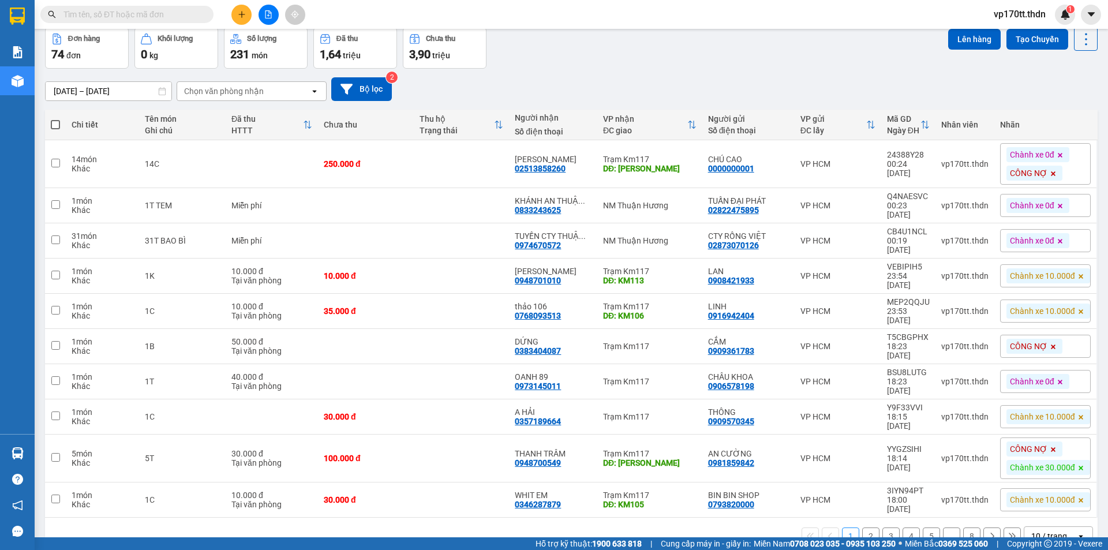
click at [1042, 530] on div "10 / trang" at bounding box center [1049, 536] width 36 height 12
click at [1043, 465] on span "100 / trang" at bounding box center [1045, 465] width 42 height 12
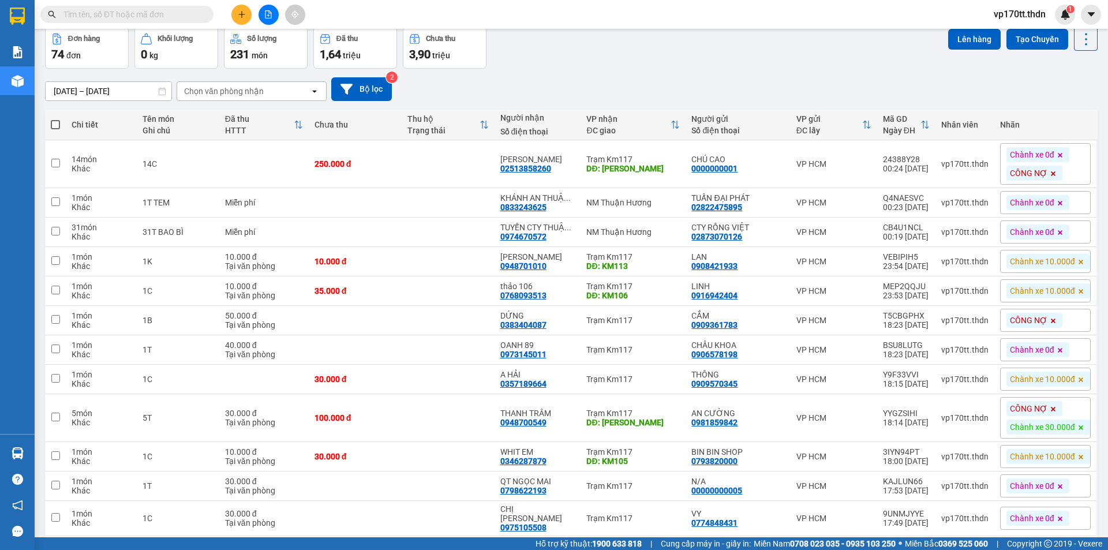
click at [54, 120] on span at bounding box center [55, 124] width 9 height 9
click at [55, 119] on input "checkbox" at bounding box center [55, 119] width 0 height 0
checkbox input "true"
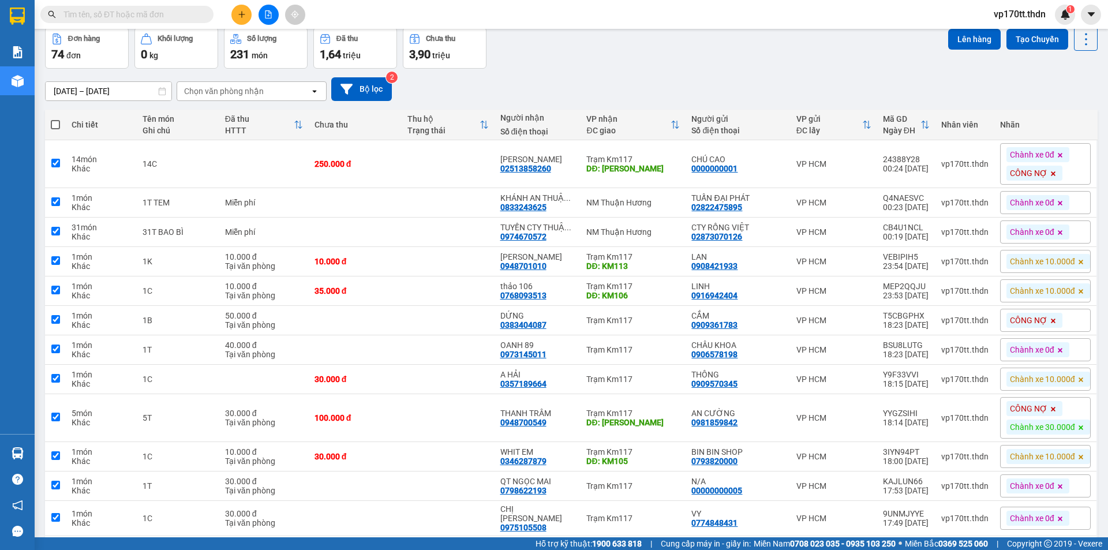
checkbox input "true"
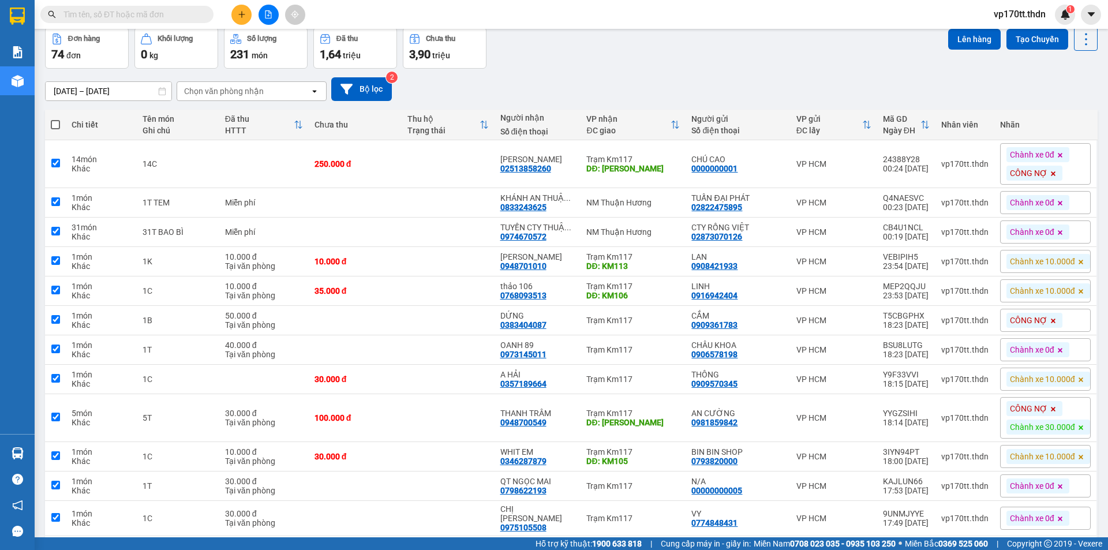
checkbox input "true"
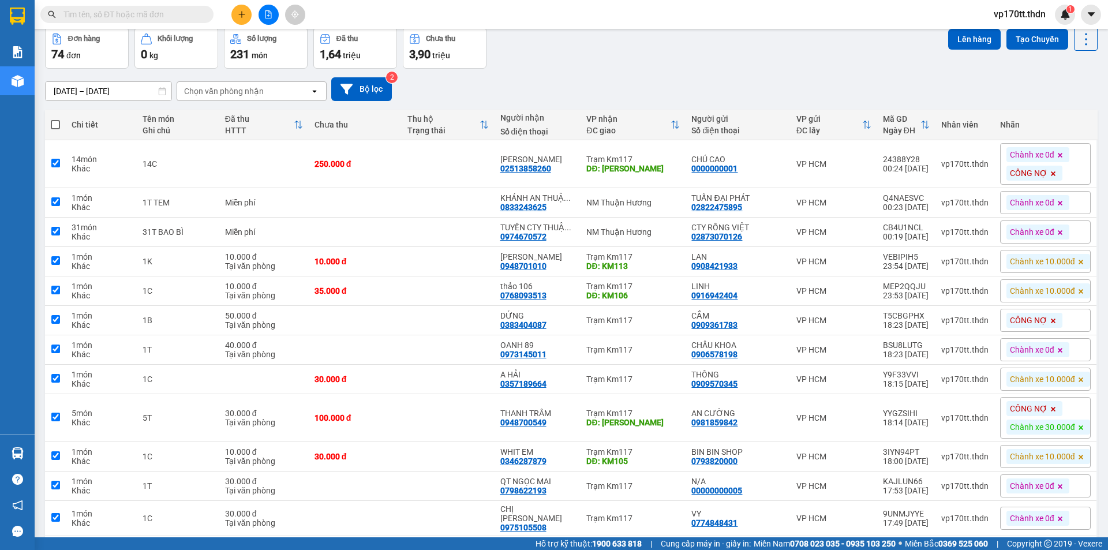
checkbox input "true"
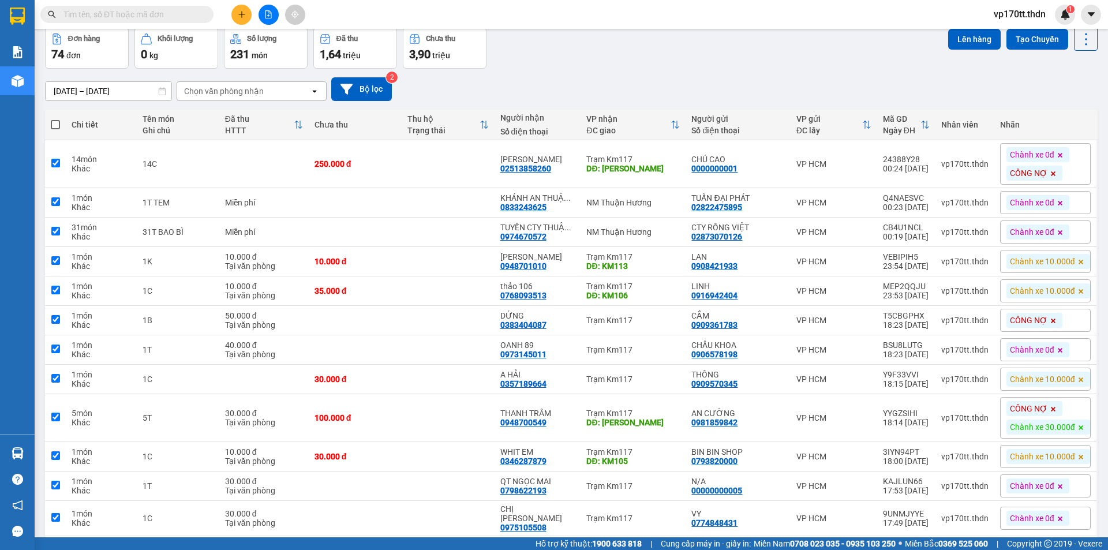
checkbox input "true"
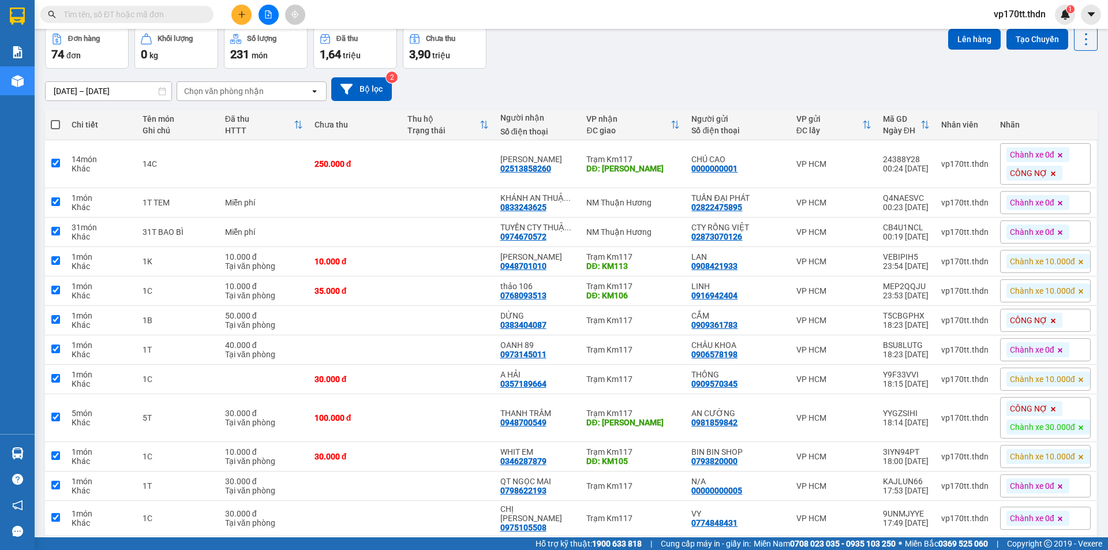
checkbox input "true"
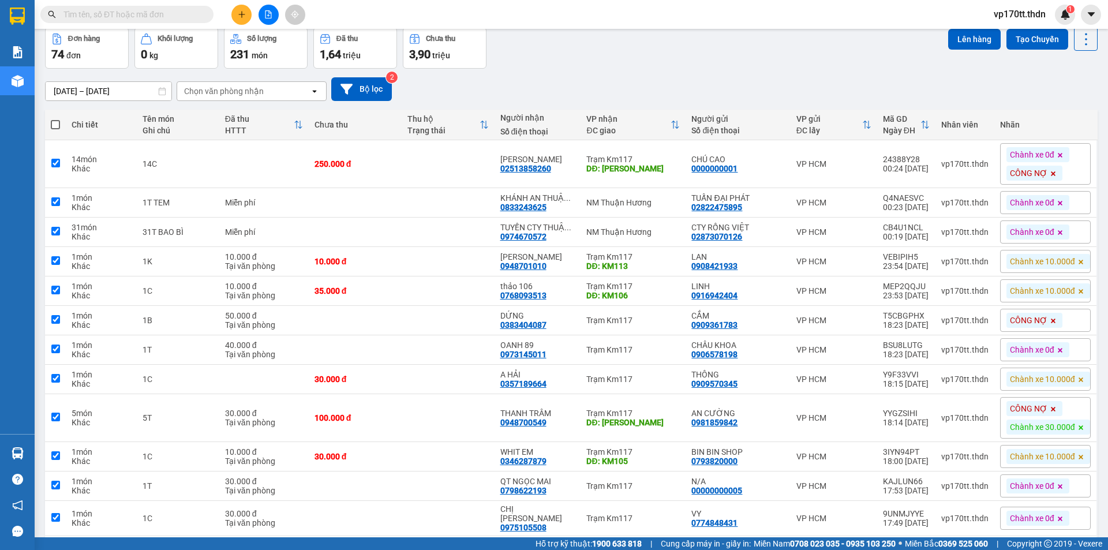
checkbox input "true"
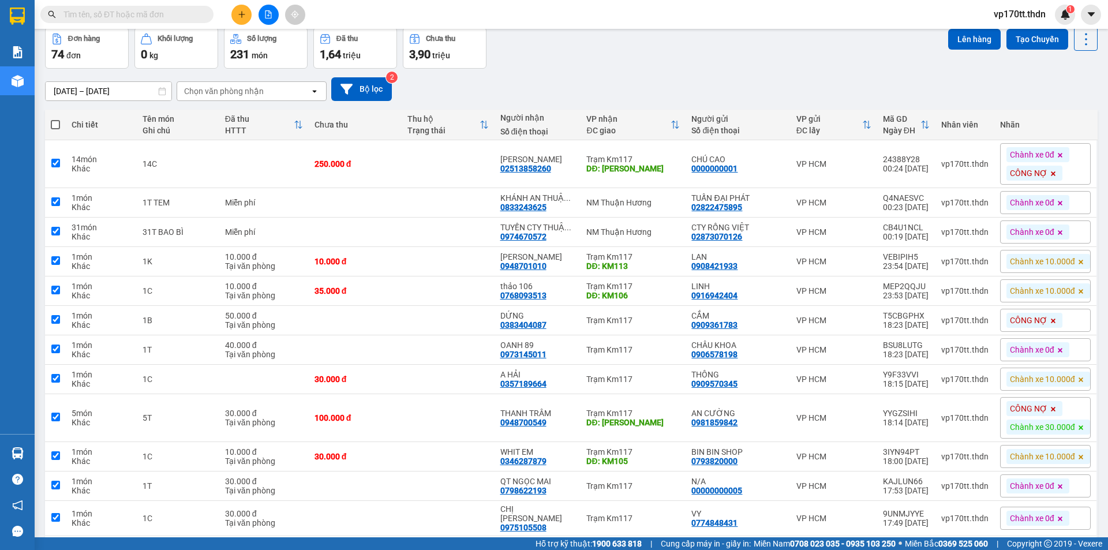
checkbox input "true"
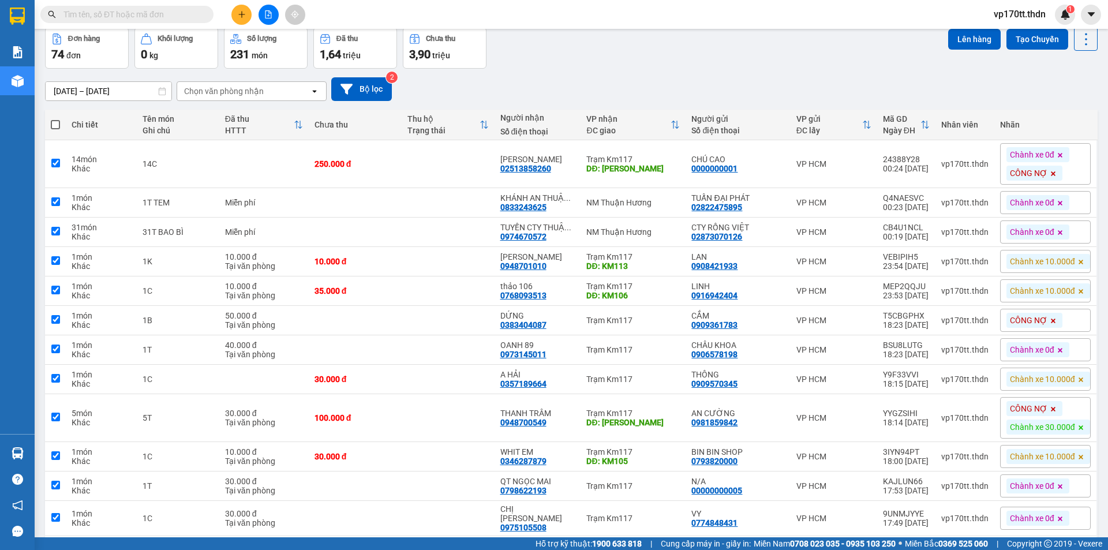
checkbox input "true"
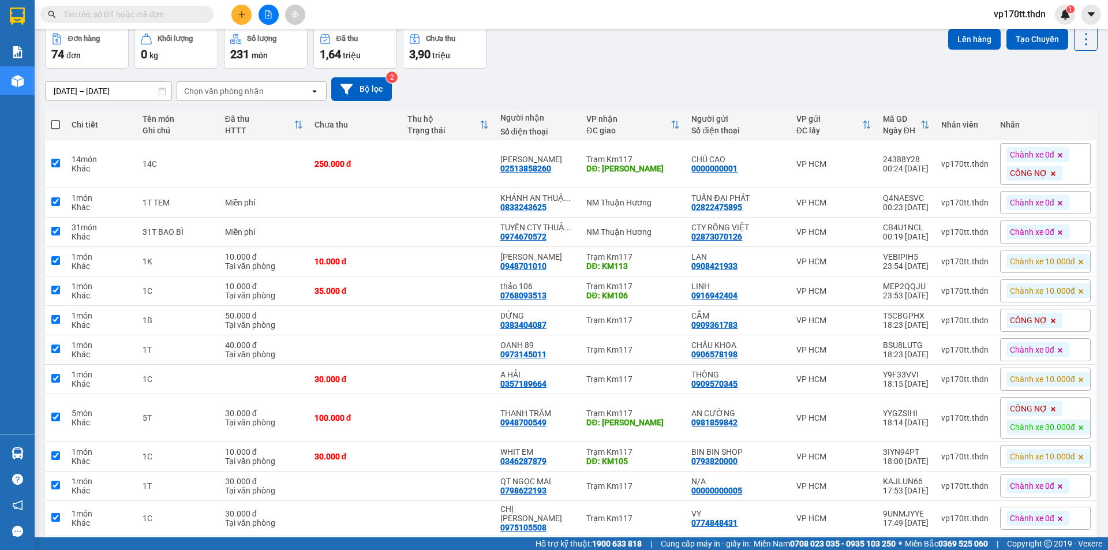
checkbox input "true"
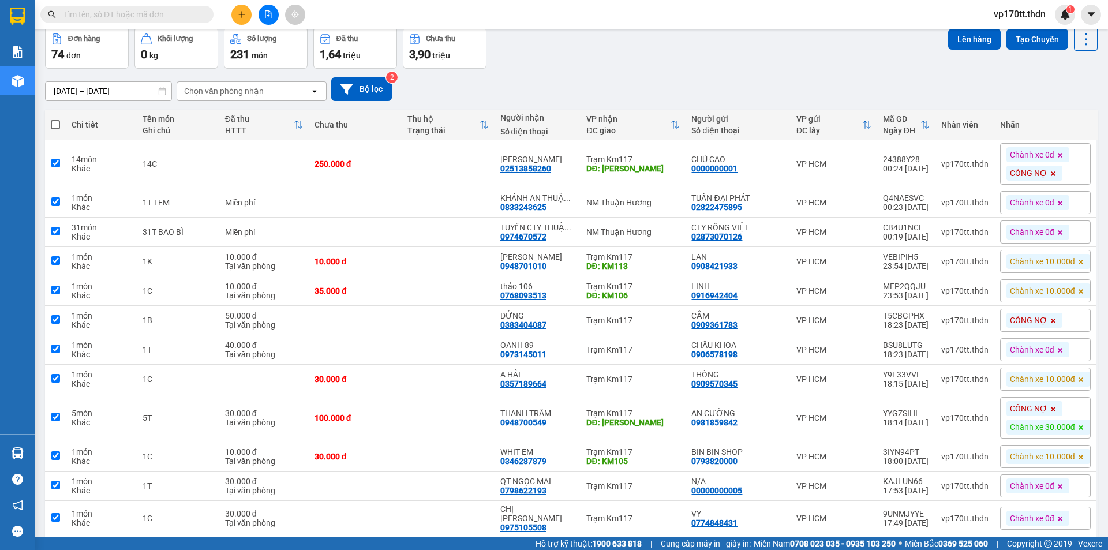
checkbox input "true"
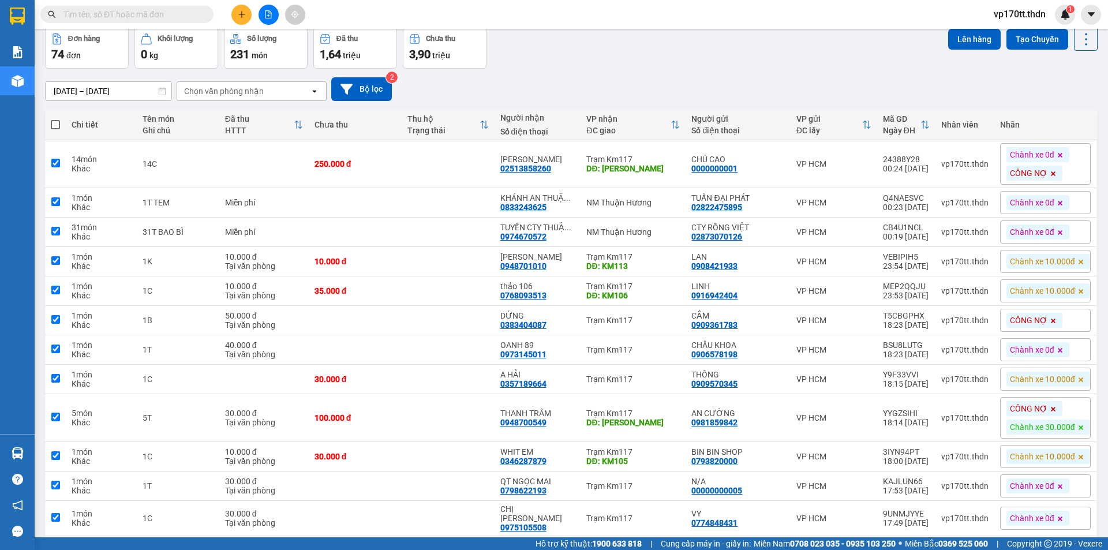
checkbox input "true"
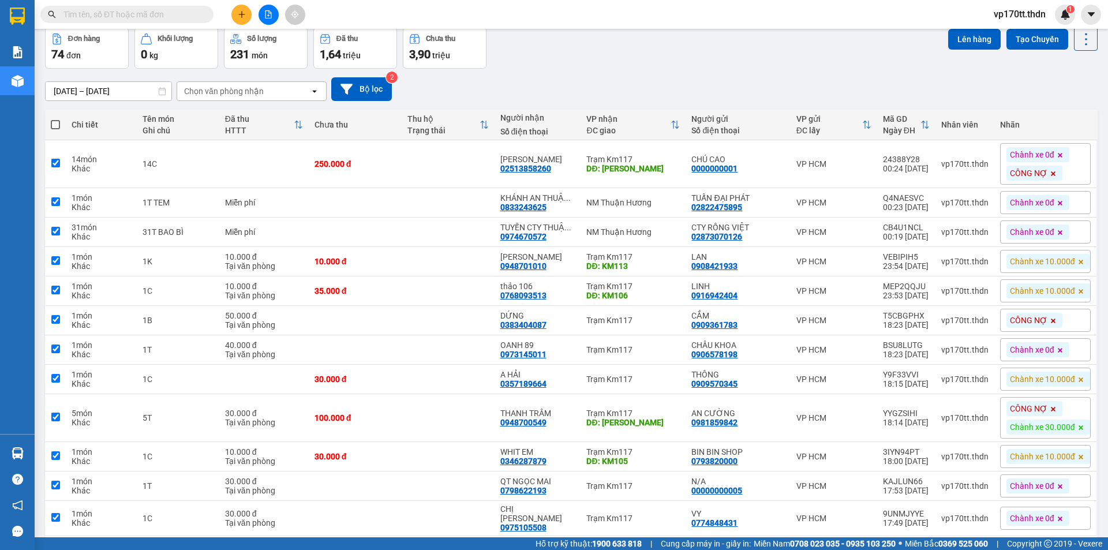
checkbox input "true"
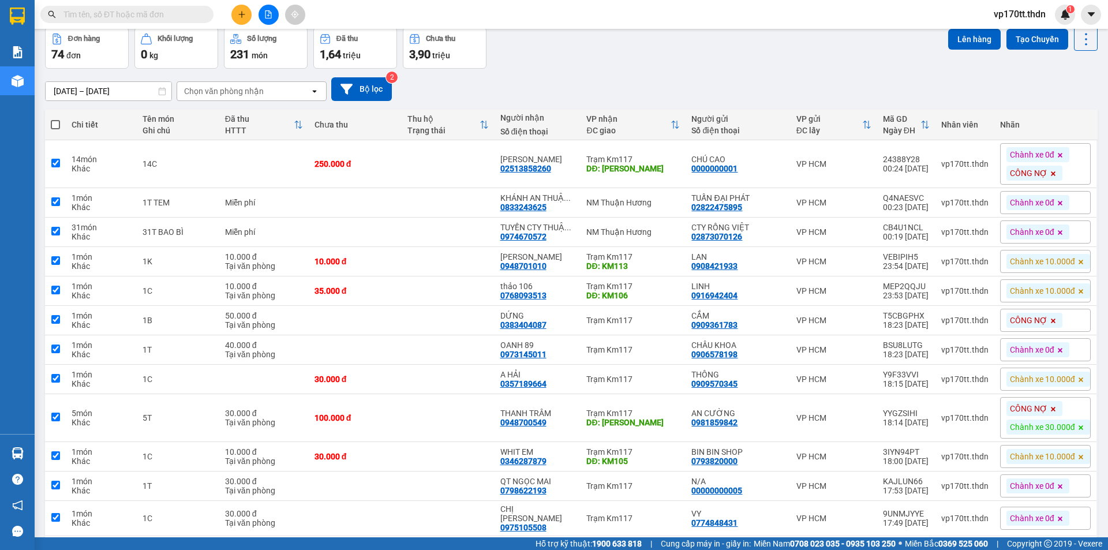
checkbox input "true"
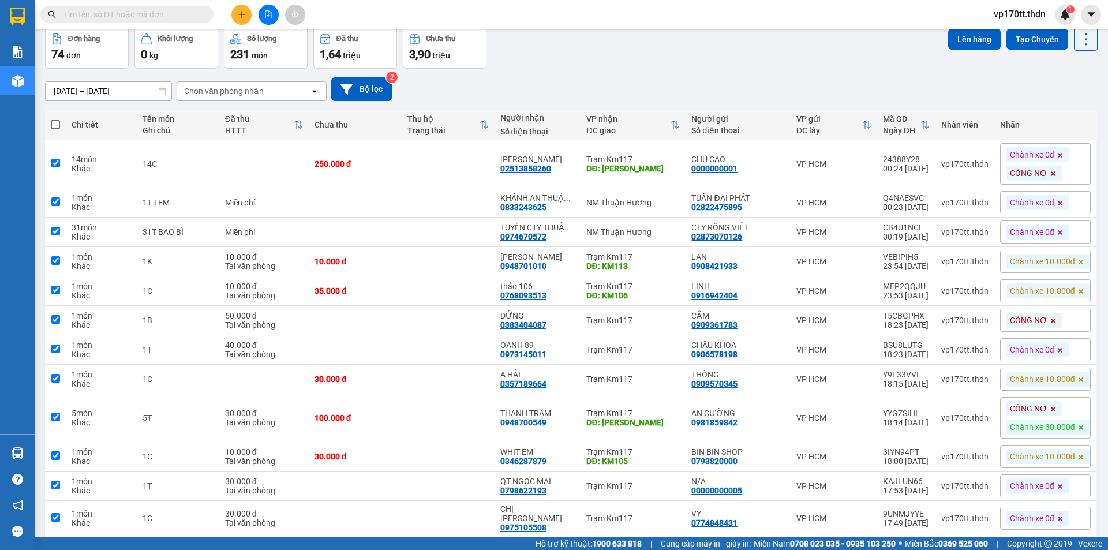
checkbox input "true"
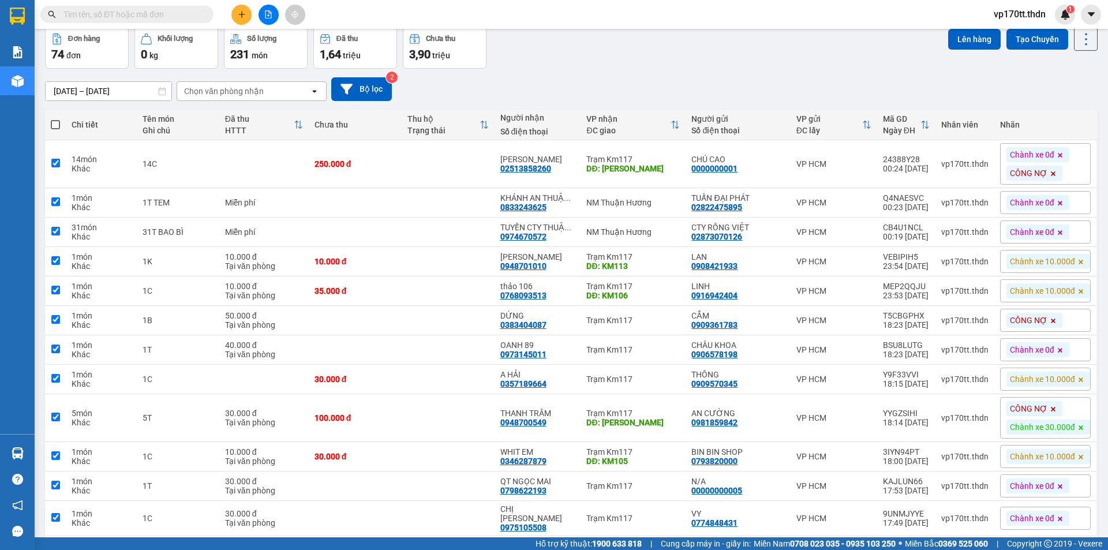
checkbox input "true"
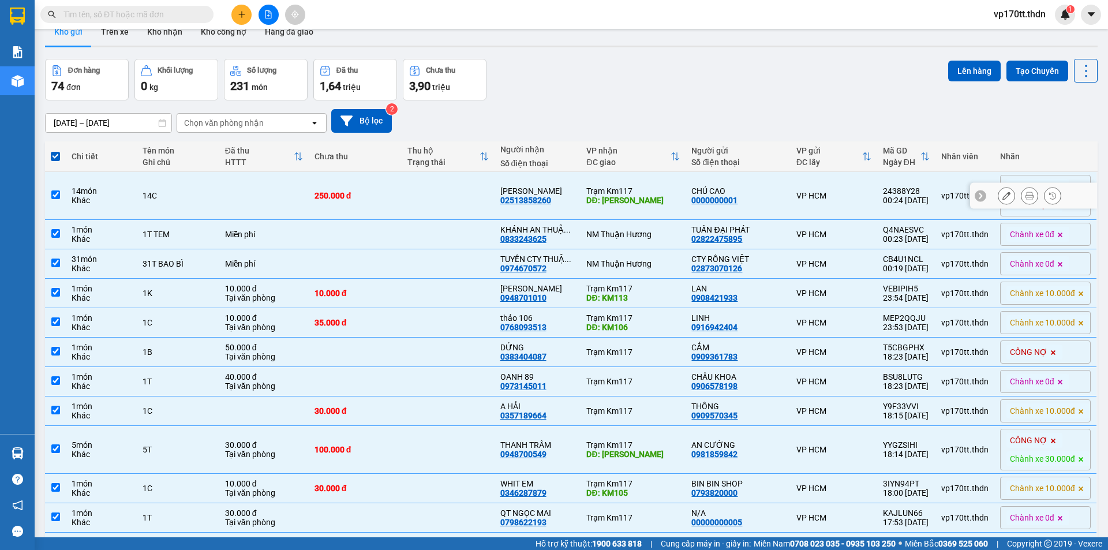
scroll to position [0, 0]
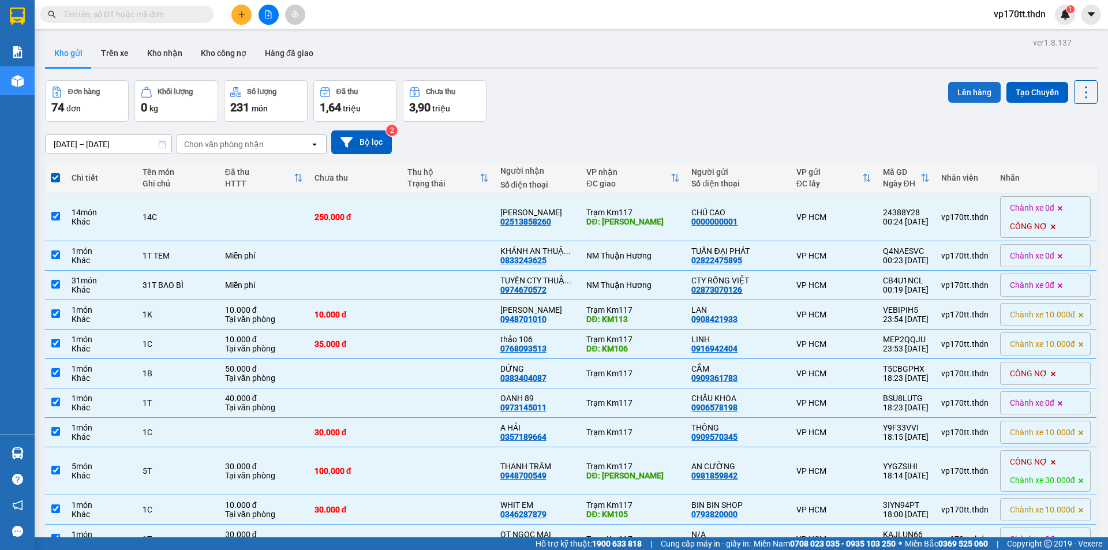
click at [986, 97] on button "Lên hàng" at bounding box center [974, 92] width 53 height 21
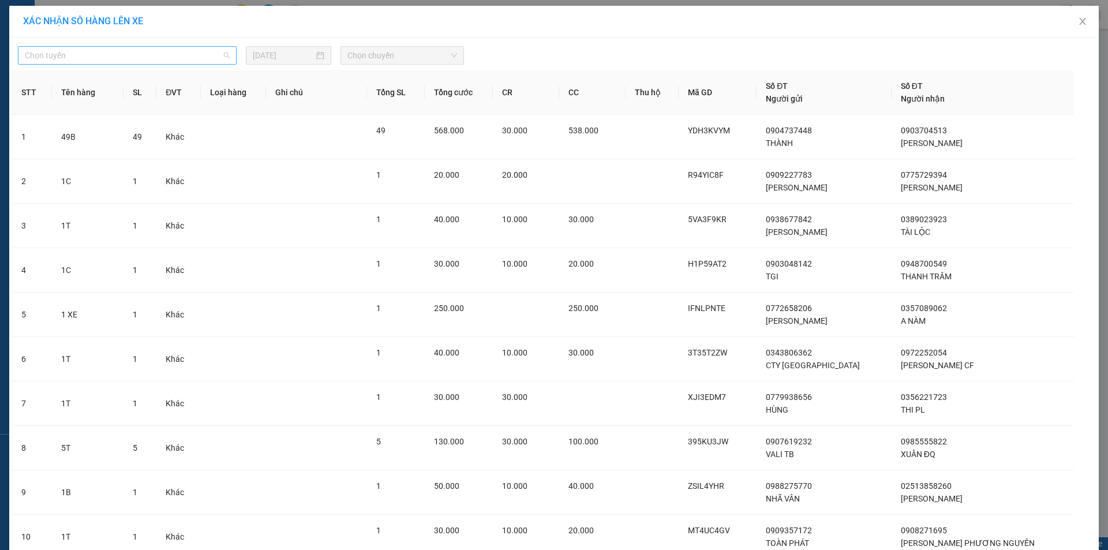
click at [141, 61] on span "Chọn tuyến" at bounding box center [127, 55] width 205 height 17
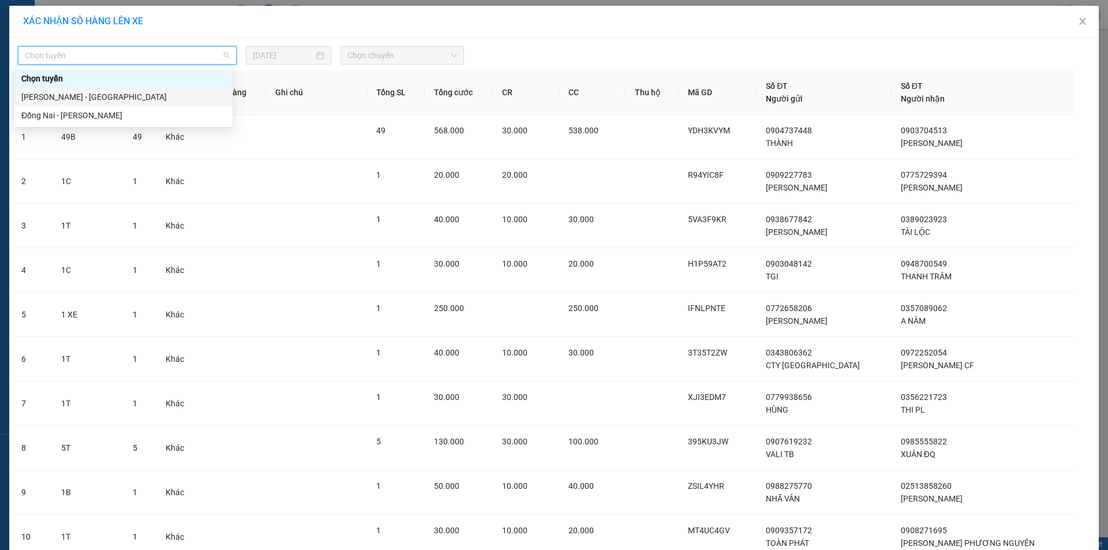
click at [118, 99] on div "[PERSON_NAME] - [GEOGRAPHIC_DATA]" at bounding box center [123, 97] width 204 height 13
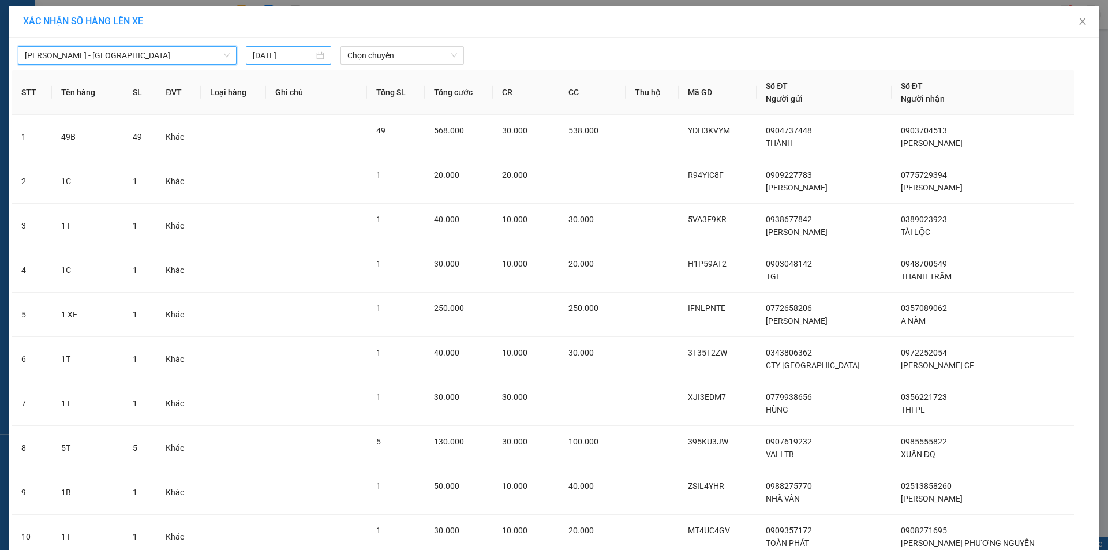
click at [276, 53] on input "13/08/2025" at bounding box center [283, 55] width 61 height 13
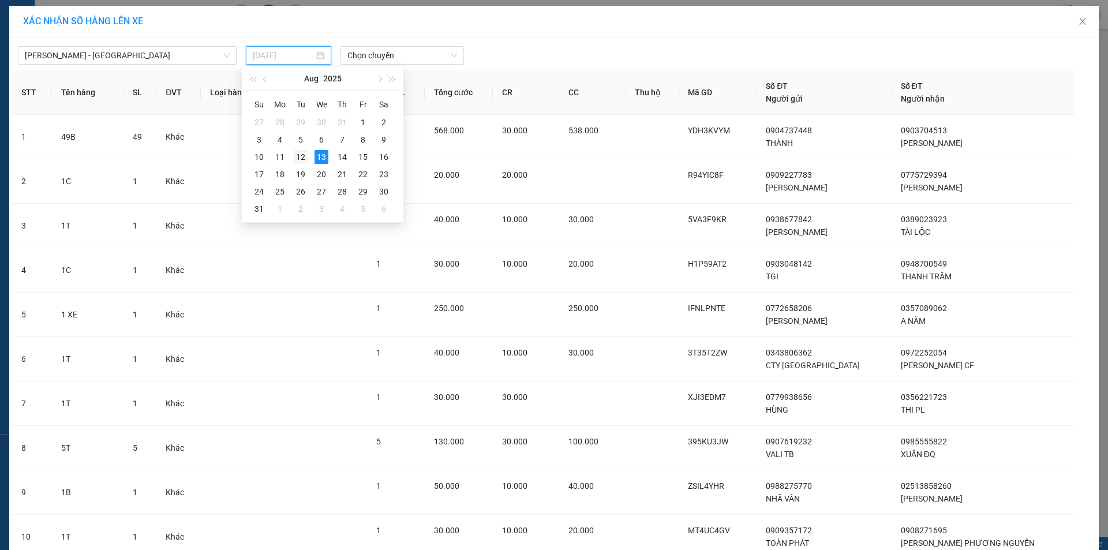
click at [303, 156] on div "12" at bounding box center [301, 157] width 14 height 14
type input "[DATE]"
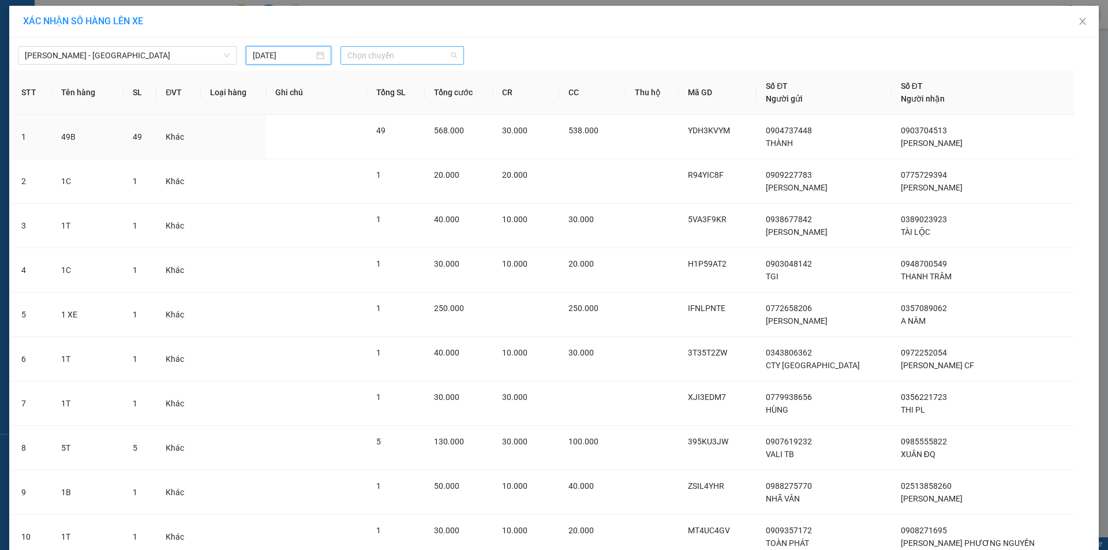
click at [389, 55] on span "Chọn chuyến" at bounding box center [402, 55] width 110 height 17
click at [387, 106] on div "23:00 (TC) - 60H-151.24" at bounding box center [388, 97] width 104 height 18
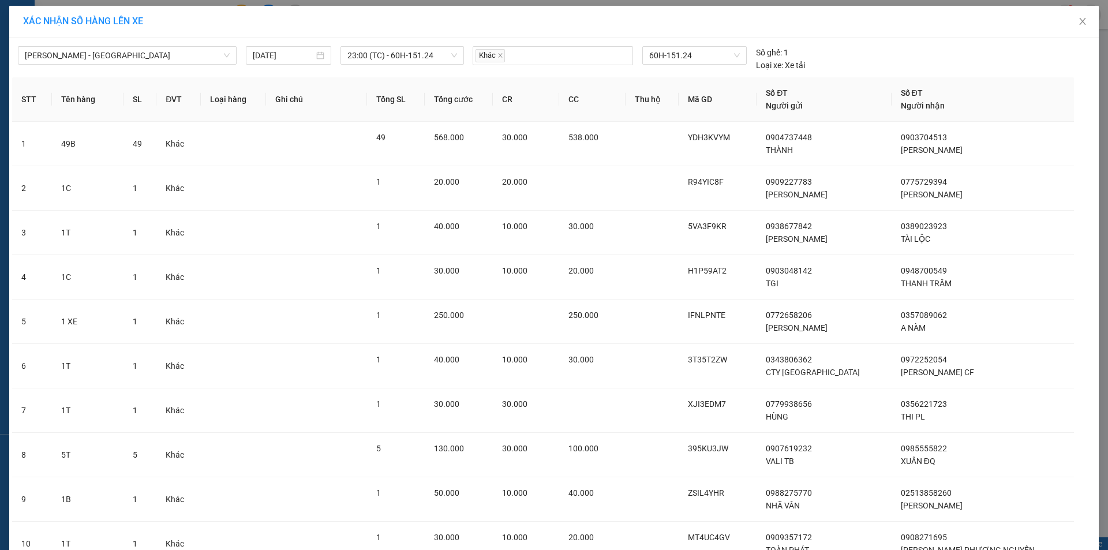
scroll to position [2944, 0]
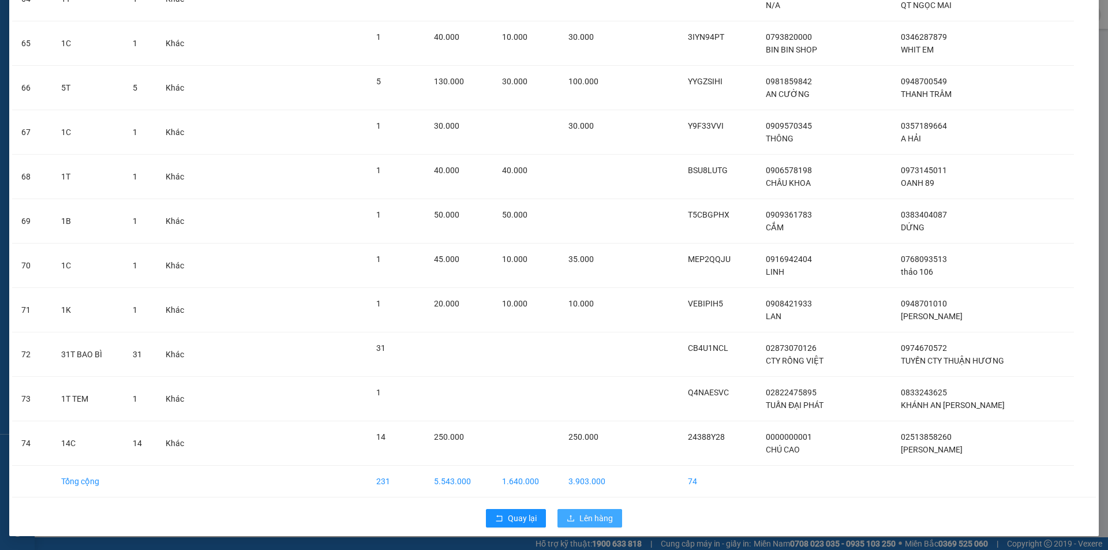
click at [612, 517] on button "Lên hàng" at bounding box center [589, 518] width 65 height 18
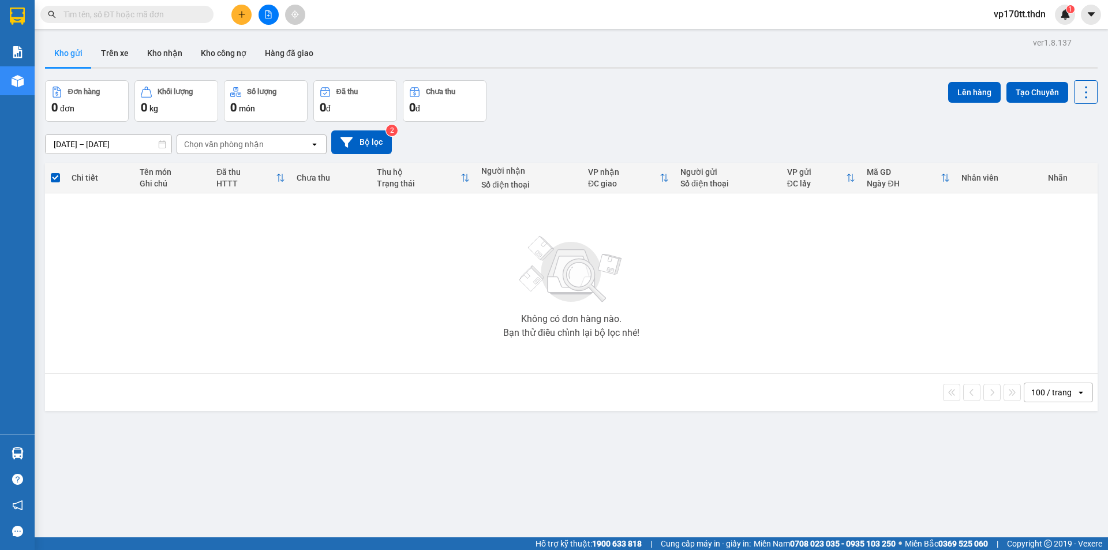
click at [265, 20] on button at bounding box center [269, 15] width 20 height 20
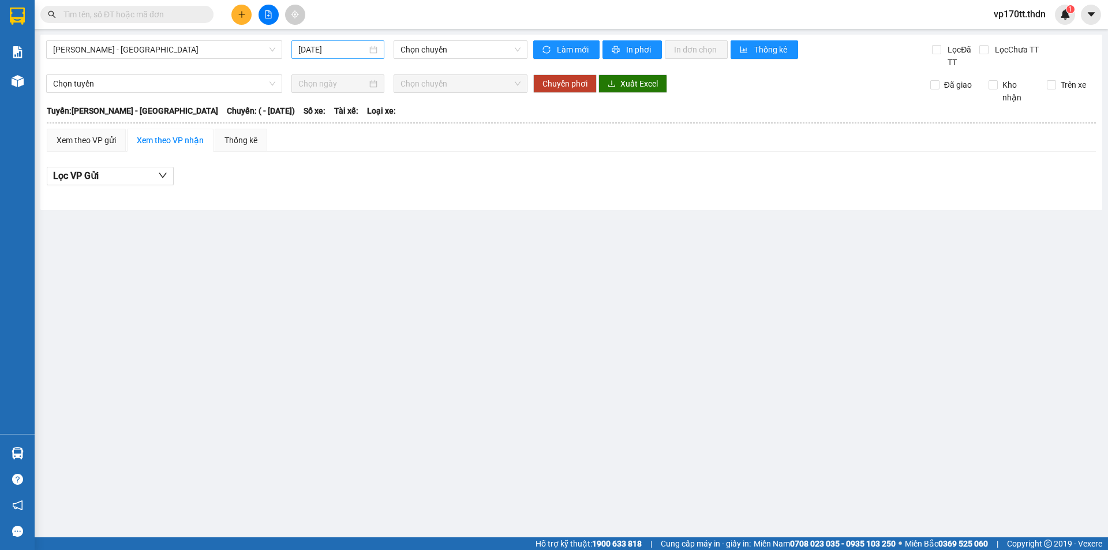
click at [327, 52] on input "13/08/2025" at bounding box center [332, 49] width 69 height 13
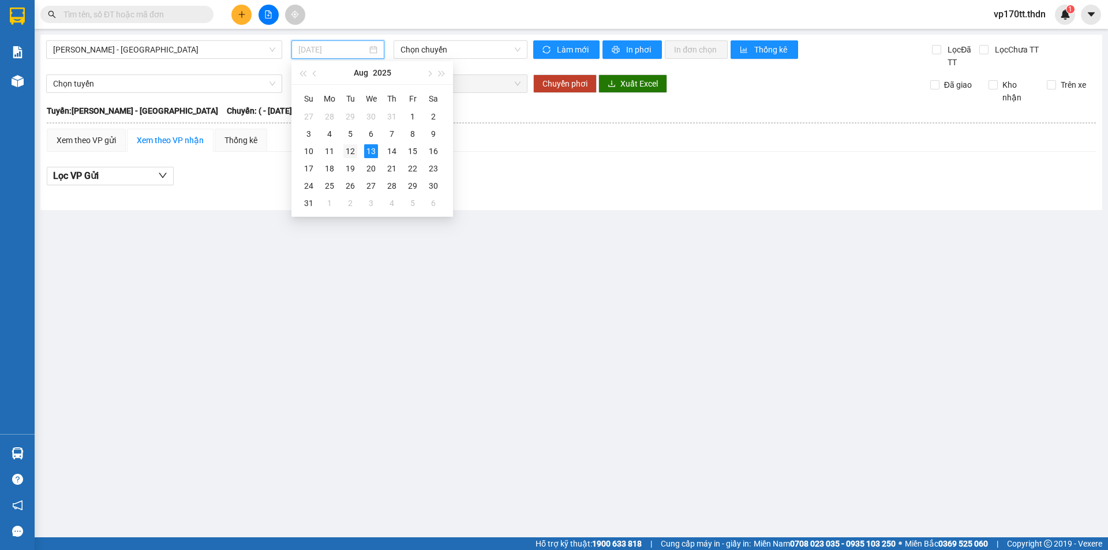
click at [353, 156] on div "12" at bounding box center [350, 151] width 14 height 14
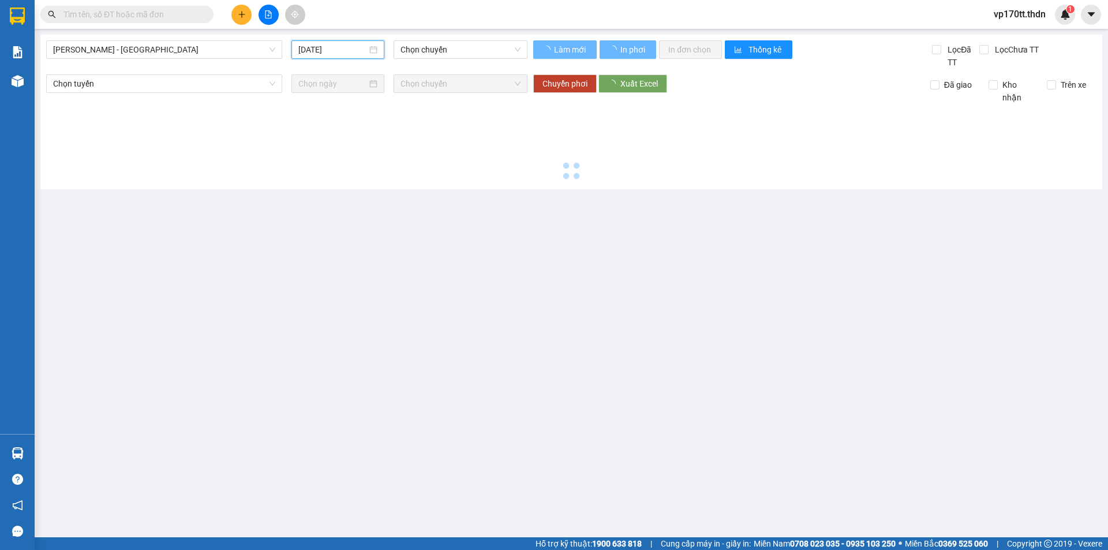
type input "[DATE]"
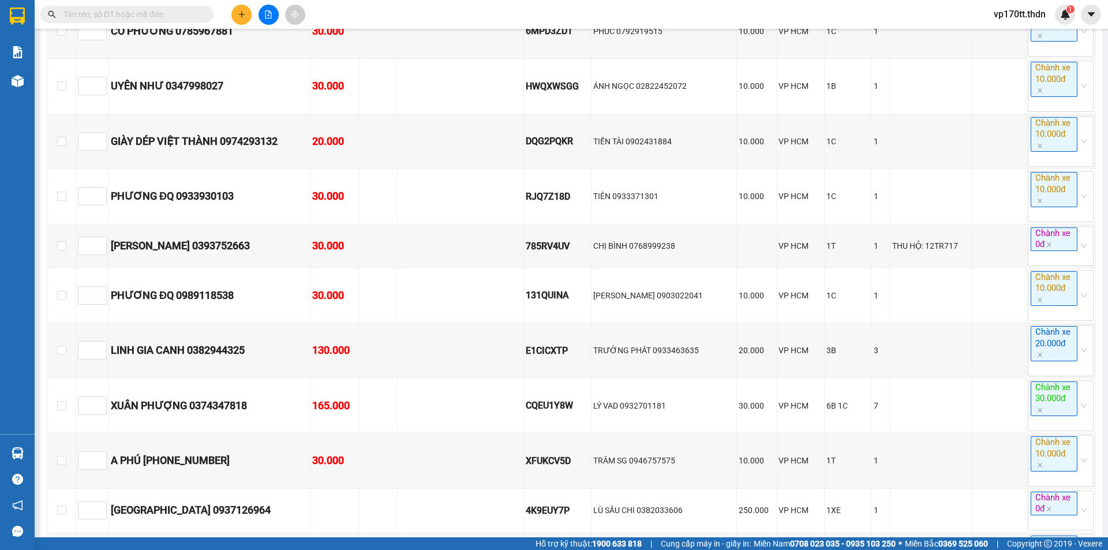
scroll to position [2624, 0]
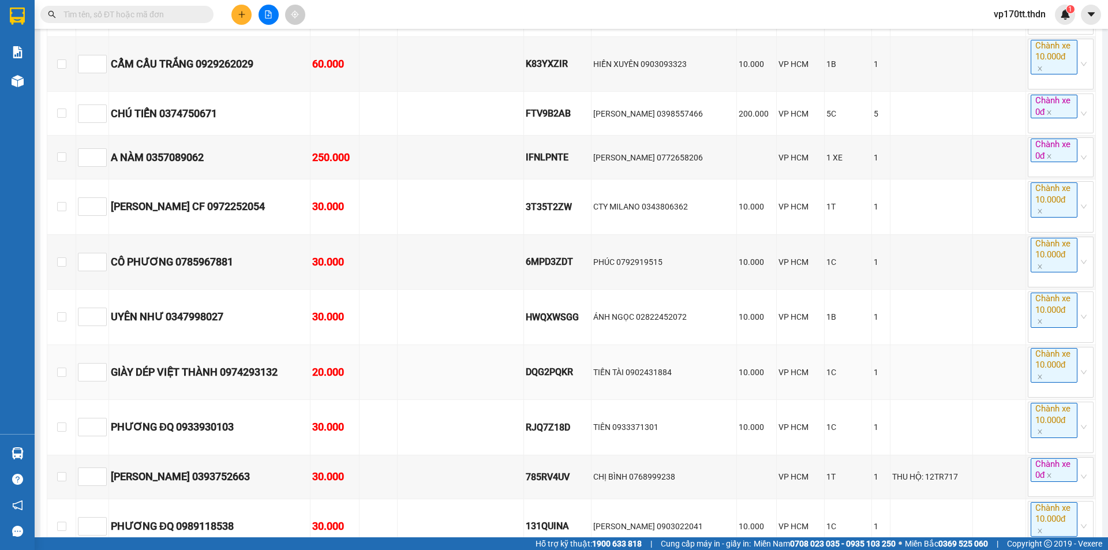
click at [568, 379] on div "DQG2PQKR" at bounding box center [557, 372] width 63 height 14
copy div "DQG2PQKR"
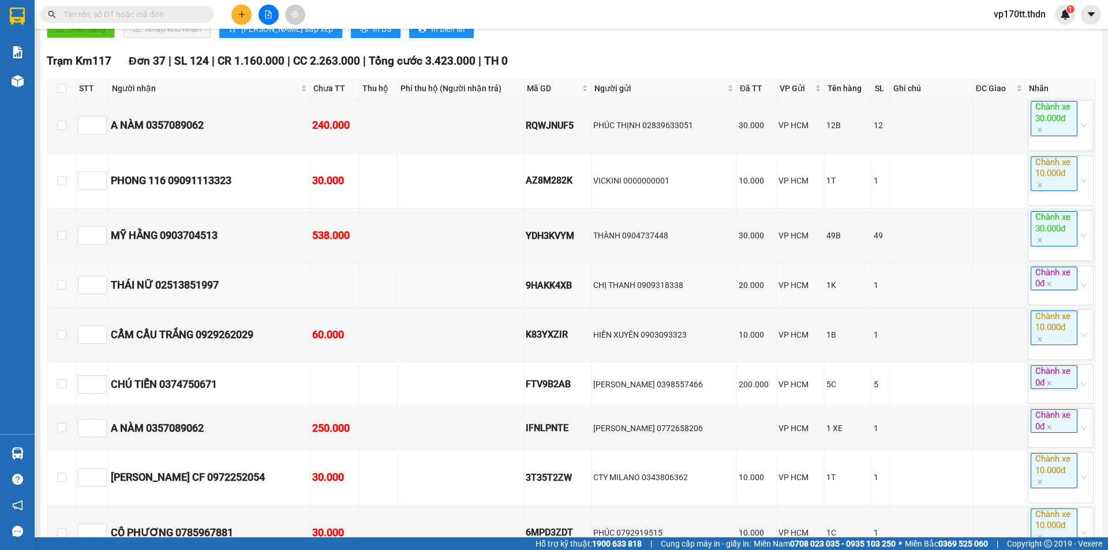
scroll to position [2335, 0]
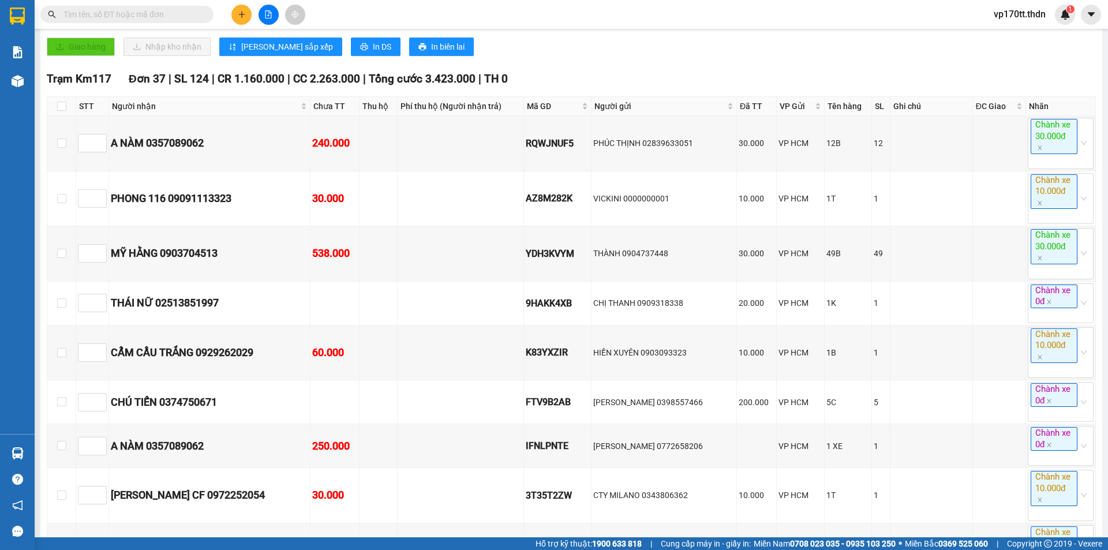
click at [184, 17] on input "text" at bounding box center [131, 14] width 136 height 13
paste input "DQG2PQKR"
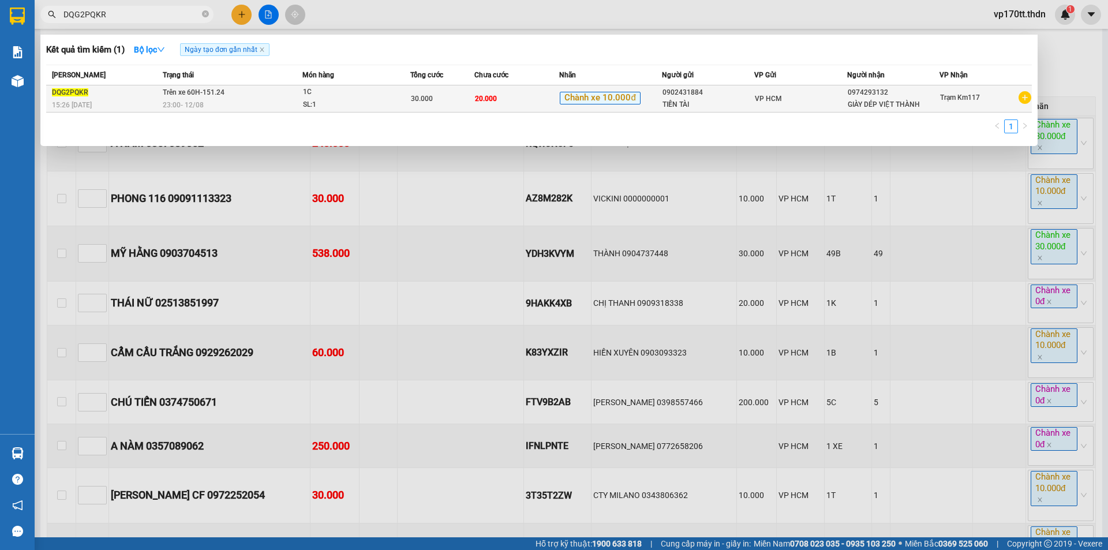
type input "DQG2PQKR"
click at [328, 96] on div "1C" at bounding box center [346, 92] width 87 height 13
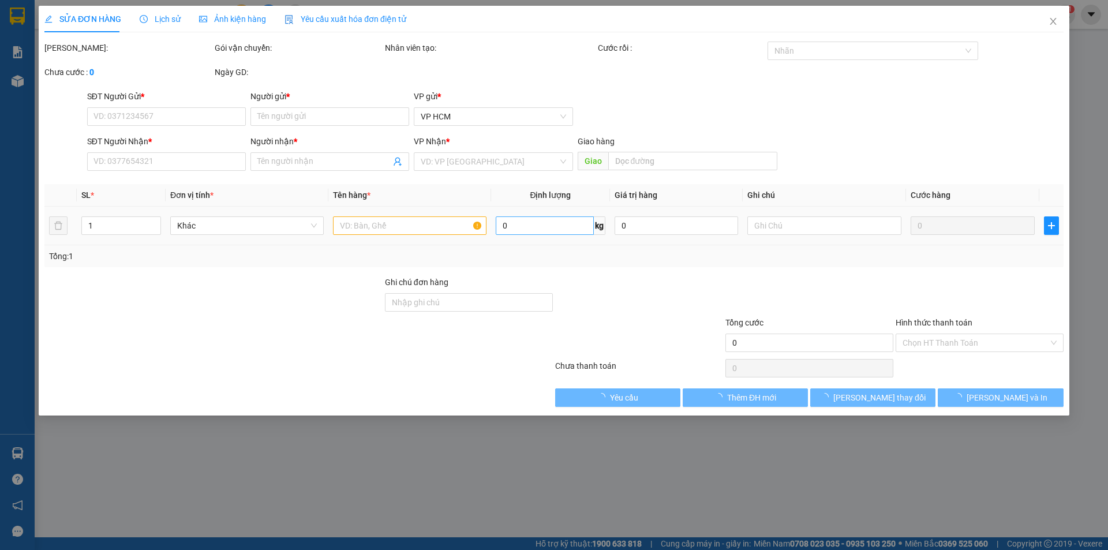
type input "0902431884"
type input "TIẾN TÀI"
type input "0974293132"
type input "GIÀY DÉP VIỆT THÀNH"
type input "30.000"
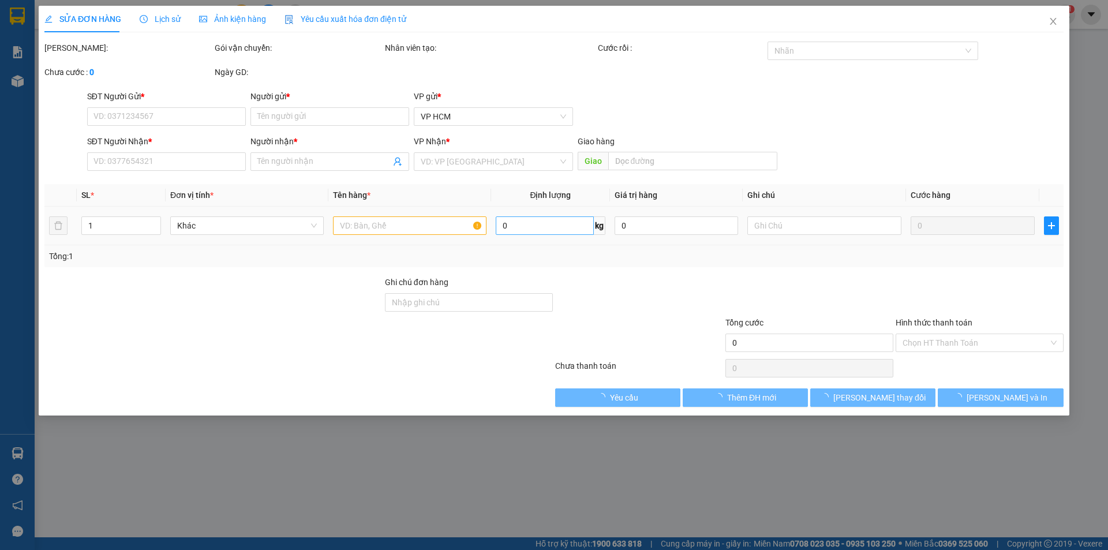
type input "10.000"
type input "20.000"
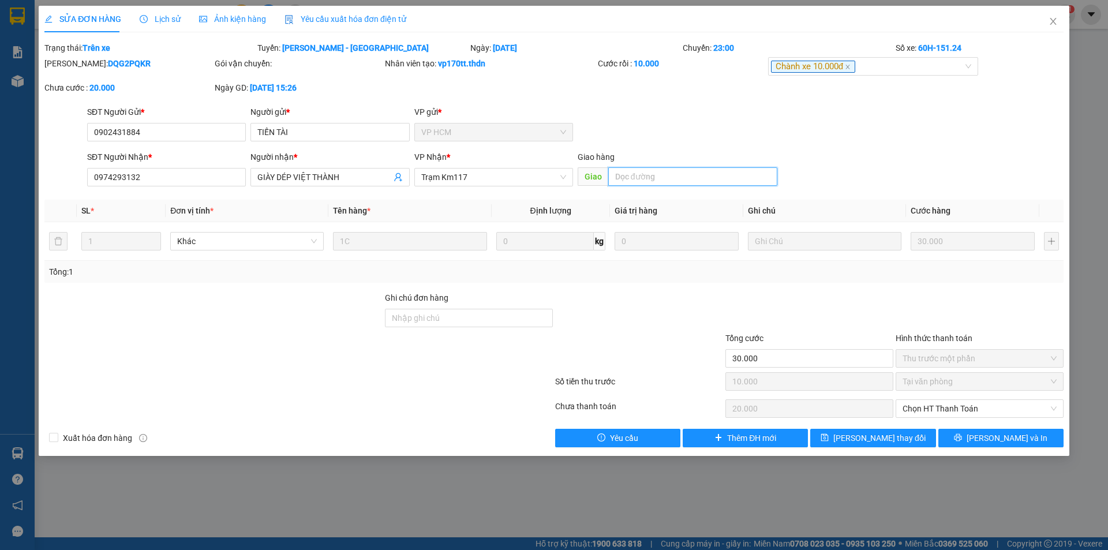
click at [702, 179] on input "text" at bounding box center [692, 176] width 169 height 18
type input "[PERSON_NAME]"
click at [900, 433] on span "[PERSON_NAME] đổi" at bounding box center [879, 438] width 92 height 13
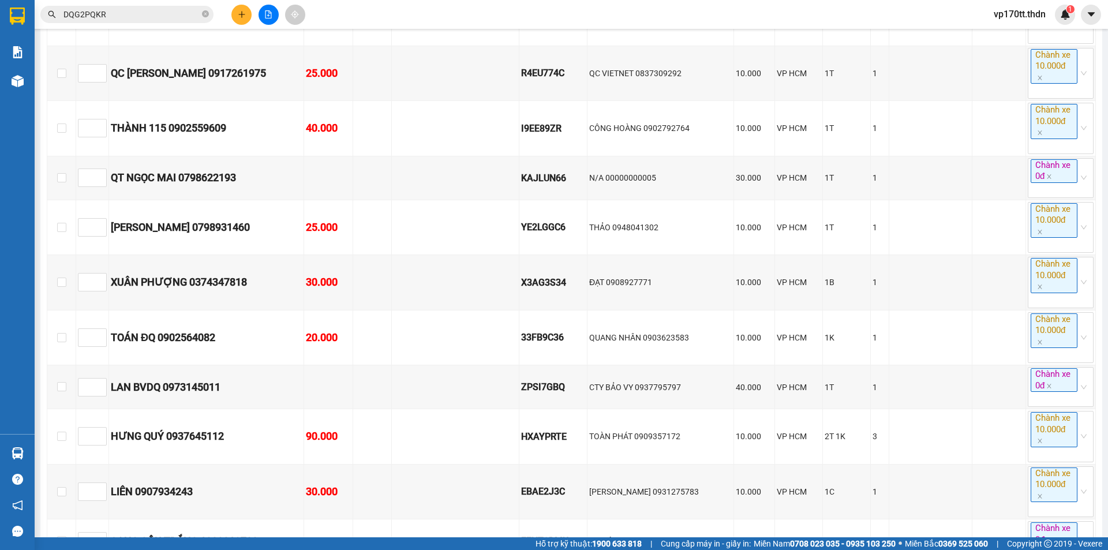
scroll to position [3982, 0]
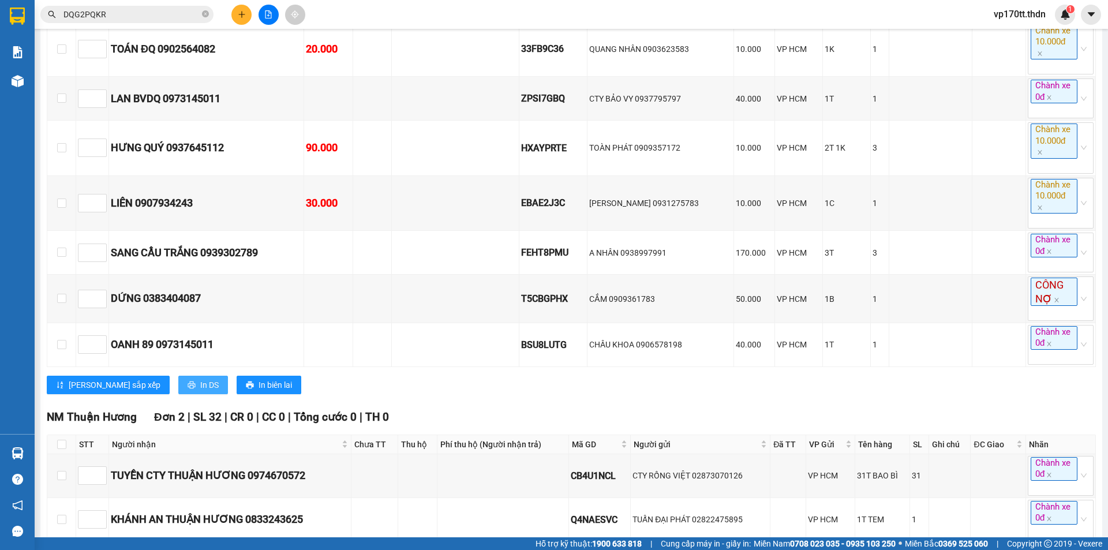
click at [200, 391] on span "In DS" at bounding box center [209, 385] width 18 height 13
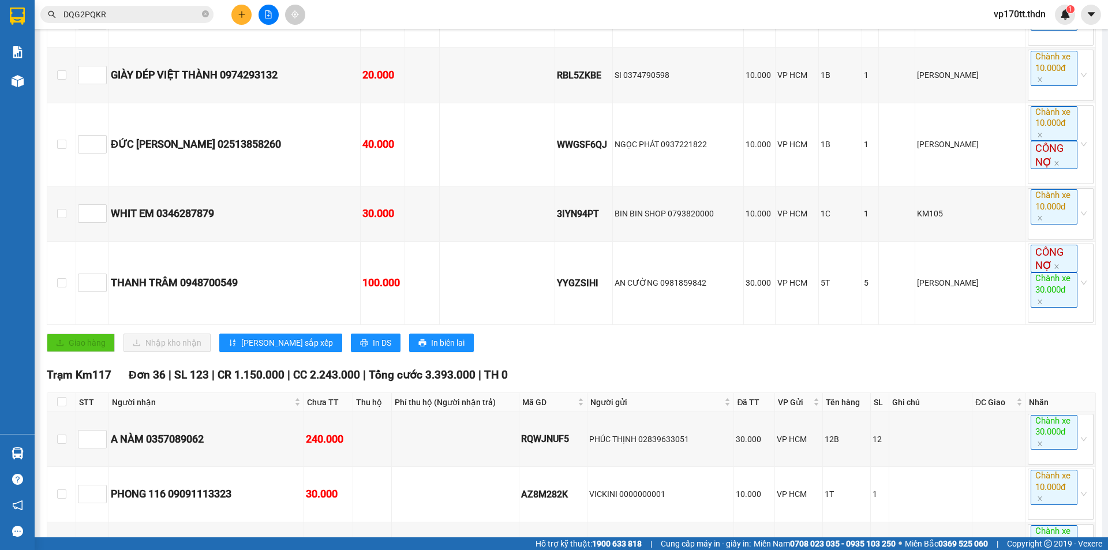
scroll to position [2020, 0]
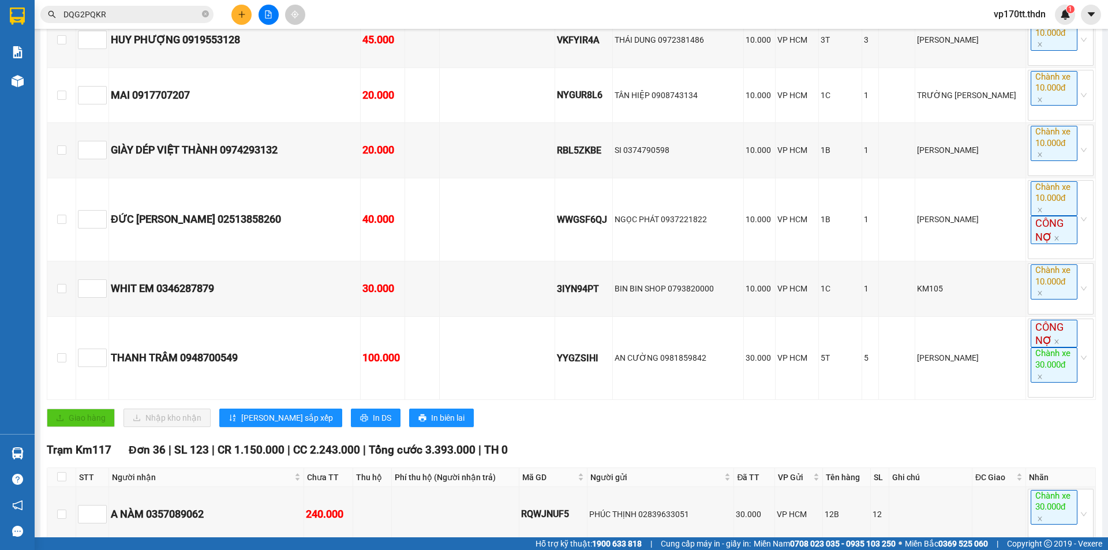
click at [373, 424] on span "In DS" at bounding box center [382, 417] width 18 height 13
